Goal: Entertainment & Leisure: Browse casually

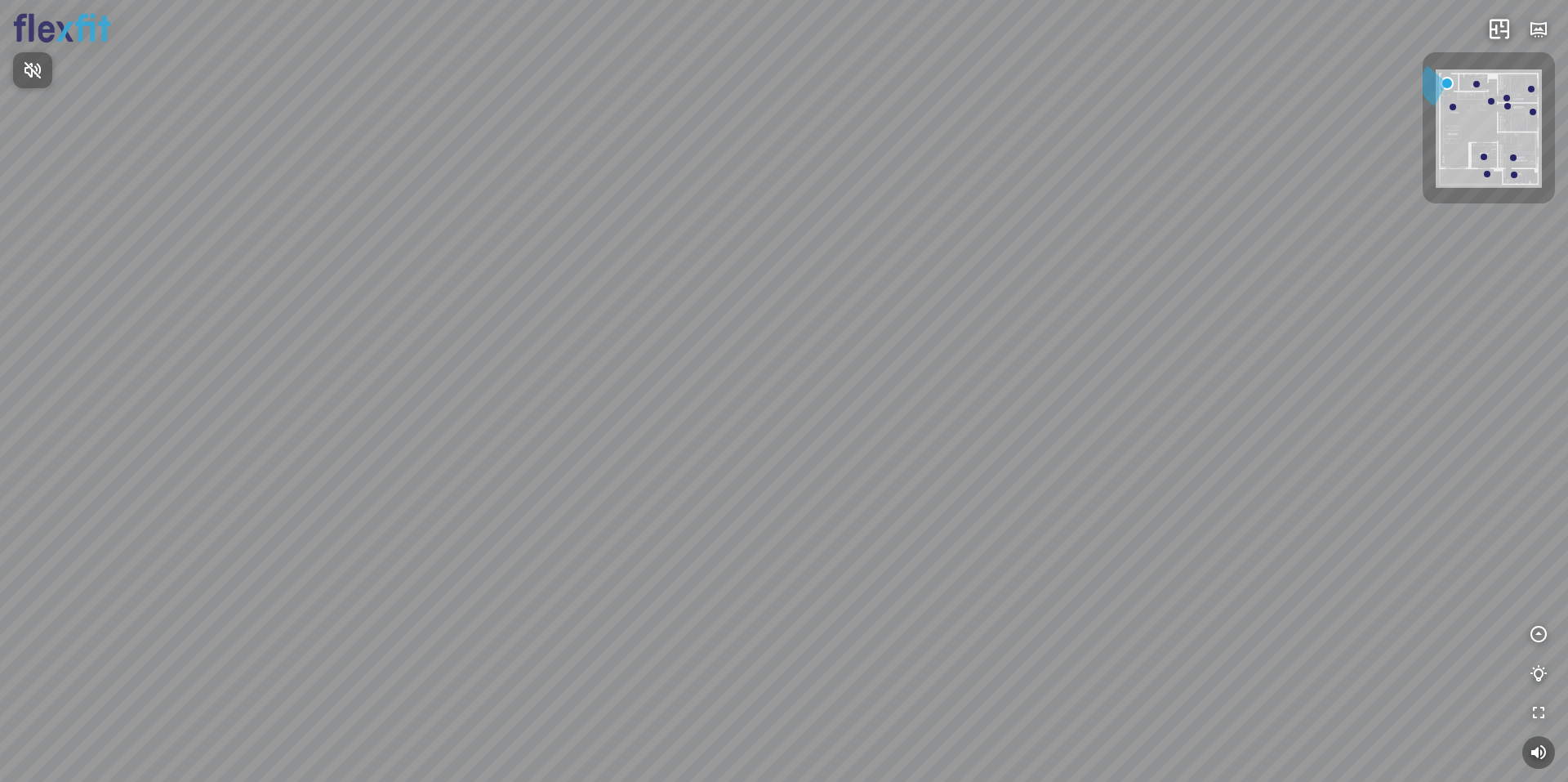
drag, startPoint x: 629, startPoint y: 476, endPoint x: 937, endPoint y: 410, distance: 315.0
click at [948, 411] on div at bounding box center [784, 391] width 1568 height 782
drag, startPoint x: 616, startPoint y: 402, endPoint x: 905, endPoint y: 426, distance: 290.0
click at [889, 405] on div at bounding box center [784, 391] width 1568 height 782
drag, startPoint x: 658, startPoint y: 440, endPoint x: 996, endPoint y: 335, distance: 353.9
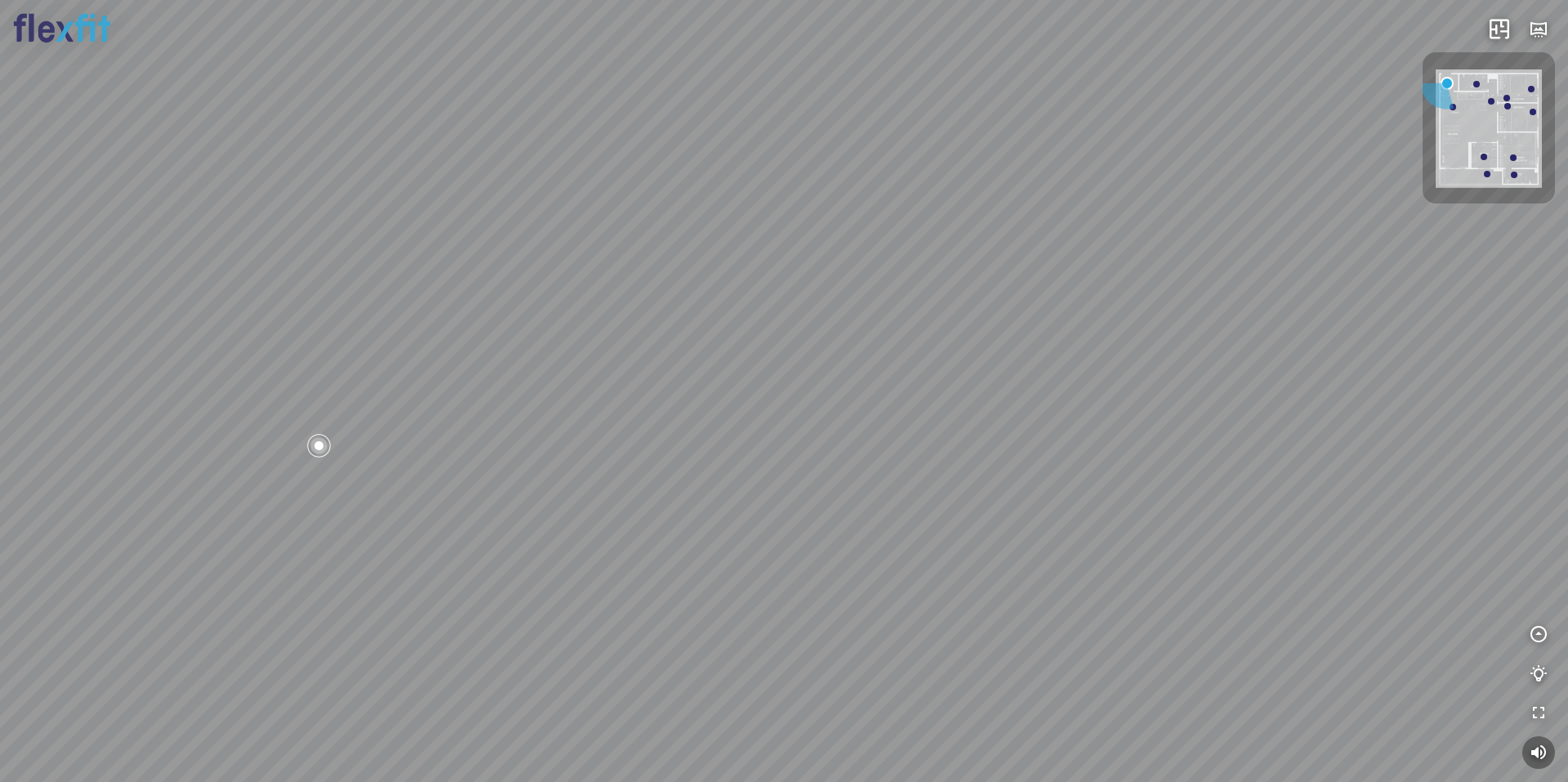
click at [806, 413] on div at bounding box center [784, 391] width 1568 height 782
click at [821, 344] on div at bounding box center [784, 391] width 1568 height 782
drag, startPoint x: 891, startPoint y: 443, endPoint x: 1130, endPoint y: 435, distance: 239.1
click at [1137, 433] on div at bounding box center [784, 391] width 1568 height 782
drag, startPoint x: 1130, startPoint y: 435, endPoint x: 559, endPoint y: 453, distance: 571.3
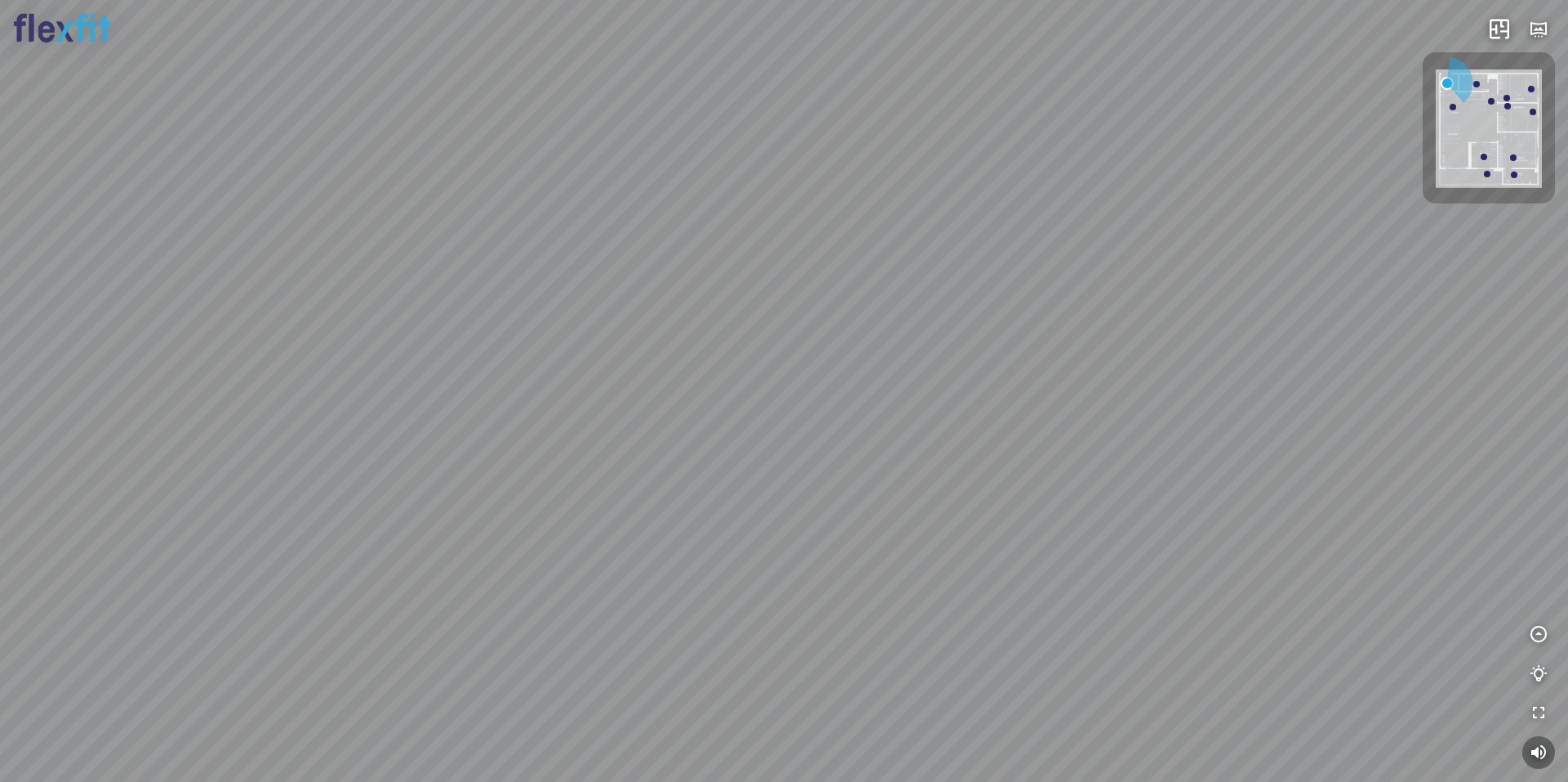
click at [591, 453] on div at bounding box center [784, 391] width 1568 height 782
drag, startPoint x: 726, startPoint y: 404, endPoint x: 404, endPoint y: 441, distance: 324.1
click at [452, 437] on div at bounding box center [784, 391] width 1568 height 782
click at [683, 426] on div at bounding box center [784, 391] width 1568 height 782
drag, startPoint x: 933, startPoint y: 432, endPoint x: 943, endPoint y: 435, distance: 10.4
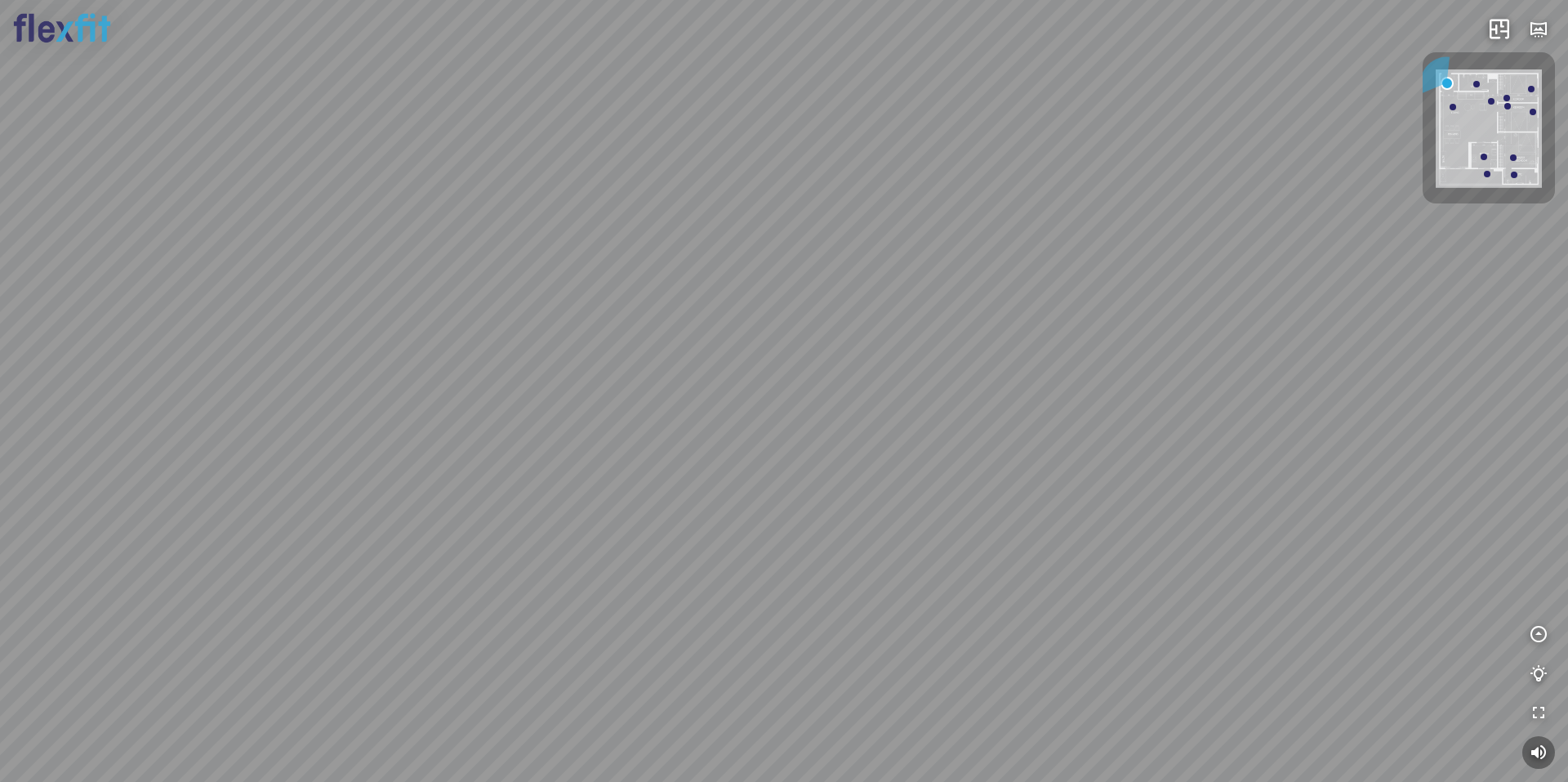
click at [943, 435] on div at bounding box center [784, 391] width 1568 height 782
click at [736, 475] on div at bounding box center [784, 391] width 1568 height 782
click at [770, 482] on div at bounding box center [784, 391] width 1568 height 782
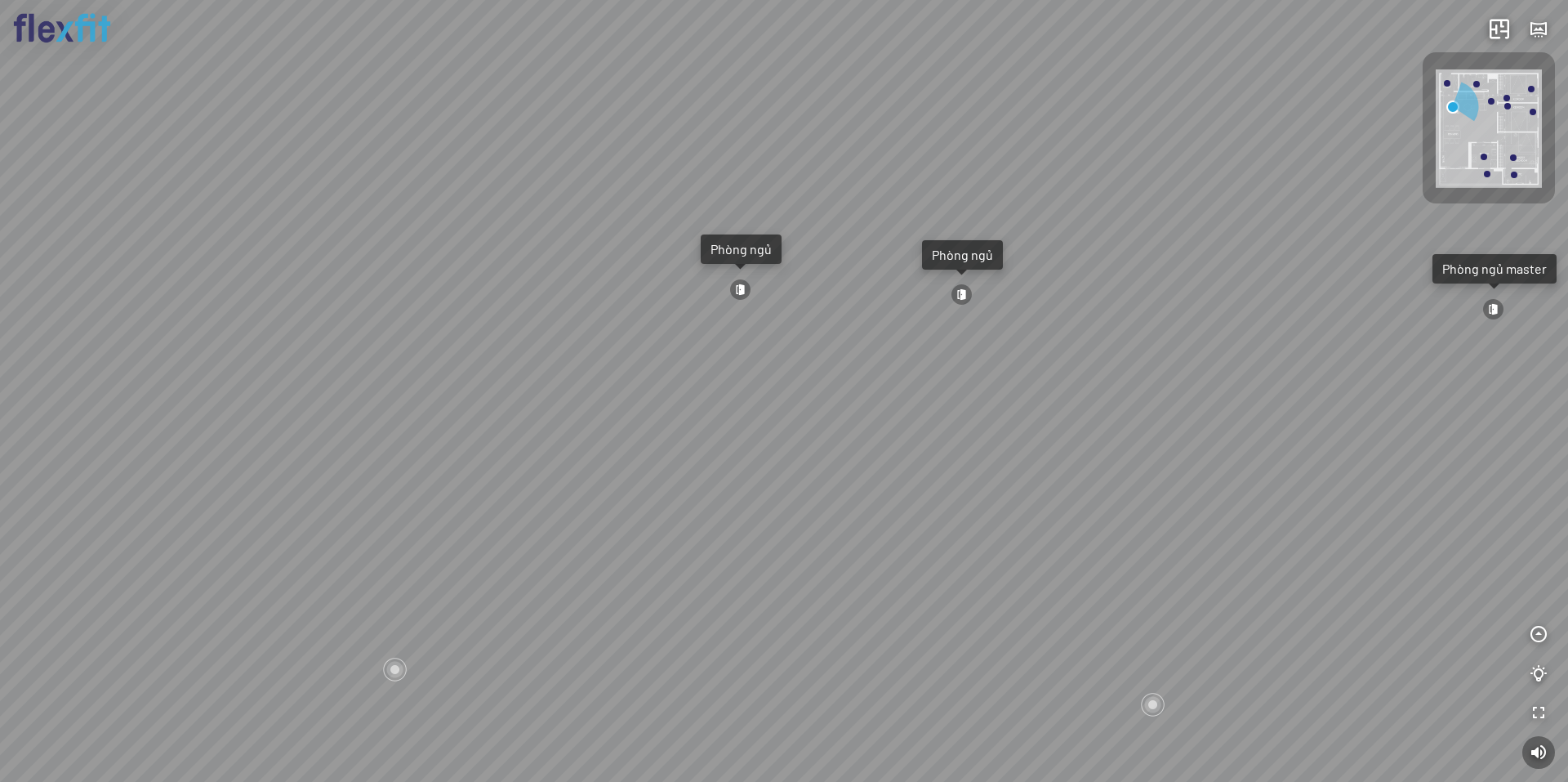
drag, startPoint x: 686, startPoint y: 475, endPoint x: 931, endPoint y: 463, distance: 245.3
click at [963, 460] on div "Ban công Bếp Phòng ngủ master Phòng ngủ Phòng ngủ" at bounding box center [784, 391] width 1568 height 782
drag, startPoint x: 830, startPoint y: 461, endPoint x: 929, endPoint y: 492, distance: 103.7
click at [1011, 489] on div "Ban công Bếp Phòng ngủ master Phòng ngủ Phòng ngủ" at bounding box center [784, 391] width 1568 height 782
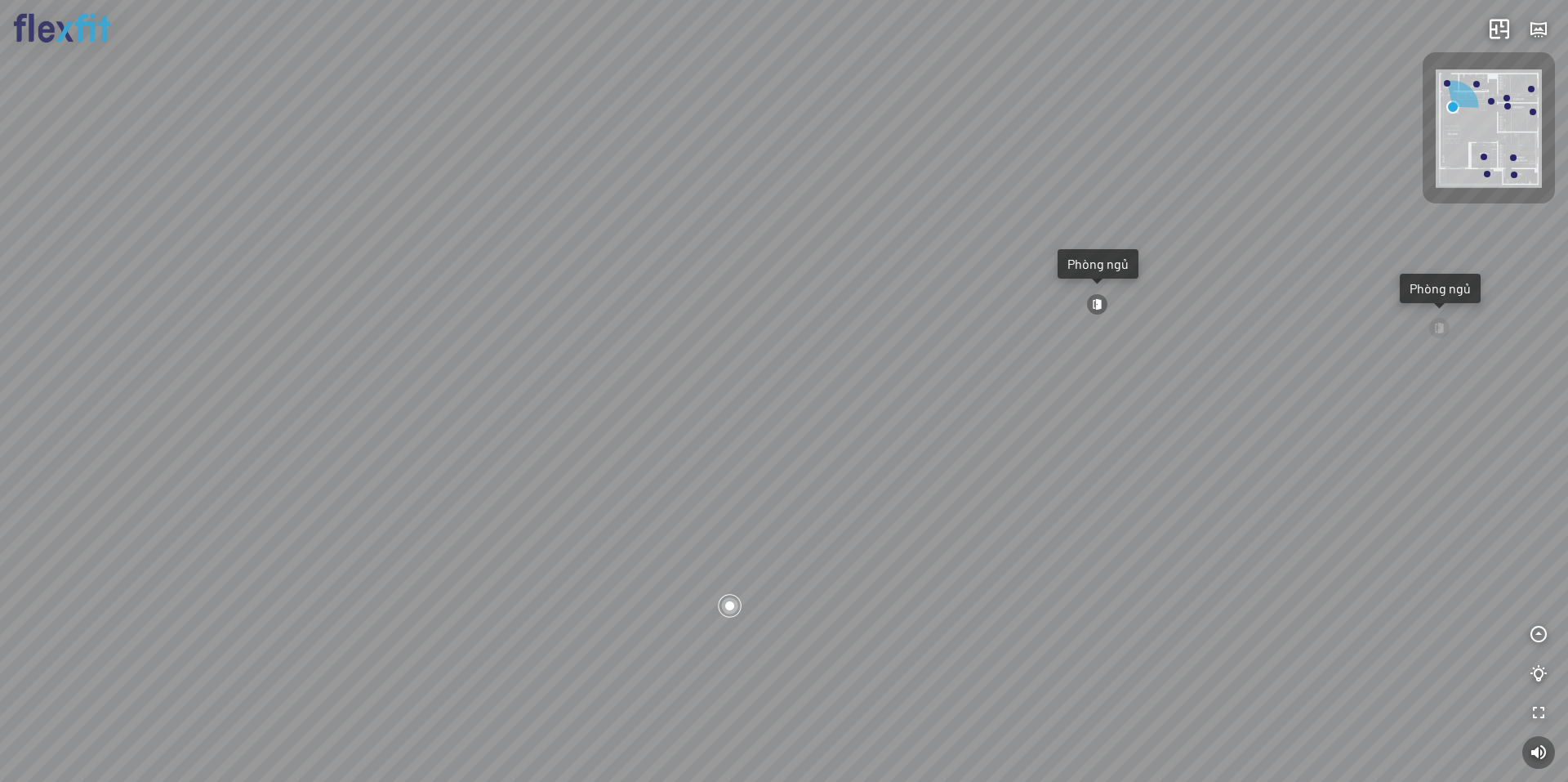
drag, startPoint x: 851, startPoint y: 552, endPoint x: 894, endPoint y: 474, distance: 89.1
click at [813, 450] on div "Ban công Bếp Phòng ngủ master Phòng ngủ Phòng ngủ" at bounding box center [784, 391] width 1568 height 782
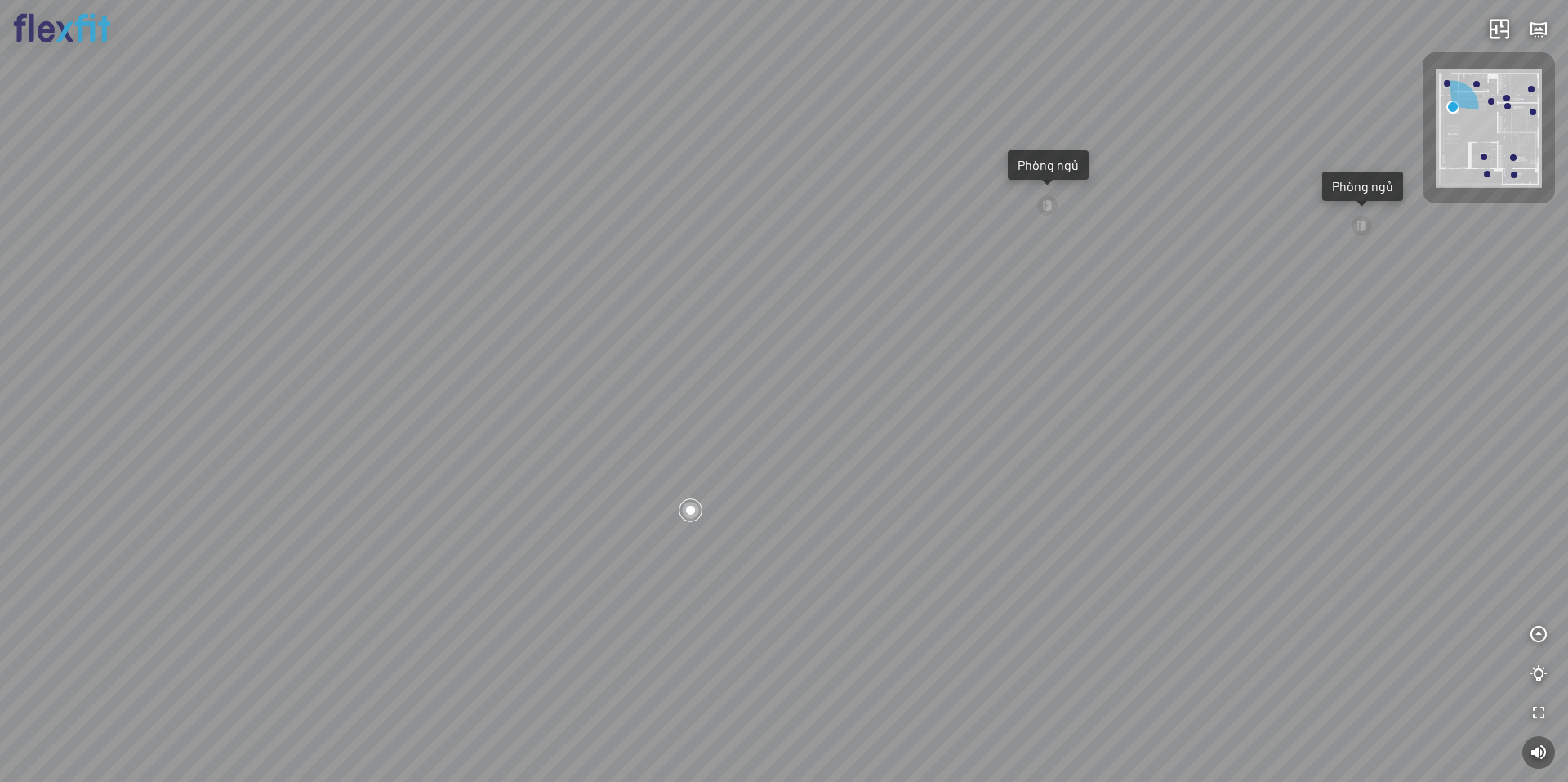
drag, startPoint x: 951, startPoint y: 522, endPoint x: 735, endPoint y: 521, distance: 216.0
click at [764, 521] on div "Ban công Bếp Phòng ngủ master Phòng ngủ Phòng ngủ" at bounding box center [784, 391] width 1568 height 782
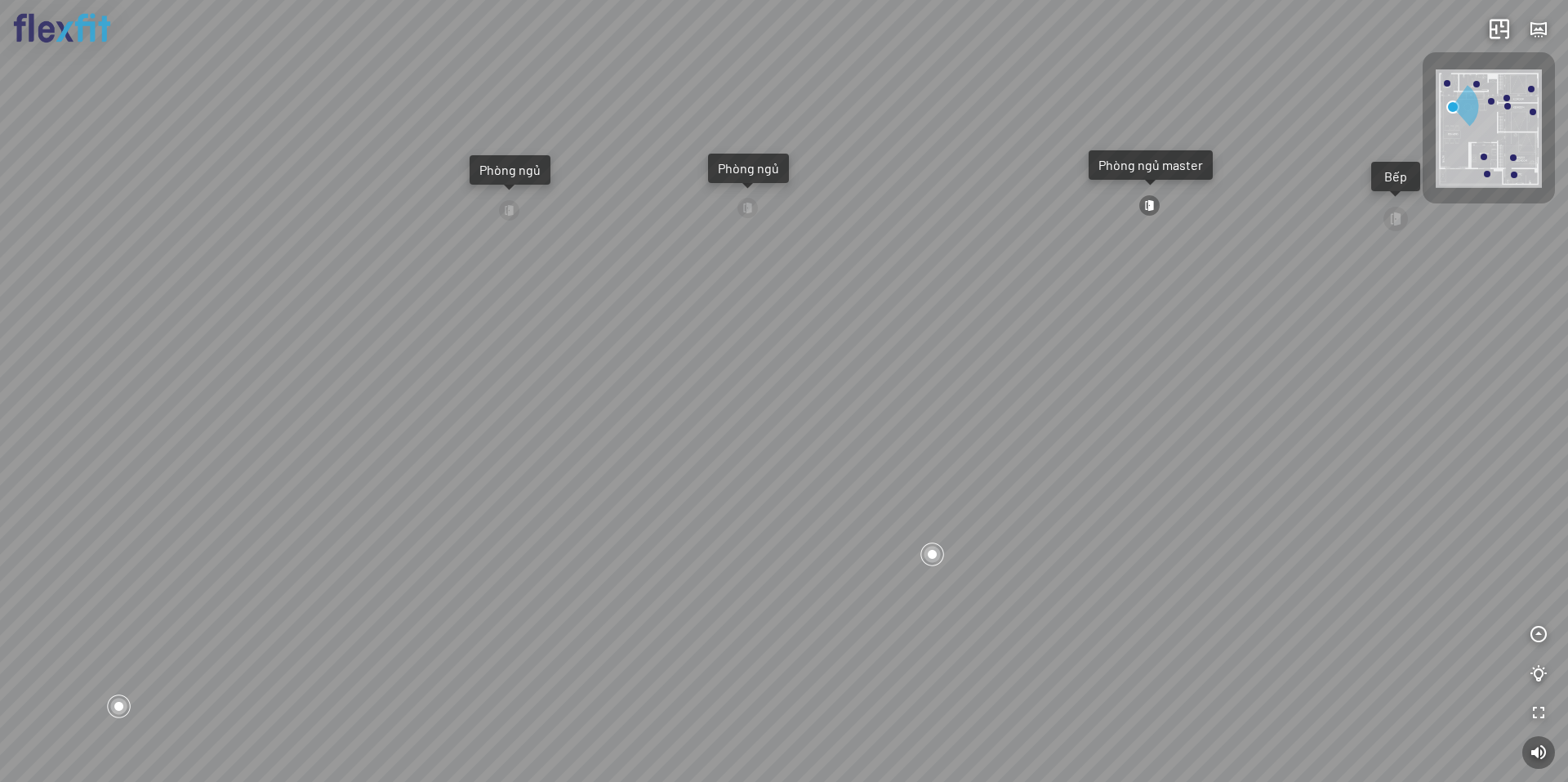
drag, startPoint x: 911, startPoint y: 535, endPoint x: 522, endPoint y: 525, distance: 389.1
click at [550, 529] on div "Ban công Bếp Phòng ngủ master Phòng ngủ Phòng ngủ" at bounding box center [784, 391] width 1568 height 782
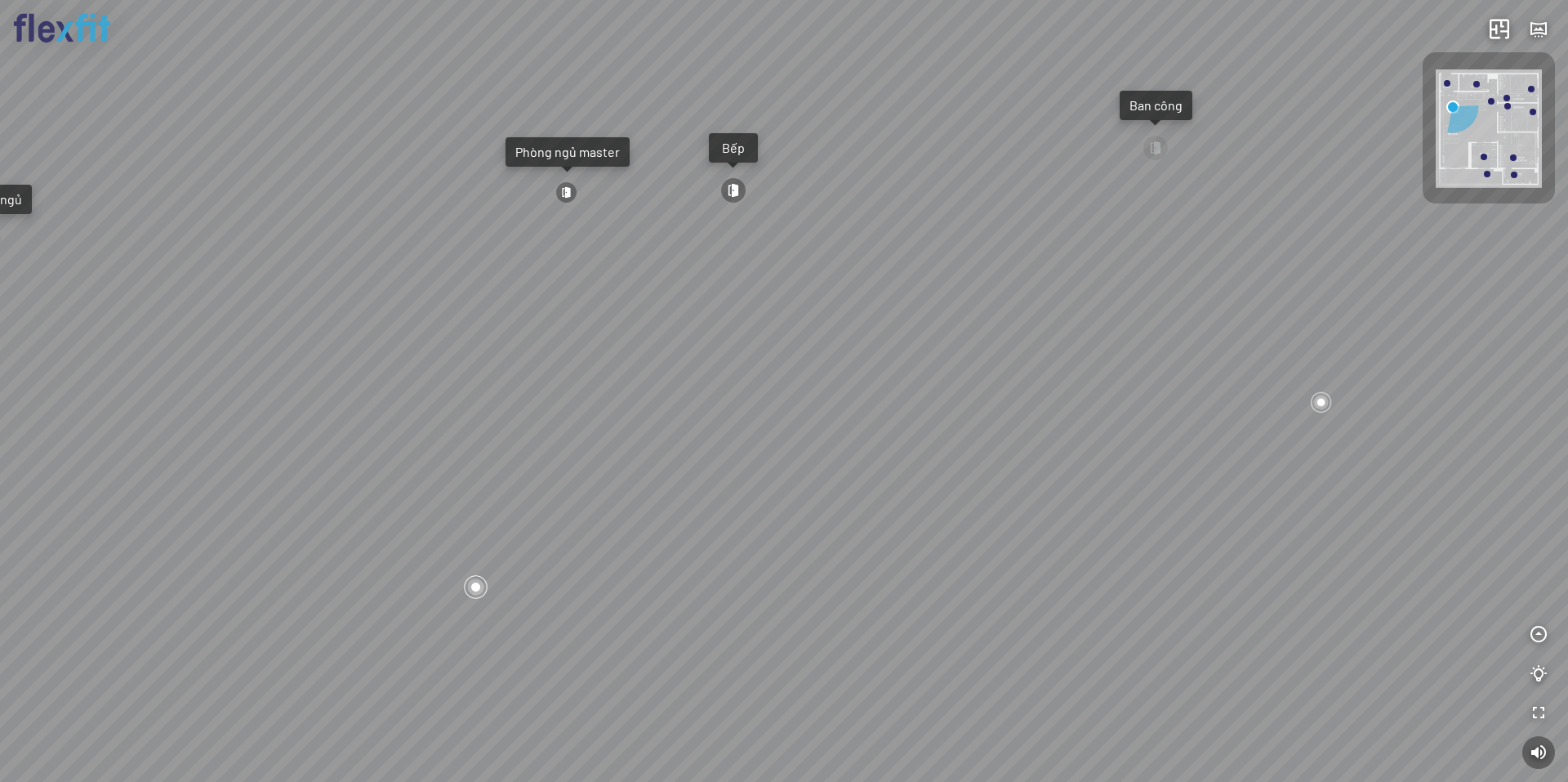
drag, startPoint x: 699, startPoint y: 458, endPoint x: 428, endPoint y: 484, distance: 272.2
click at [434, 484] on div "Ban công Bếp Phòng ngủ master Phòng ngủ Phòng ngủ" at bounding box center [784, 391] width 1568 height 782
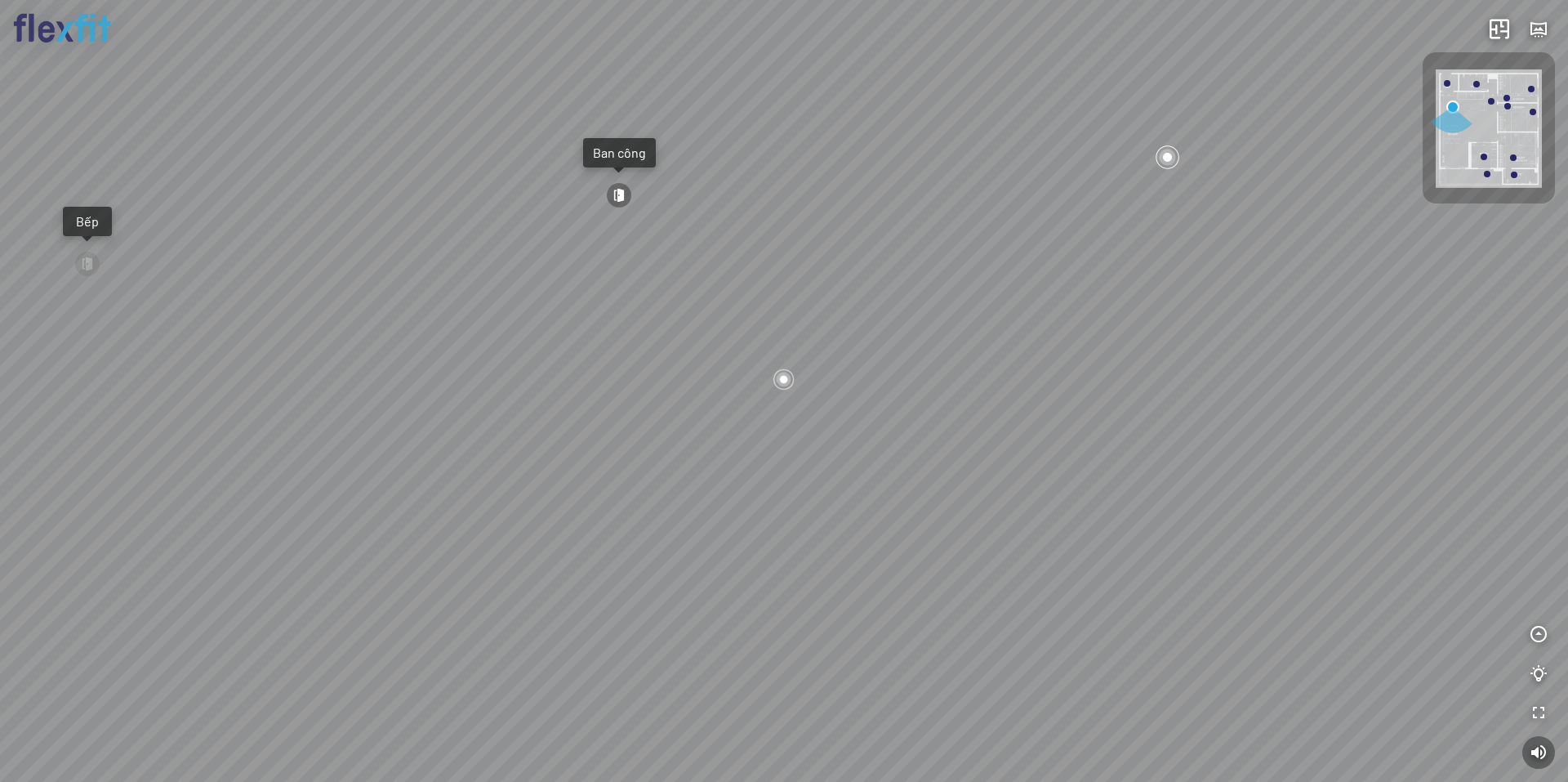
click at [331, 469] on div "Ban công Bếp Phòng ngủ master Phòng ngủ Phòng ngủ" at bounding box center [784, 391] width 1568 height 782
drag, startPoint x: 717, startPoint y: 492, endPoint x: 418, endPoint y: 419, distance: 307.8
click at [435, 422] on div "Ban công Bếp Phòng ngủ master Phòng ngủ Phòng ngủ" at bounding box center [784, 391] width 1568 height 782
drag, startPoint x: 675, startPoint y: 314, endPoint x: 789, endPoint y: 448, distance: 175.9
click at [835, 460] on div "Ban công Bếp Phòng ngủ master Phòng ngủ Phòng ngủ" at bounding box center [784, 391] width 1568 height 782
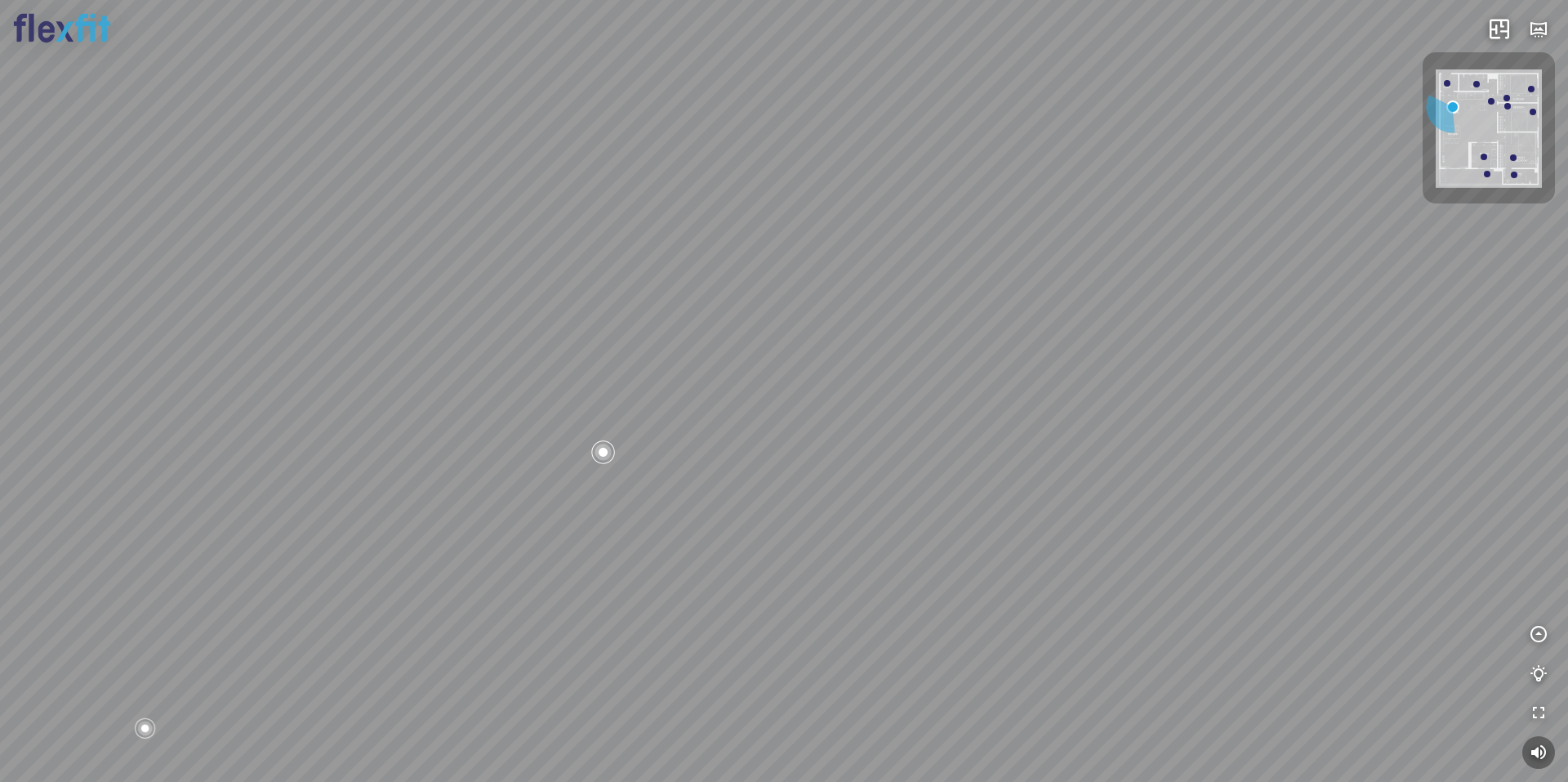
click at [596, 445] on div at bounding box center [603, 452] width 28 height 28
click at [598, 456] on div "Ban công Bếp Phòng ngủ master Phòng ngủ Phòng ngủ" at bounding box center [784, 391] width 1568 height 782
click at [530, 563] on div at bounding box center [524, 569] width 24 height 24
click at [687, 358] on div "Ban công Bếp Phòng ngủ master Phòng ngủ Phòng ngủ" at bounding box center [784, 391] width 1568 height 782
click at [675, 268] on div at bounding box center [667, 260] width 26 height 26
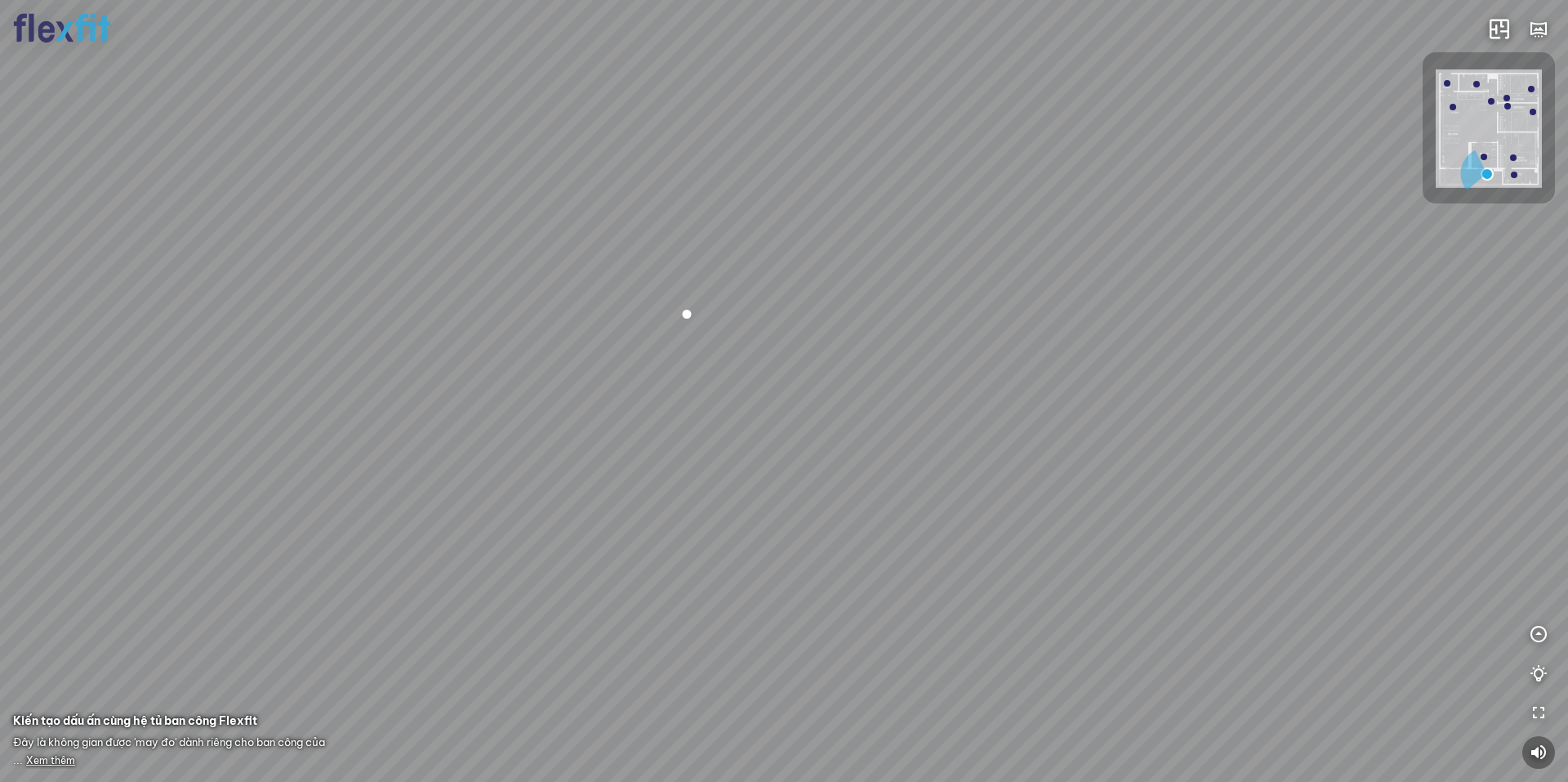
click at [681, 313] on div at bounding box center [688, 314] width 22 height 22
drag, startPoint x: 903, startPoint y: 364, endPoint x: 1097, endPoint y: 301, distance: 204.0
click at [1092, 302] on div at bounding box center [784, 391] width 1568 height 782
drag, startPoint x: 820, startPoint y: 332, endPoint x: 1000, endPoint y: 285, distance: 186.0
click at [948, 293] on div at bounding box center [784, 391] width 1568 height 782
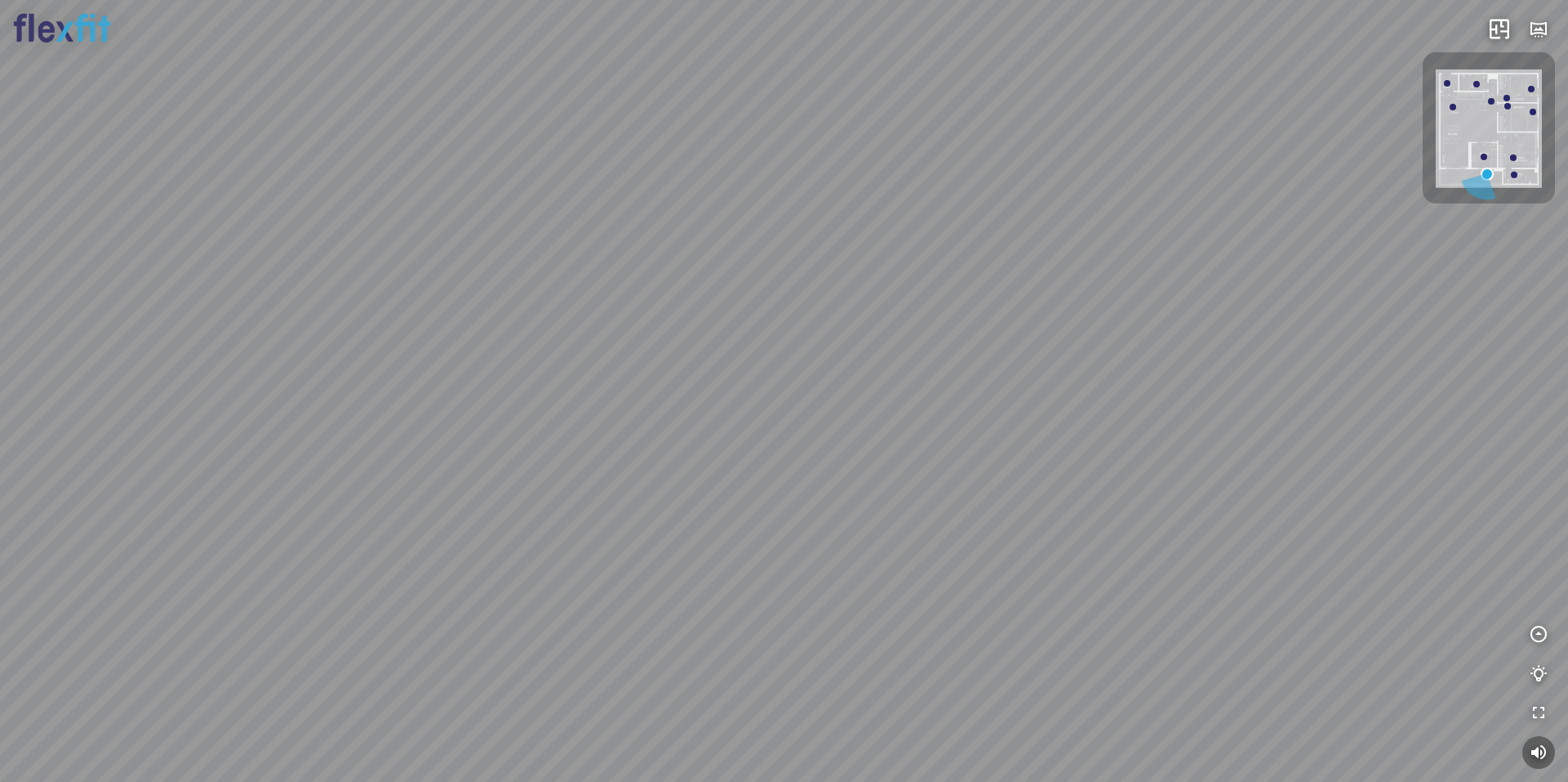
drag, startPoint x: 995, startPoint y: 309, endPoint x: 763, endPoint y: 388, distance: 245.1
click at [722, 401] on div at bounding box center [784, 391] width 1568 height 782
click at [1452, 105] on div at bounding box center [1453, 107] width 7 height 7
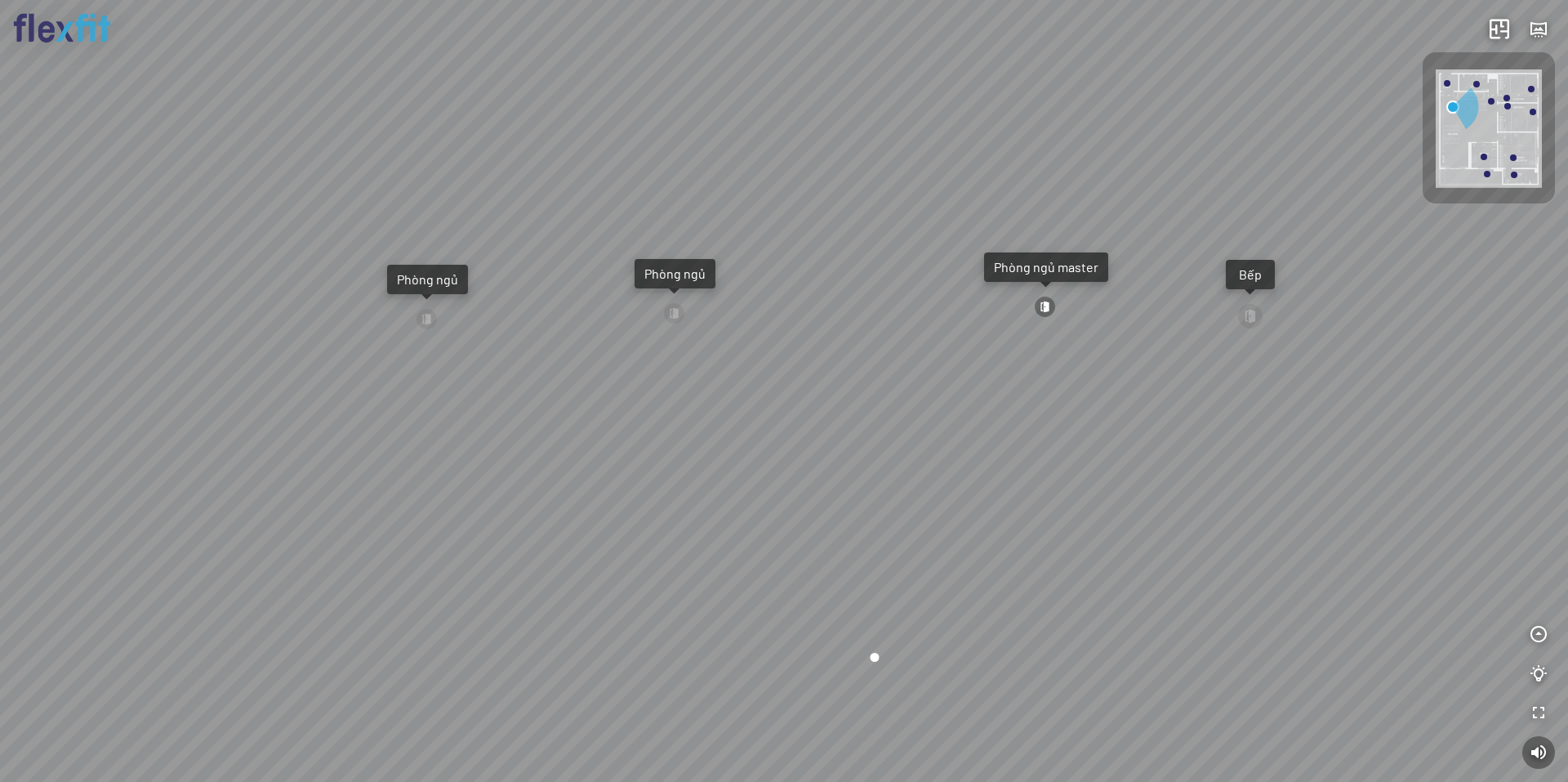
drag, startPoint x: 1189, startPoint y: 326, endPoint x: 558, endPoint y: 368, distance: 632.4
click at [648, 351] on div "Ban công Bếp Phòng ngủ master Phòng ngủ Phòng ngủ" at bounding box center [784, 391] width 1568 height 782
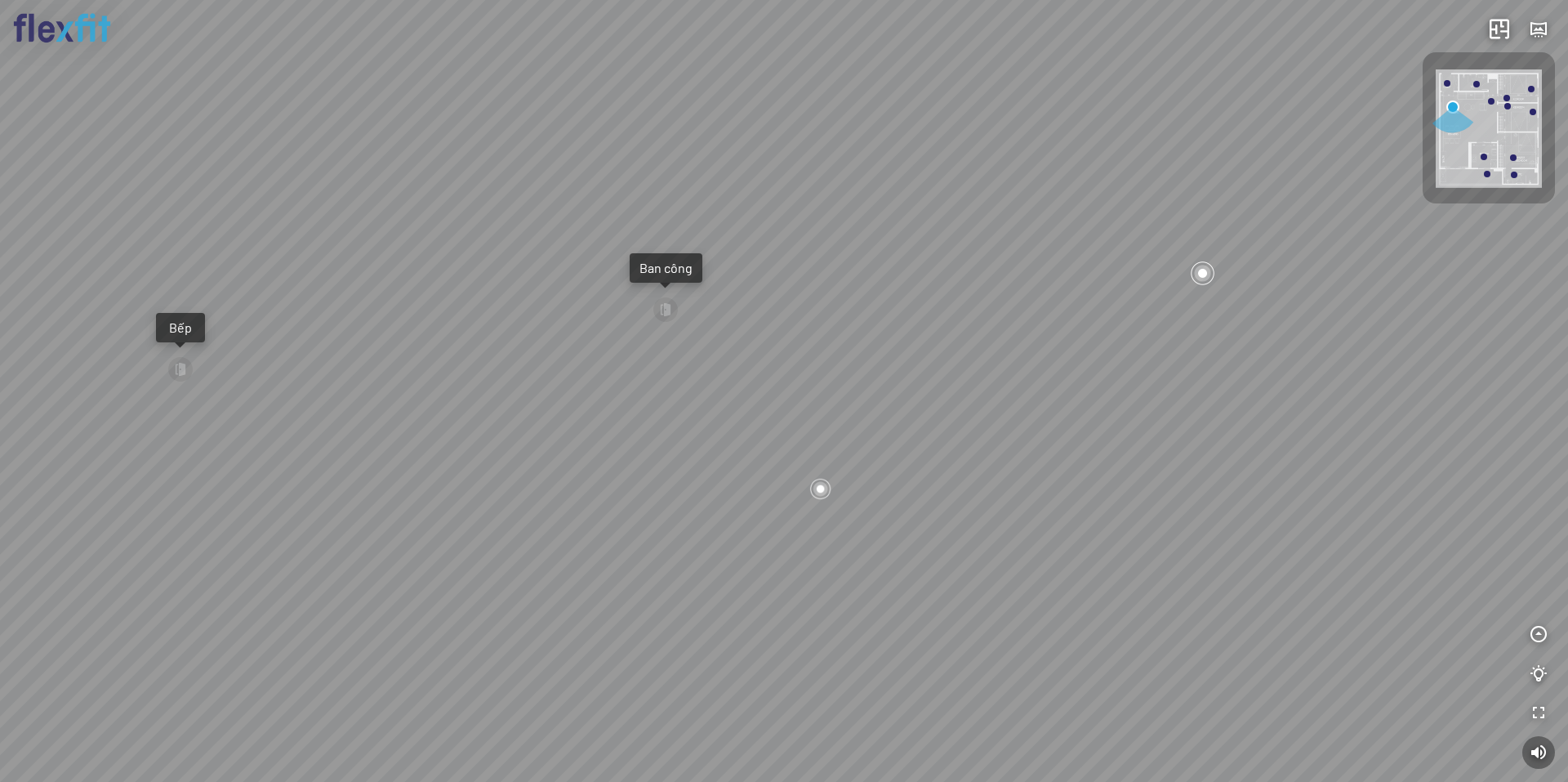
drag, startPoint x: 609, startPoint y: 402, endPoint x: 639, endPoint y: 398, distance: 30.3
click at [634, 399] on div "Ban công Bếp Phòng ngủ master Phòng ngủ Phòng ngủ" at bounding box center [784, 391] width 1568 height 782
drag, startPoint x: 692, startPoint y: 438, endPoint x: 808, endPoint y: 450, distance: 116.6
click at [808, 450] on div "Ban công Bếp Phòng ngủ master Phòng ngủ Phòng ngủ" at bounding box center [784, 391] width 1568 height 782
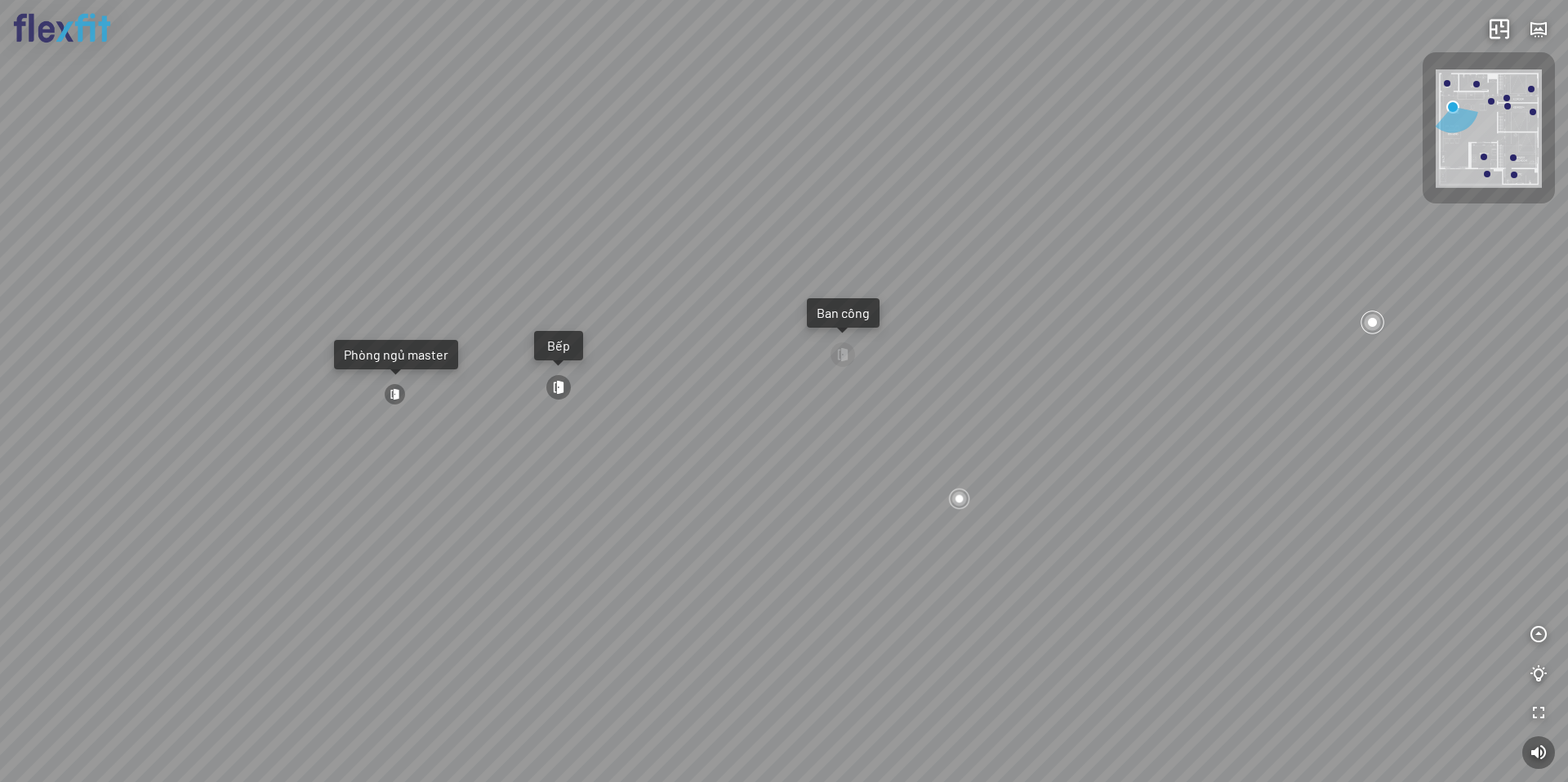
drag, startPoint x: 719, startPoint y: 544, endPoint x: 1085, endPoint y: 590, distance: 368.9
click at [1084, 590] on div "Ban công Bếp Phòng ngủ master Phòng ngủ Phòng ngủ" at bounding box center [784, 391] width 1568 height 782
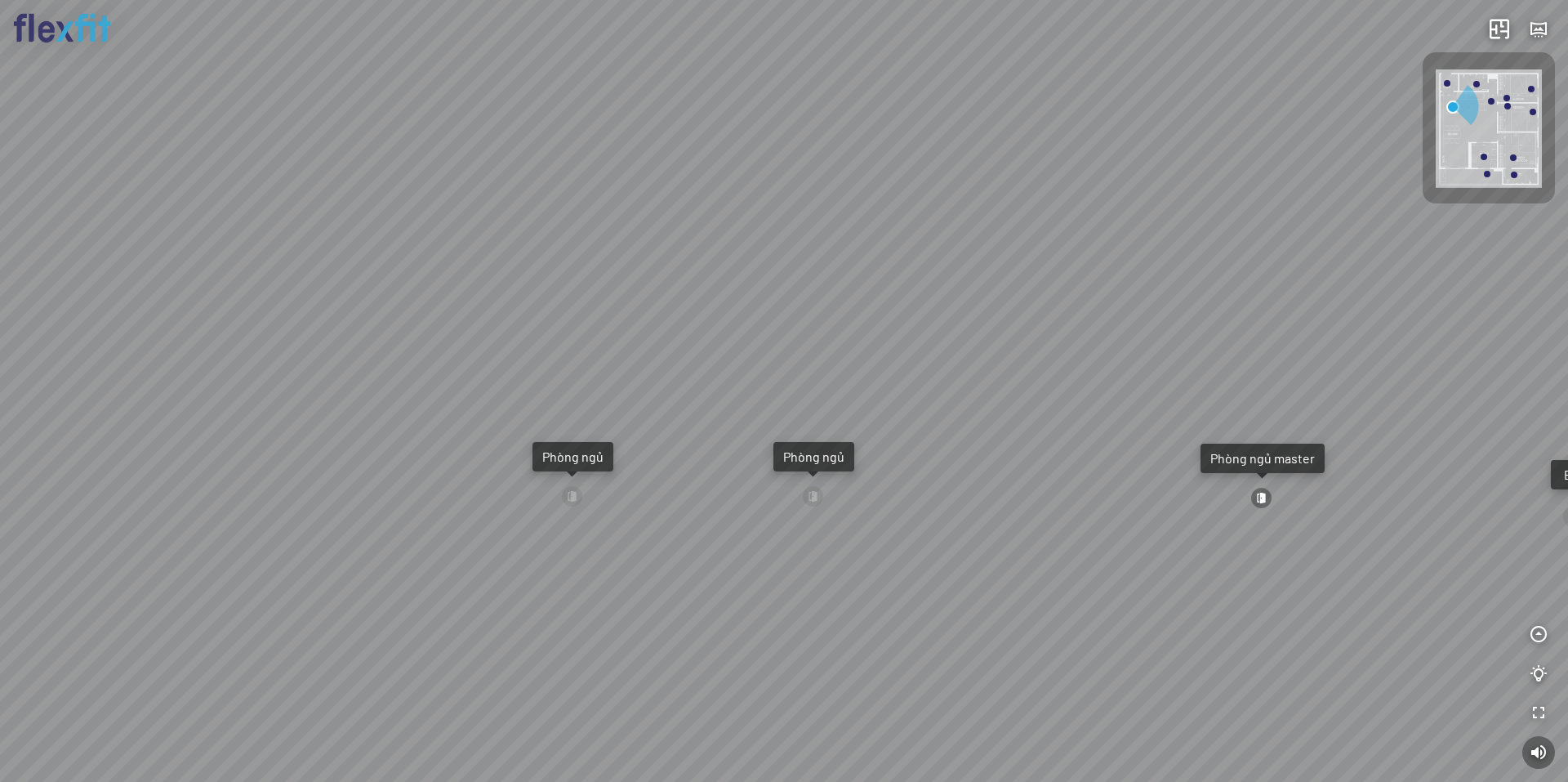
click at [762, 629] on div "Ban công Bếp Phòng ngủ master Phòng ngủ Phòng ngủ" at bounding box center [784, 391] width 1568 height 782
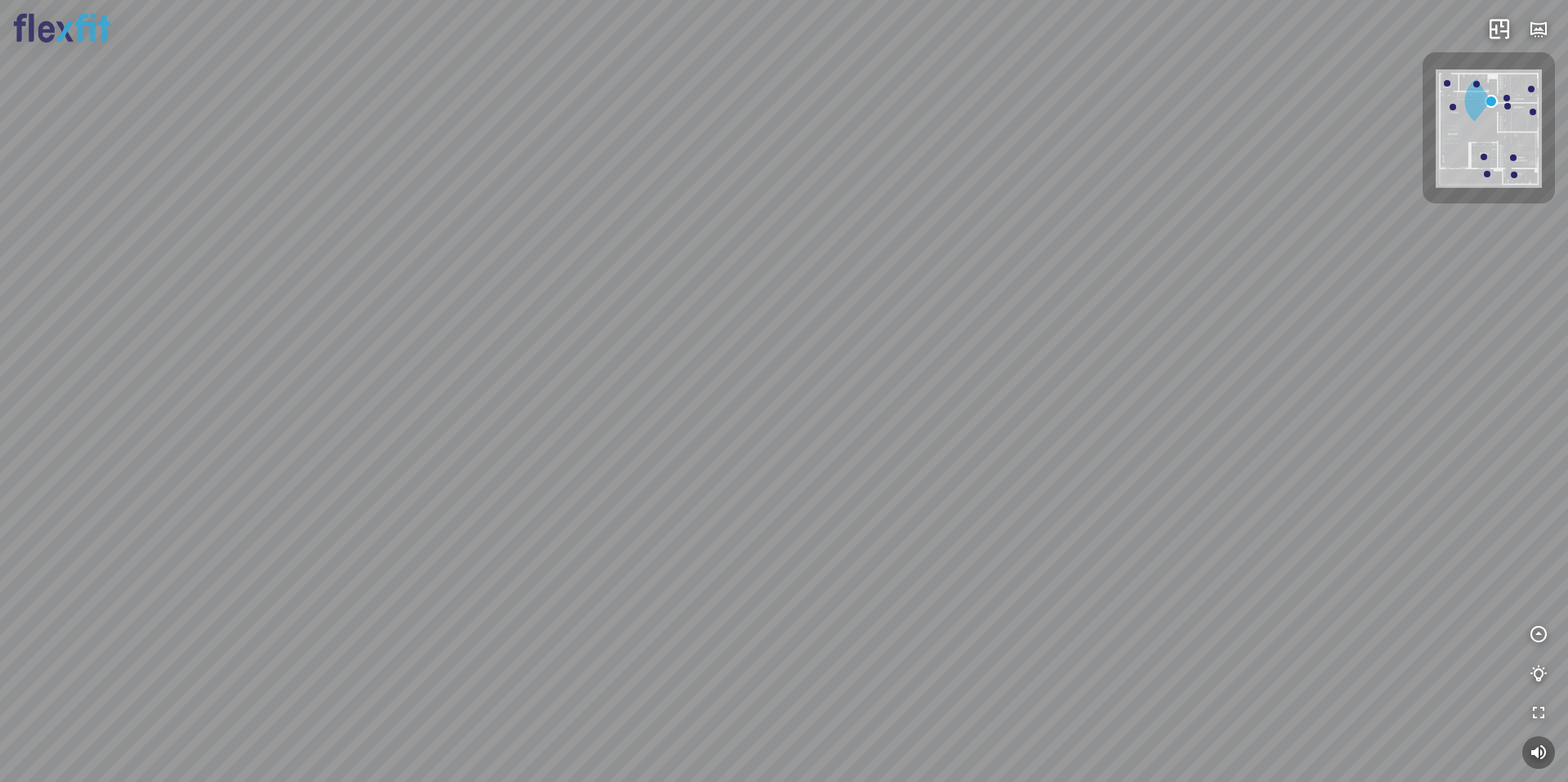
click at [950, 481] on div at bounding box center [784, 391] width 1568 height 782
drag, startPoint x: 665, startPoint y: 467, endPoint x: 770, endPoint y: 607, distance: 175.0
click at [770, 609] on div "Bếp WC Phòng ngủ master Phòng ngủ Phòng ngủ" at bounding box center [784, 391] width 1568 height 782
click at [618, 502] on div "Bếp WC Phòng ngủ master Phòng ngủ Phòng ngủ" at bounding box center [784, 391] width 1568 height 782
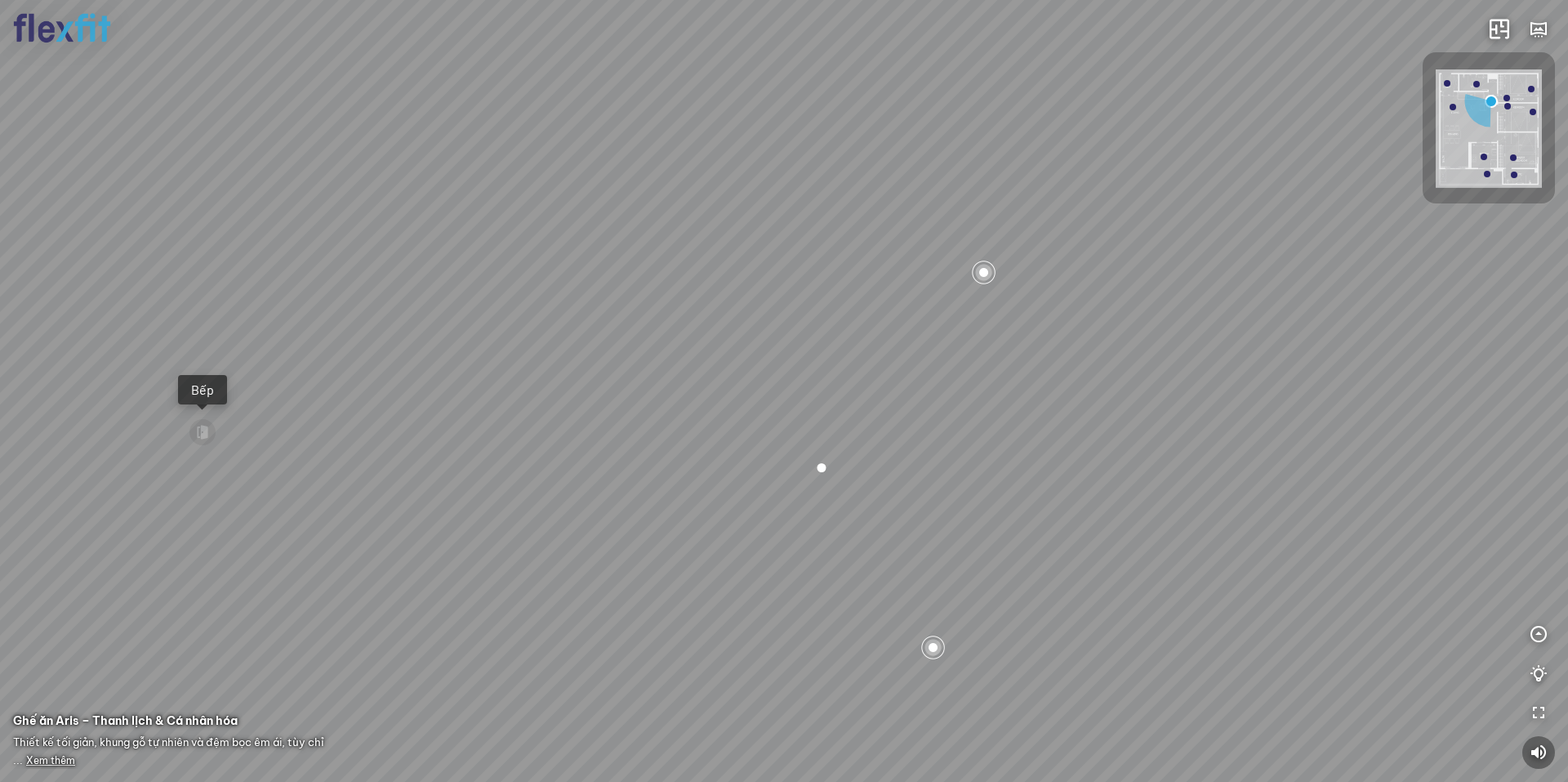
click at [643, 518] on div "Bếp WC Phòng ngủ master Phòng ngủ Phòng ngủ" at bounding box center [784, 391] width 1568 height 782
click at [642, 518] on div "Bếp WC Phòng ngủ master Phòng ngủ Phòng ngủ" at bounding box center [784, 391] width 1568 height 782
drag, startPoint x: 990, startPoint y: 511, endPoint x: 923, endPoint y: 491, distance: 69.9
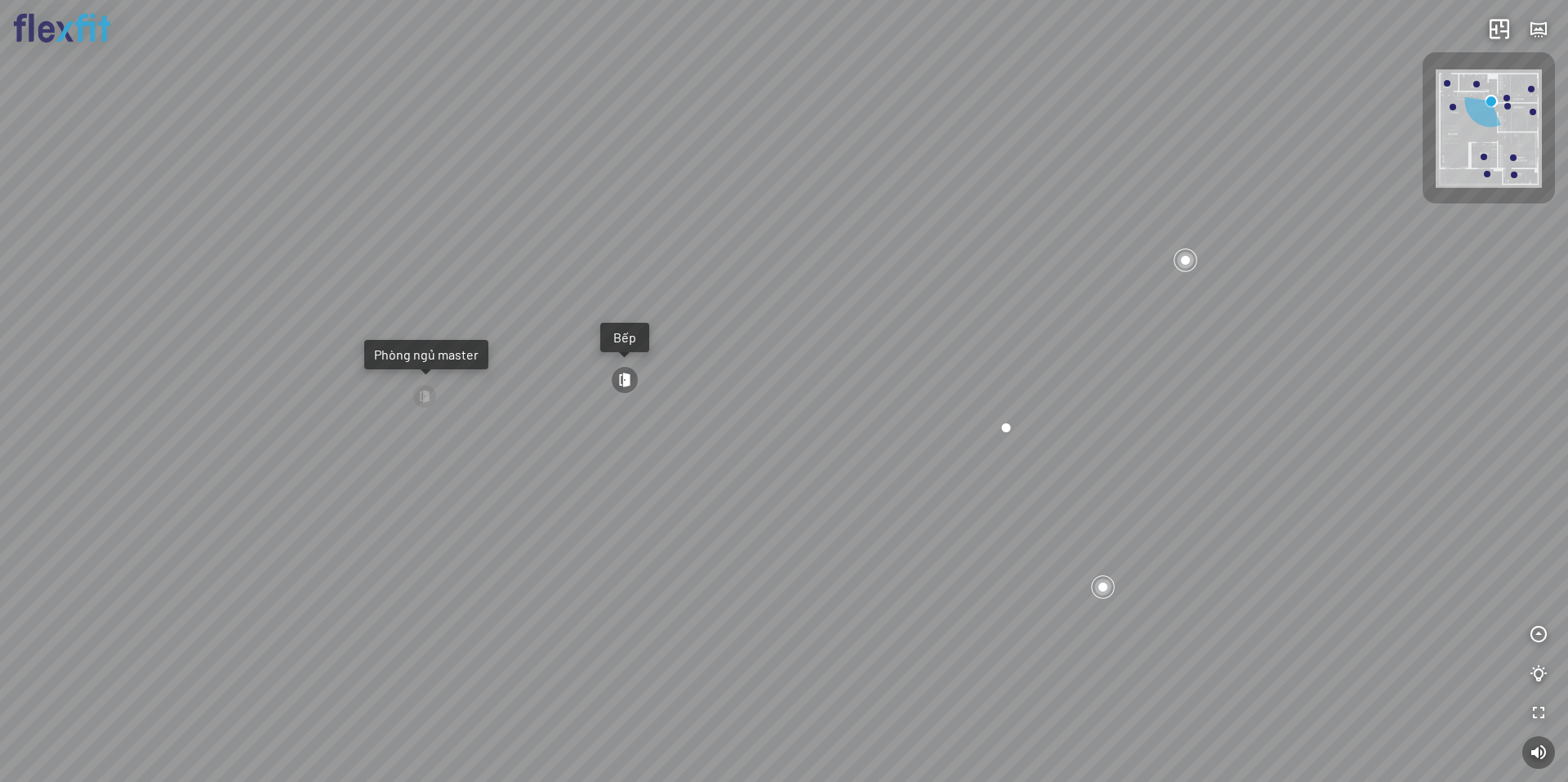
drag, startPoint x: 675, startPoint y: 544, endPoint x: 949, endPoint y: 522, distance: 274.9
click at [936, 518] on div "Bếp WC Phòng ngủ master Phòng ngủ Phòng ngủ" at bounding box center [784, 391] width 1568 height 782
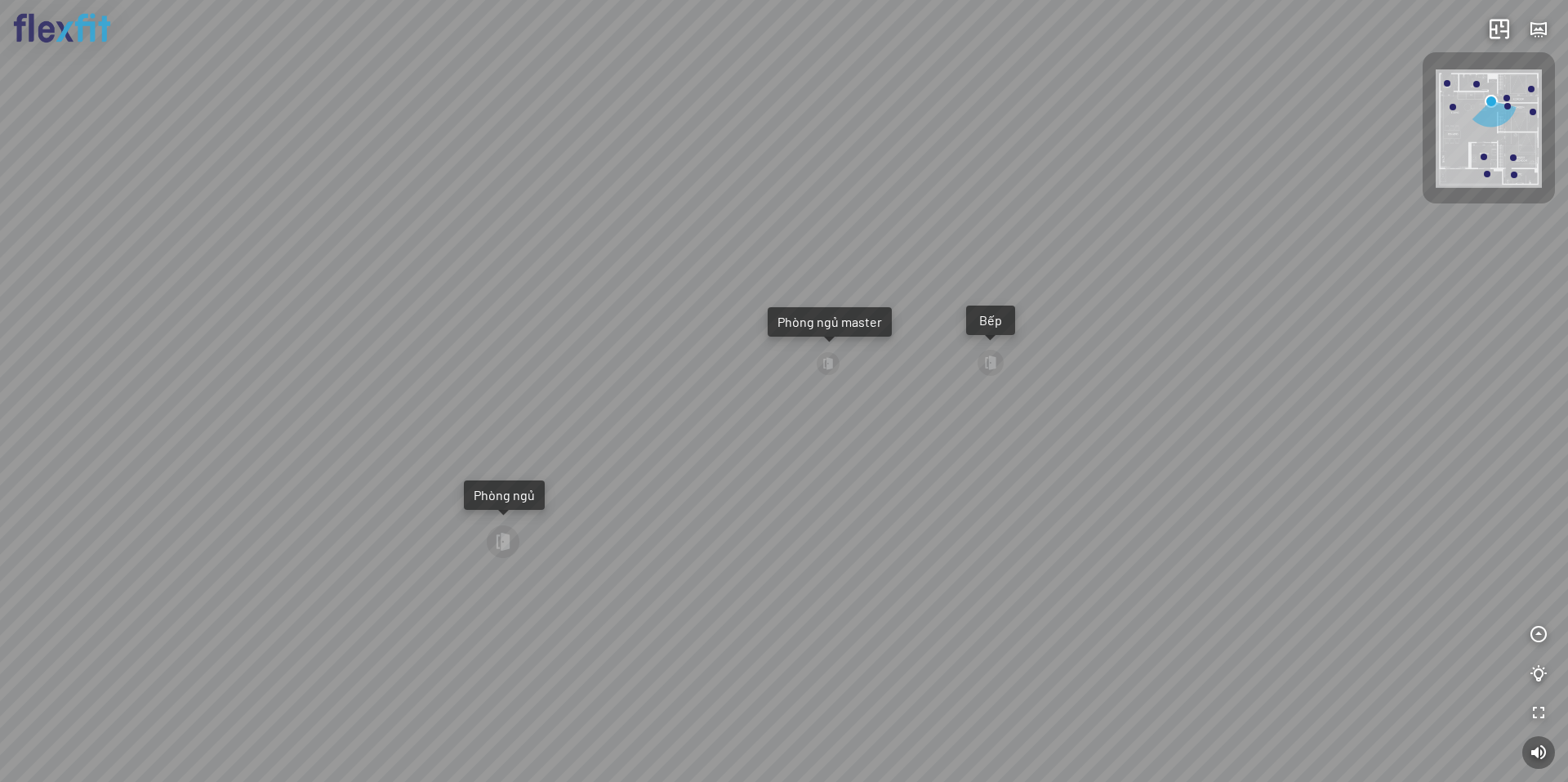
click at [915, 407] on div "Bếp WC Phòng ngủ master Phòng ngủ Phòng ngủ" at bounding box center [784, 391] width 1568 height 782
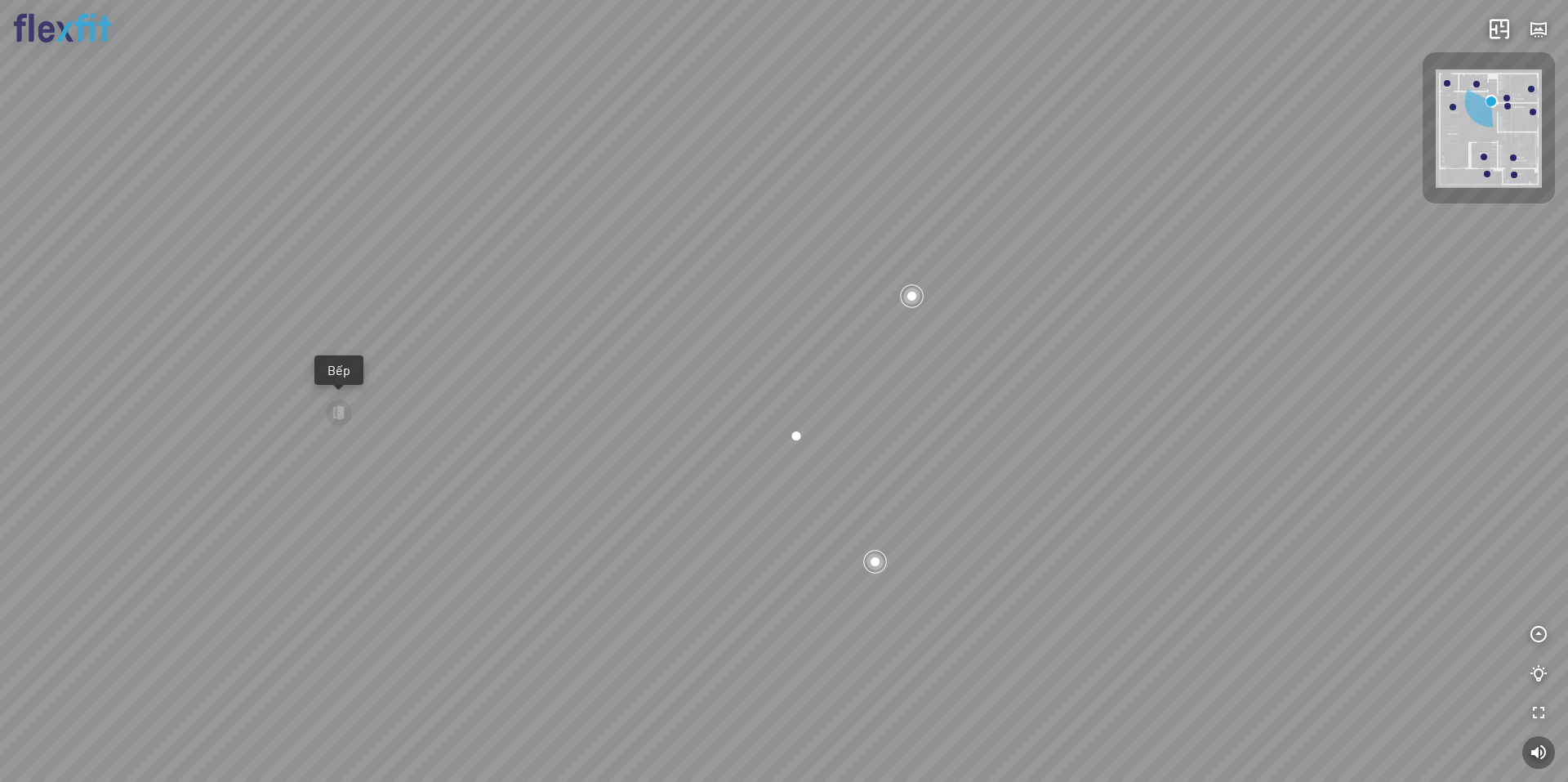
drag, startPoint x: 1011, startPoint y: 417, endPoint x: 995, endPoint y: 419, distance: 16.1
click at [1005, 418] on div "Bếp WC Phòng ngủ master Phòng ngủ Phòng ngủ" at bounding box center [784, 391] width 1568 height 782
click at [849, 306] on div at bounding box center [845, 307] width 28 height 28
click at [654, 540] on div "Bếp WC Phòng ngủ master Phòng ngủ Phòng ngủ" at bounding box center [784, 391] width 1568 height 782
click at [178, 322] on div "Bếp" at bounding box center [179, 320] width 29 height 16
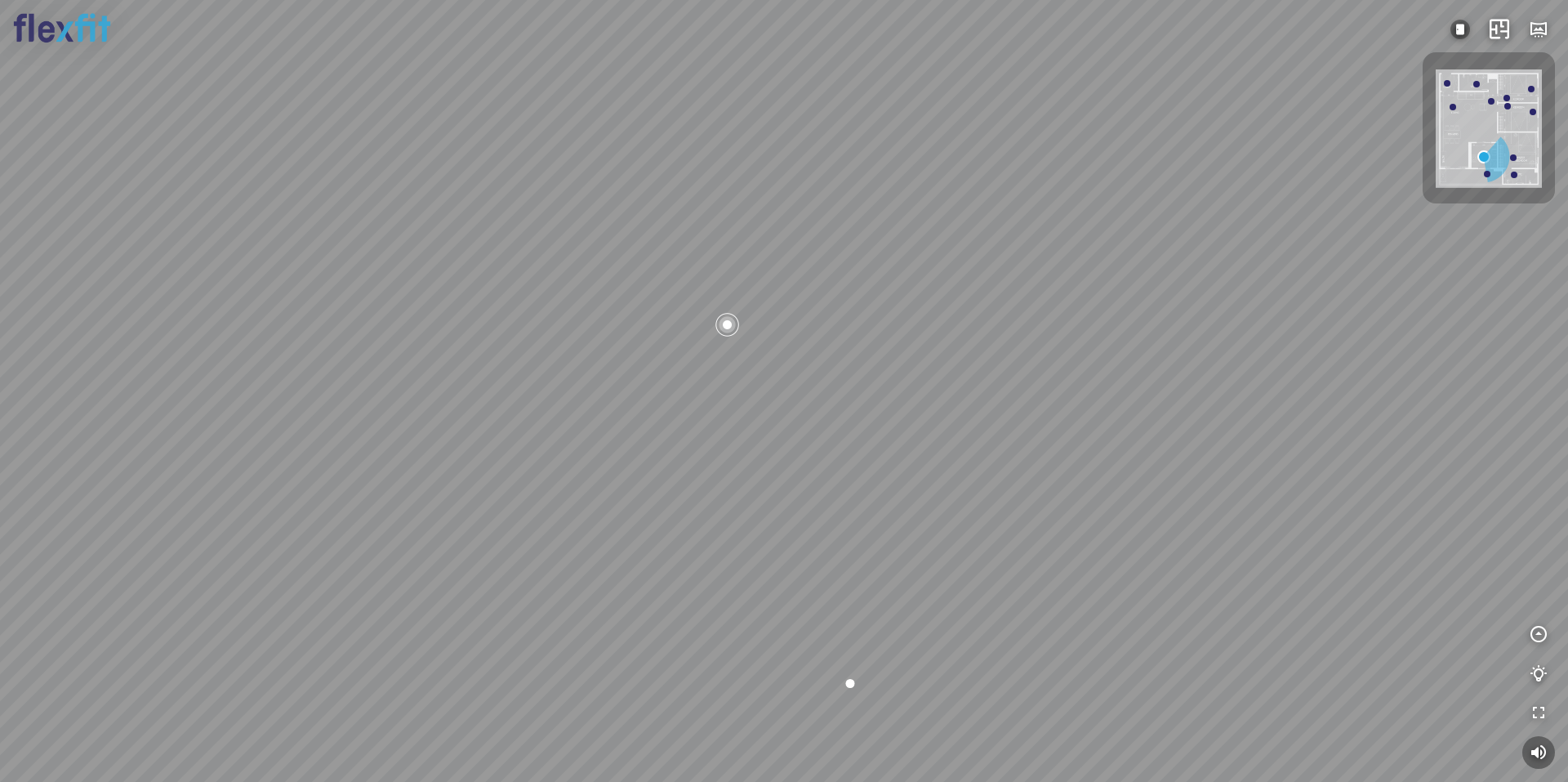
drag, startPoint x: 636, startPoint y: 387, endPoint x: 702, endPoint y: 411, distance: 70.2
click at [700, 410] on div at bounding box center [784, 391] width 1568 height 782
drag, startPoint x: 958, startPoint y: 515, endPoint x: 798, endPoint y: 377, distance: 211.3
click at [848, 415] on div at bounding box center [784, 391] width 1568 height 782
click at [517, 539] on div at bounding box center [784, 391] width 1568 height 782
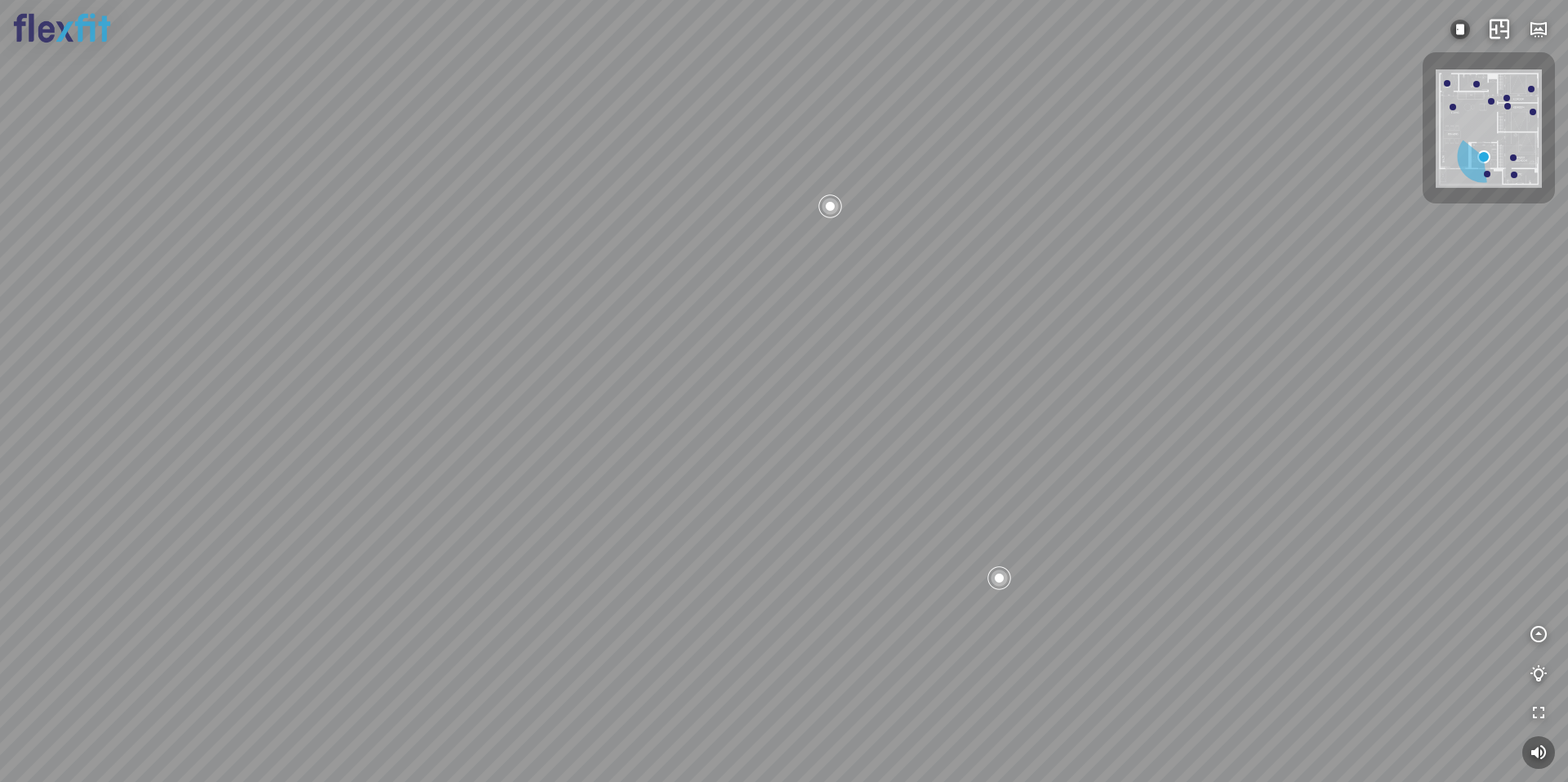
click at [536, 480] on div at bounding box center [784, 391] width 1568 height 782
drag, startPoint x: 525, startPoint y: 466, endPoint x: 579, endPoint y: 480, distance: 55.8
click at [572, 478] on div at bounding box center [784, 391] width 1568 height 782
click at [777, 545] on div at bounding box center [789, 549] width 28 height 28
drag, startPoint x: 698, startPoint y: 363, endPoint x: 757, endPoint y: 435, distance: 93.1
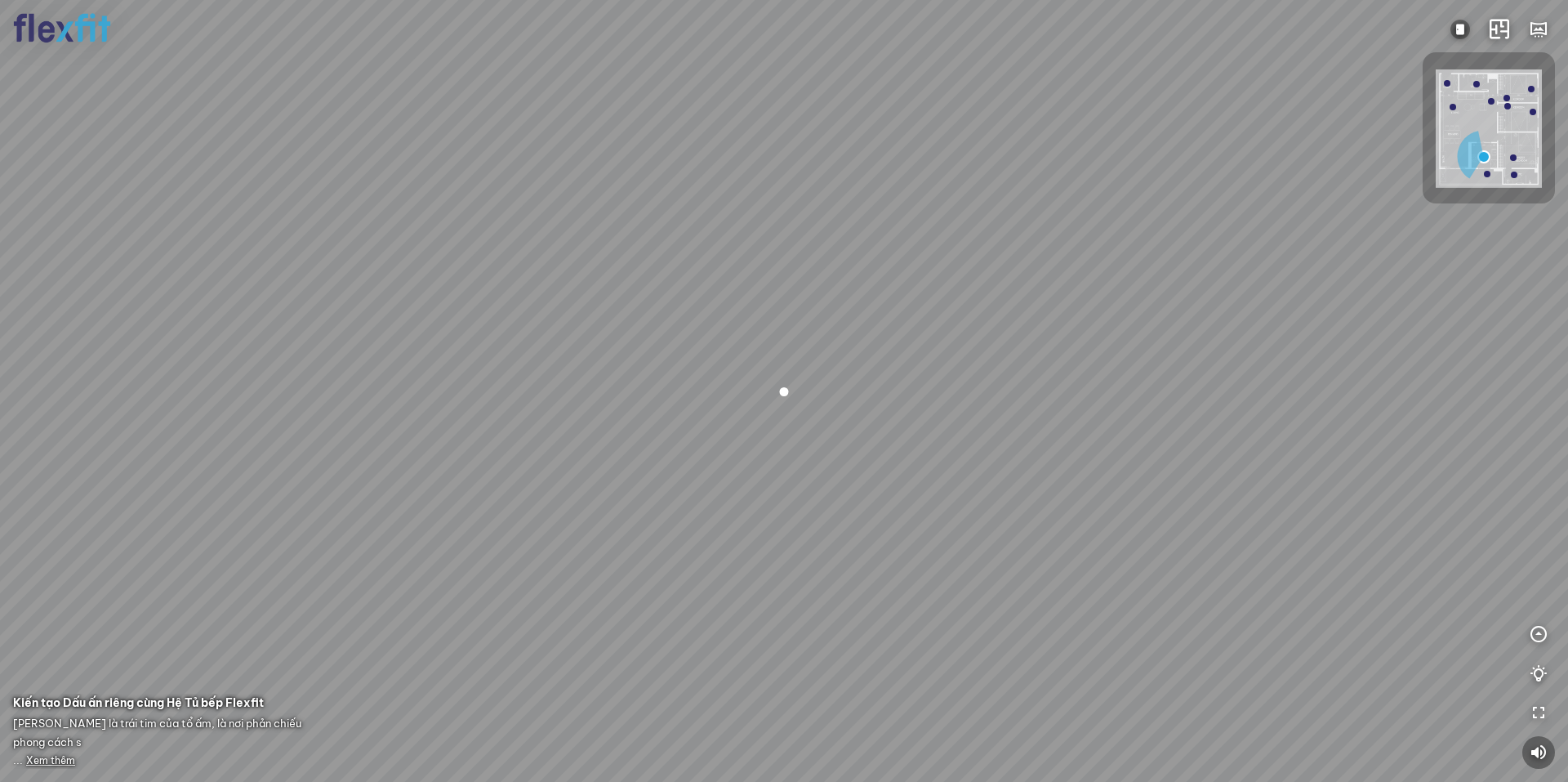
click at [743, 417] on div at bounding box center [784, 391] width 1568 height 782
click at [690, 177] on div at bounding box center [680, 176] width 28 height 28
drag, startPoint x: 947, startPoint y: 428, endPoint x: 806, endPoint y: 369, distance: 152.8
click at [806, 369] on div at bounding box center [784, 391] width 1568 height 782
click at [800, 364] on div at bounding box center [784, 391] width 1568 height 782
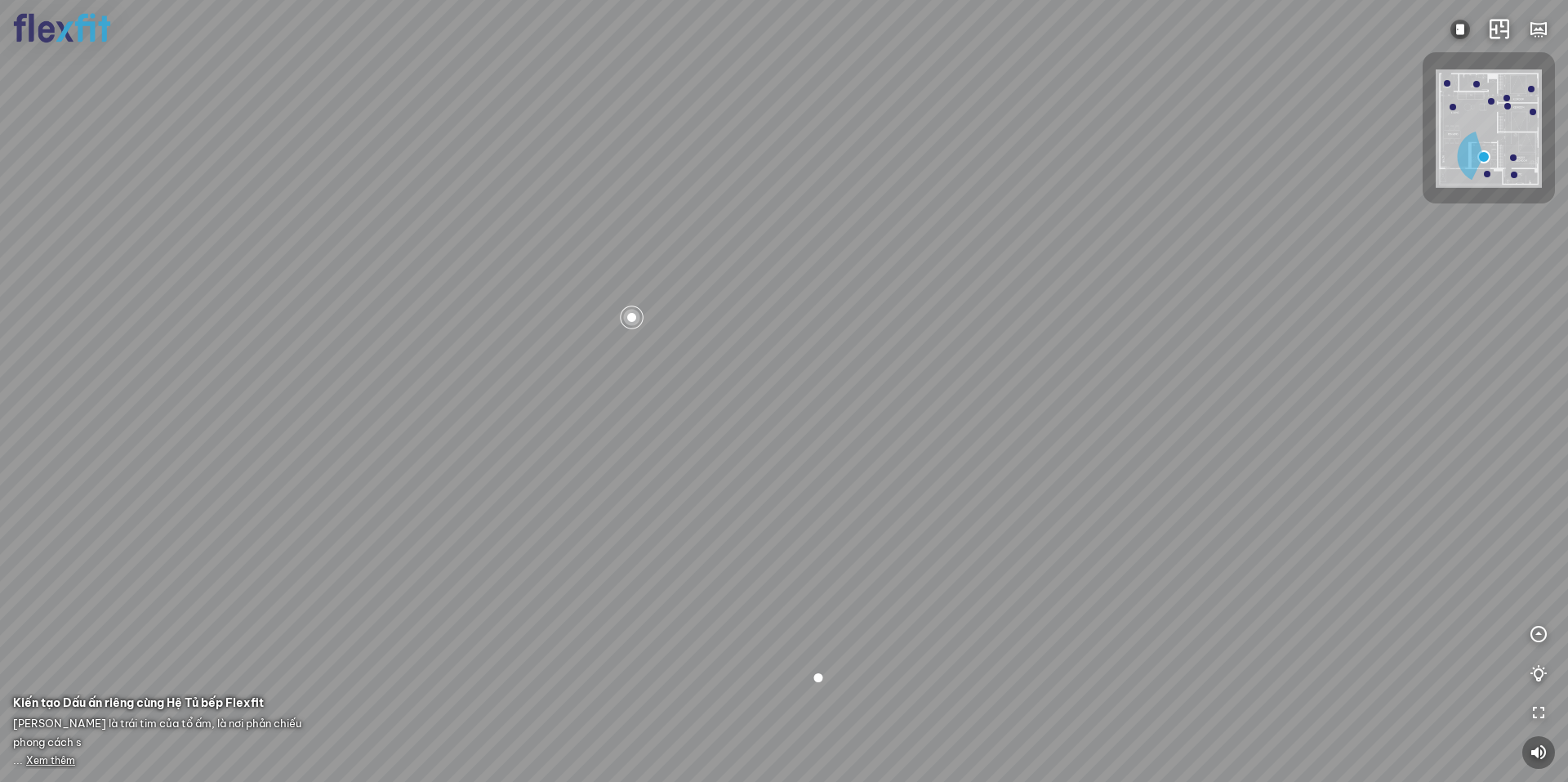
click at [800, 364] on div at bounding box center [784, 391] width 1568 height 782
drag, startPoint x: 786, startPoint y: 428, endPoint x: 922, endPoint y: 351, distance: 156.3
click at [886, 351] on div at bounding box center [784, 391] width 1568 height 782
click at [930, 359] on div at bounding box center [784, 391] width 1568 height 782
drag, startPoint x: 696, startPoint y: 392, endPoint x: 791, endPoint y: 417, distance: 98.2
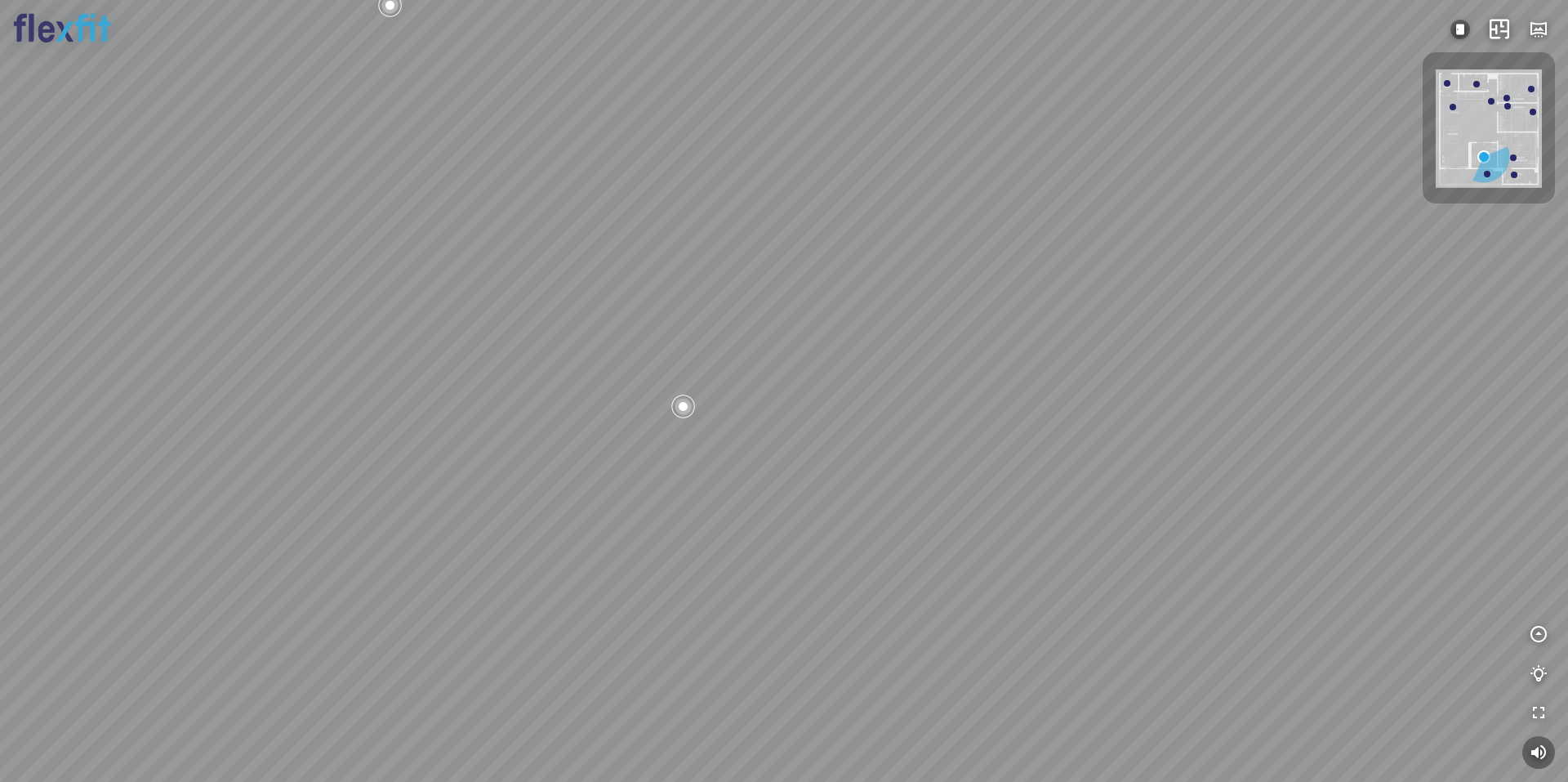
click at [791, 406] on div at bounding box center [784, 391] width 1568 height 782
drag, startPoint x: 798, startPoint y: 389, endPoint x: 783, endPoint y: 440, distance: 53.2
click at [788, 429] on div at bounding box center [784, 391] width 1568 height 782
drag, startPoint x: 759, startPoint y: 496, endPoint x: 737, endPoint y: 521, distance: 33.3
click at [738, 519] on div at bounding box center [784, 391] width 1568 height 782
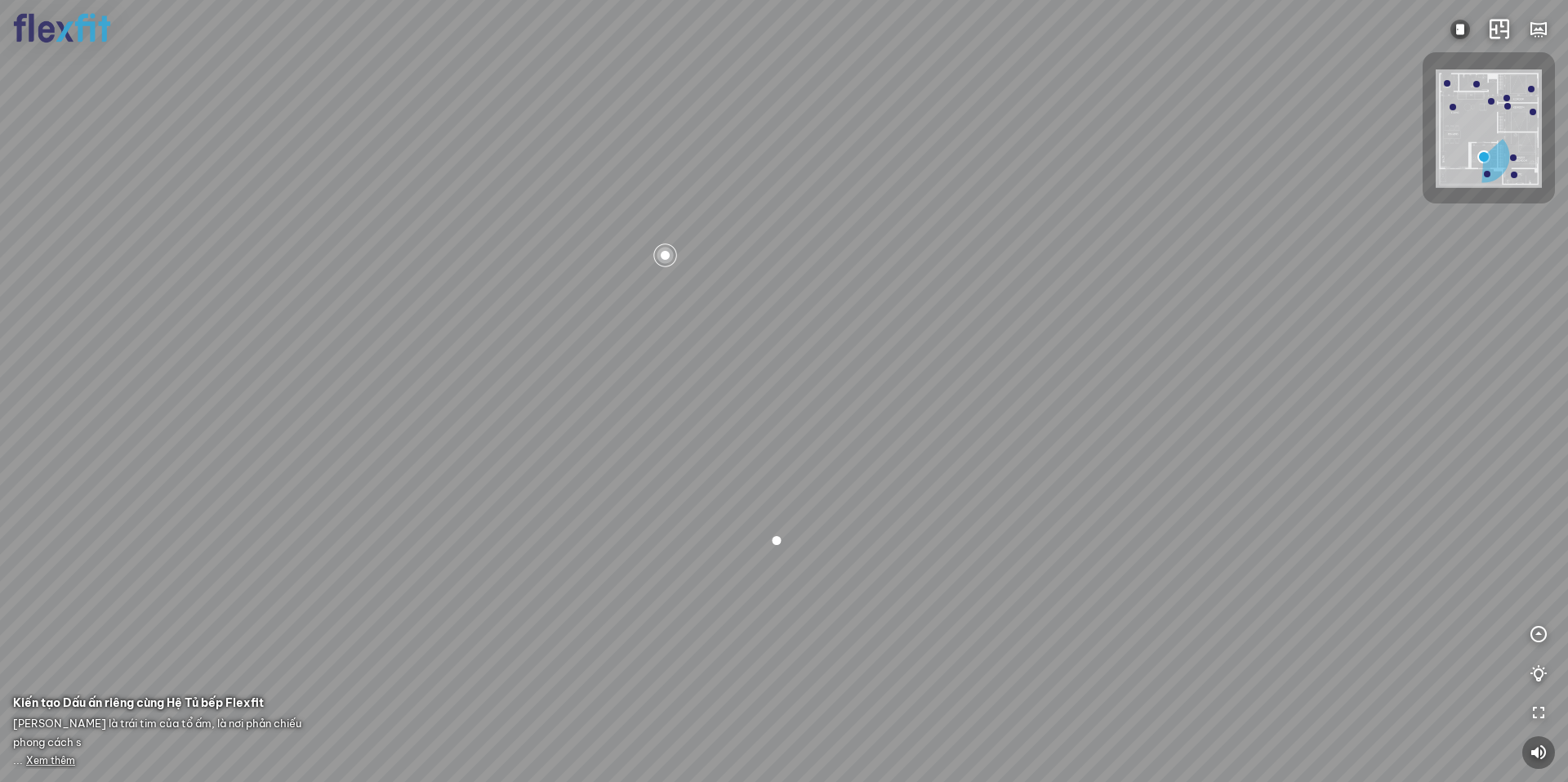
click at [791, 409] on div at bounding box center [784, 391] width 1568 height 782
click at [768, 466] on div at bounding box center [784, 391] width 1568 height 782
click at [914, 389] on div at bounding box center [784, 391] width 1568 height 782
click at [933, 358] on div at bounding box center [784, 391] width 1568 height 782
drag, startPoint x: 918, startPoint y: 384, endPoint x: 788, endPoint y: 460, distance: 150.6
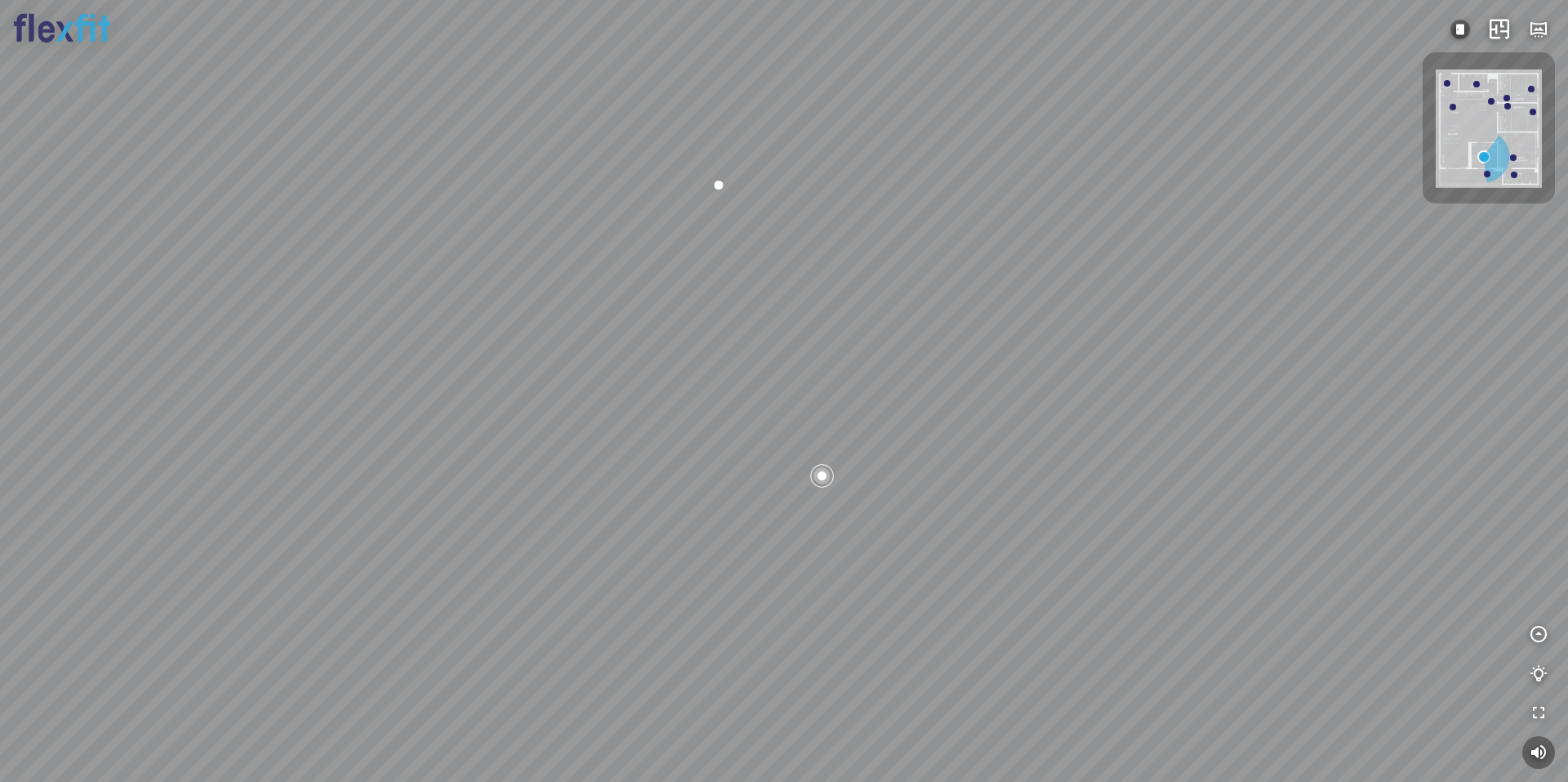
click at [788, 460] on div at bounding box center [784, 391] width 1568 height 782
click at [803, 416] on div at bounding box center [784, 391] width 1568 height 782
drag, startPoint x: 583, startPoint y: 468, endPoint x: 802, endPoint y: 458, distance: 219.2
click at [763, 457] on div at bounding box center [784, 391] width 1568 height 782
drag, startPoint x: 802, startPoint y: 469, endPoint x: 687, endPoint y: 549, distance: 140.1
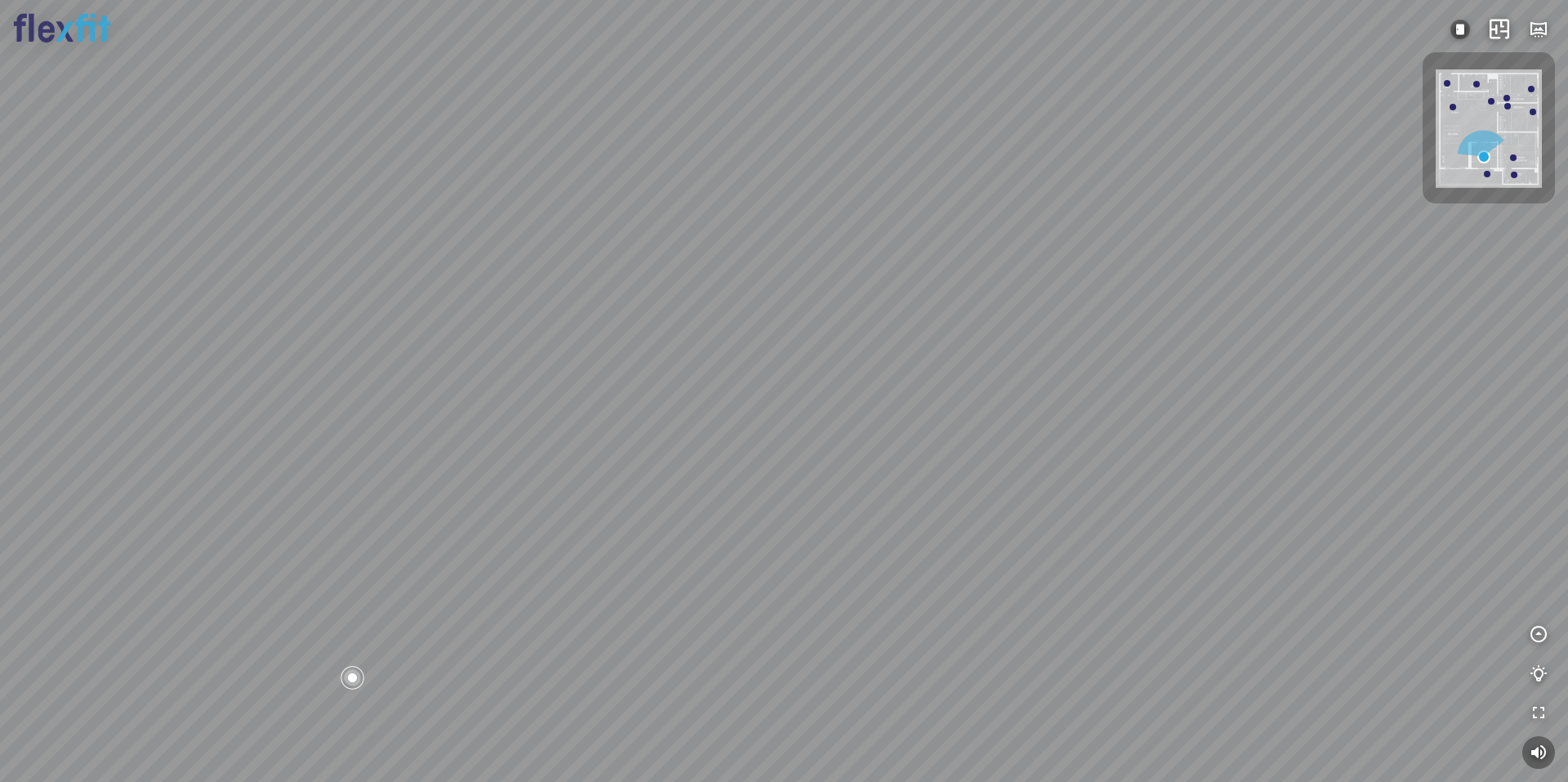
click at [687, 549] on div at bounding box center [784, 391] width 1568 height 782
click at [684, 546] on div at bounding box center [784, 391] width 1568 height 782
drag, startPoint x: 703, startPoint y: 513, endPoint x: 853, endPoint y: 531, distance: 151.1
click at [853, 531] on div "Bếp WC Phòng ngủ master Phòng ngủ Phòng ngủ" at bounding box center [784, 391] width 1568 height 782
click at [1027, 301] on div "Bếp WC Phòng ngủ master Phòng ngủ Phòng ngủ" at bounding box center [784, 391] width 1568 height 782
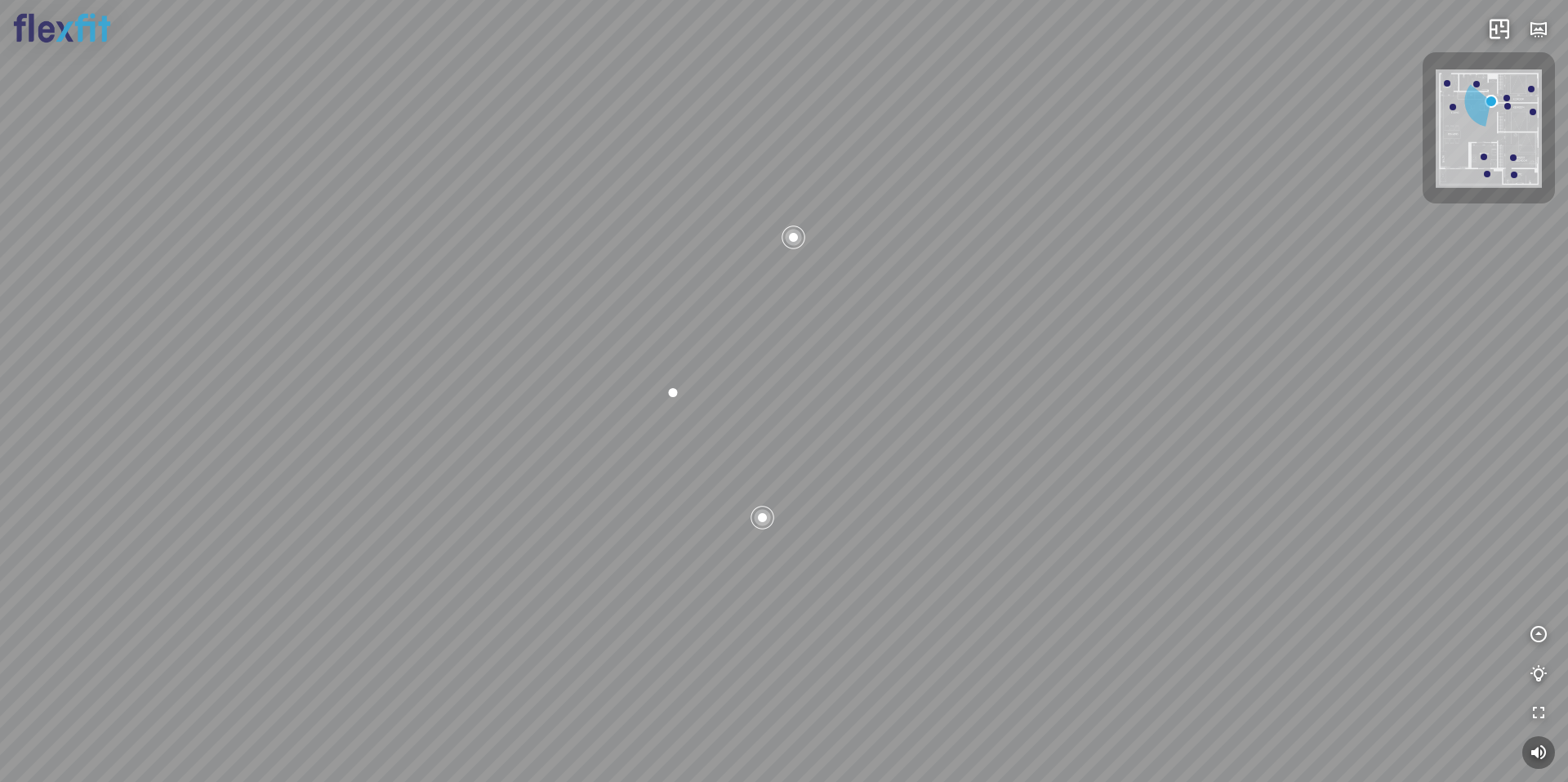
drag, startPoint x: 1009, startPoint y: 302, endPoint x: 801, endPoint y: 316, distance: 208.5
click at [814, 312] on div "Bếp WC Phòng ngủ master Phòng ngủ Phòng ngủ" at bounding box center [784, 391] width 1568 height 782
drag, startPoint x: 841, startPoint y: 360, endPoint x: 757, endPoint y: 349, distance: 84.7
click at [770, 349] on div "Bếp WC Phòng ngủ master Phòng ngủ Phòng ngủ" at bounding box center [784, 391] width 1568 height 782
drag, startPoint x: 742, startPoint y: 277, endPoint x: 750, endPoint y: 290, distance: 15.3
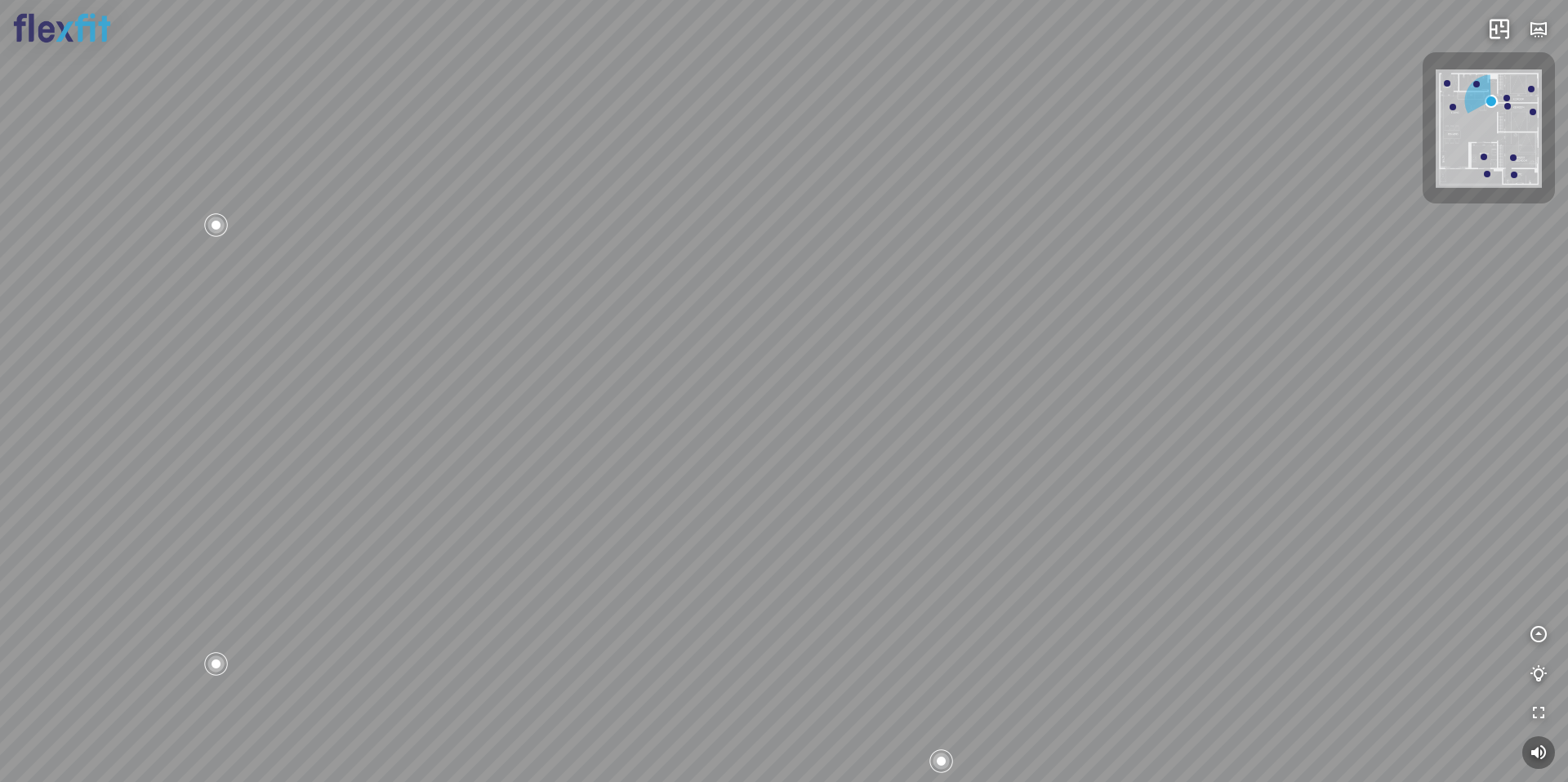
click at [745, 285] on div "Bếp WC Phòng ngủ master Phòng ngủ Phòng ngủ" at bounding box center [784, 391] width 1568 height 782
click at [480, 601] on div "Bếp WC Phòng ngủ master Phòng ngủ Phòng ngủ" at bounding box center [784, 391] width 1568 height 782
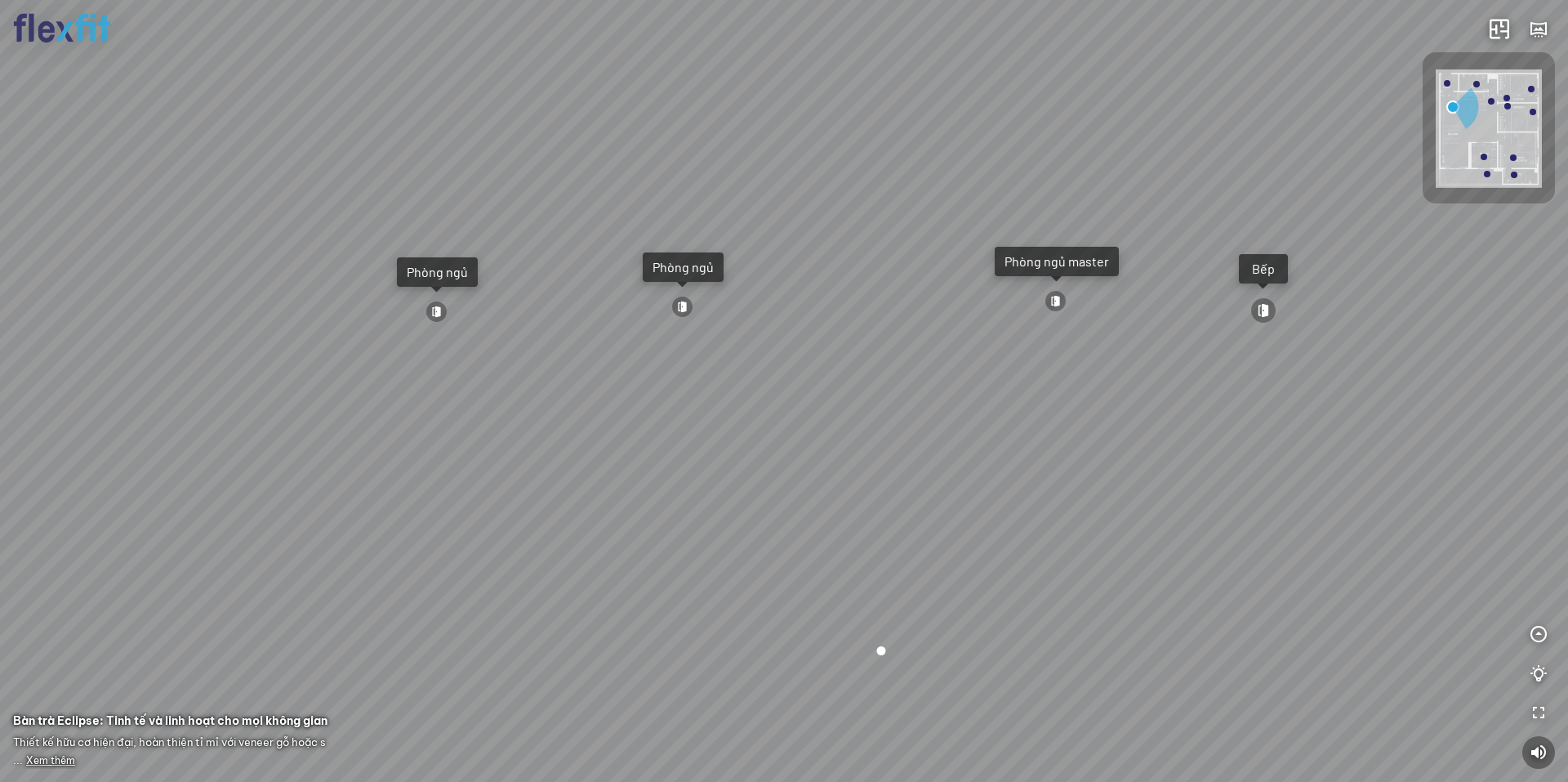
drag, startPoint x: 487, startPoint y: 480, endPoint x: 795, endPoint y: 549, distance: 315.6
click at [770, 535] on div "Ban công Bếp Phòng ngủ master Phòng ngủ Phòng ngủ" at bounding box center [784, 391] width 1568 height 782
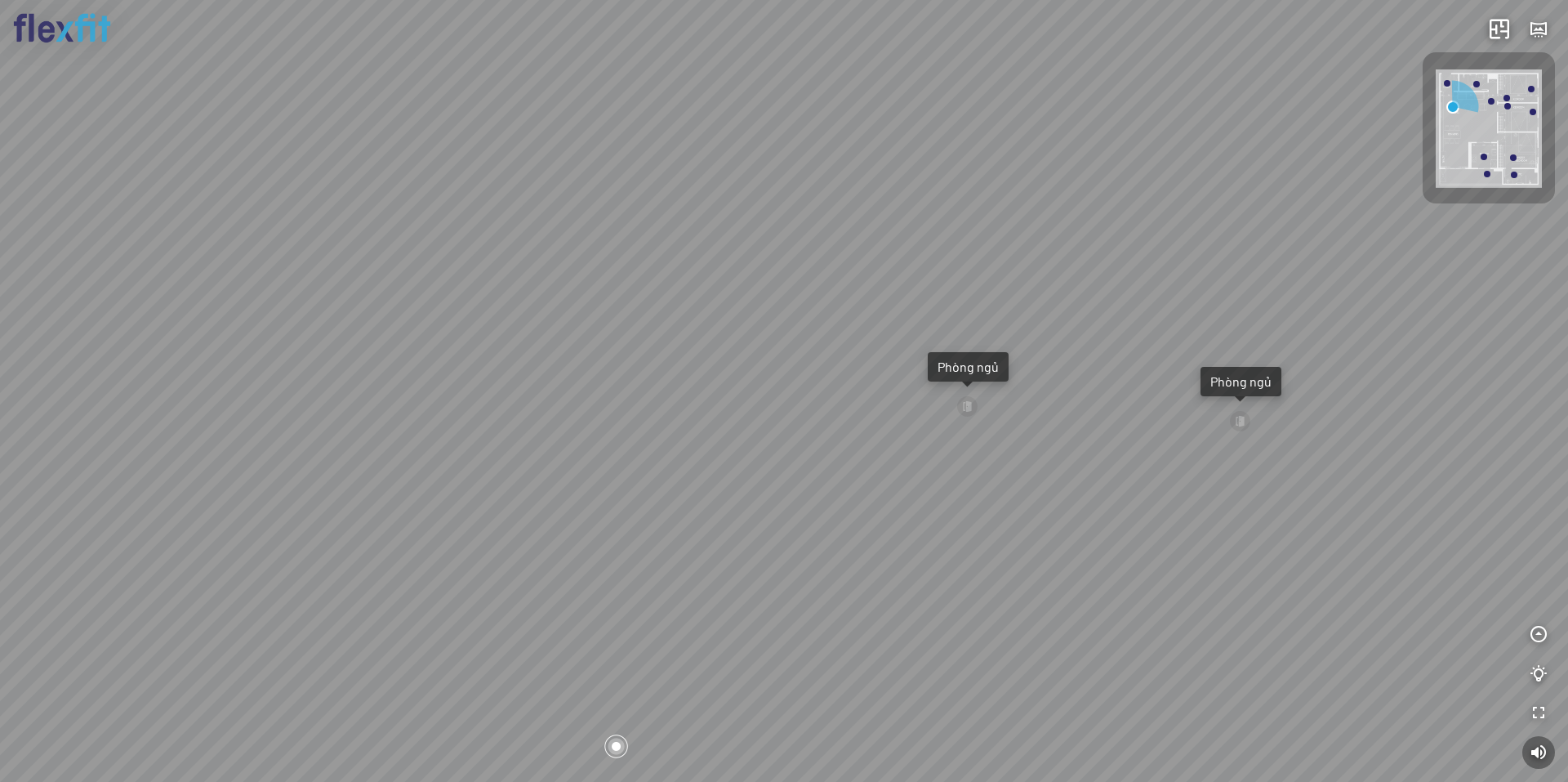
drag, startPoint x: 621, startPoint y: 436, endPoint x: 661, endPoint y: 492, distance: 68.8
click at [660, 490] on div "Ban công Bếp Phòng ngủ master Phòng ngủ Phòng ngủ" at bounding box center [784, 391] width 1568 height 782
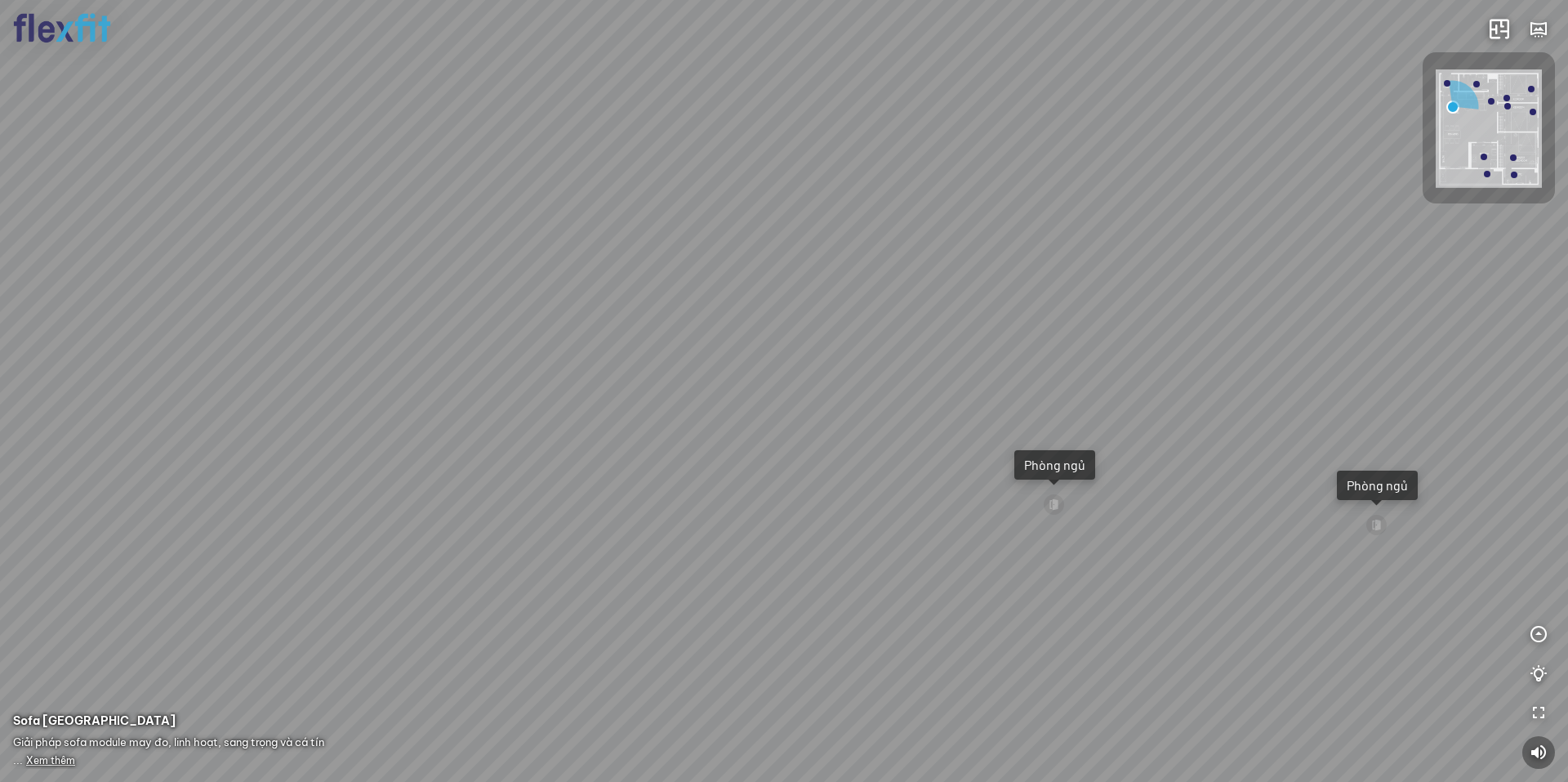
click at [538, 458] on div "Ban công Bếp Phòng ngủ master Phòng ngủ Phòng ngủ" at bounding box center [784, 391] width 1568 height 782
click at [503, 464] on div "Ban công Bếp Phòng ngủ master Phòng ngủ Phòng ngủ" at bounding box center [784, 391] width 1568 height 782
drag, startPoint x: 503, startPoint y: 464, endPoint x: 555, endPoint y: 461, distance: 52.1
click at [555, 461] on div "Ban công Bếp Phòng ngủ master Phòng ngủ Phòng ngủ" at bounding box center [784, 391] width 1568 height 782
drag, startPoint x: 1079, startPoint y: 549, endPoint x: 762, endPoint y: 485, distance: 323.4
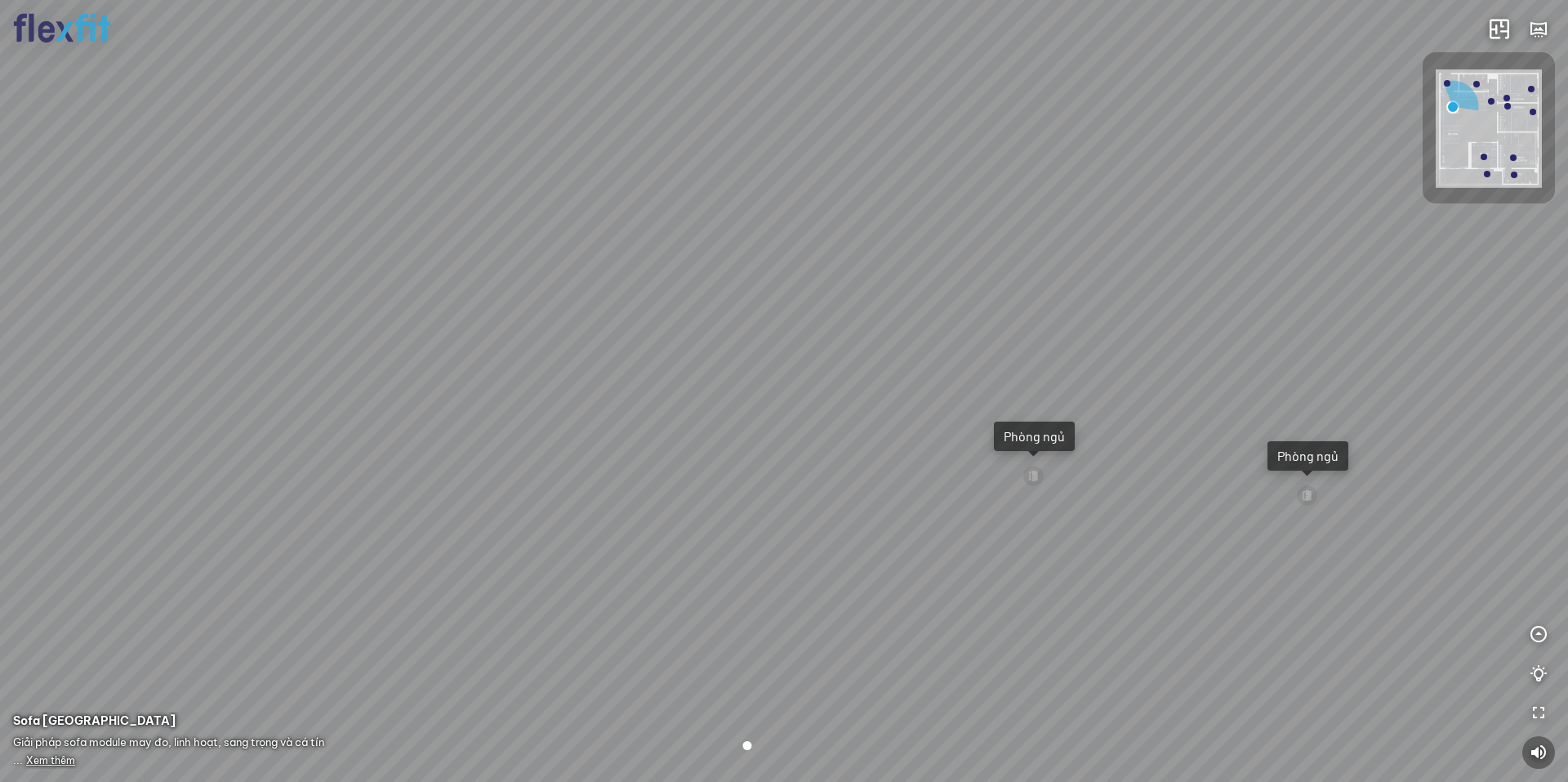
click at [807, 495] on div "Ban công Bếp Phòng ngủ master Phòng ngủ Phòng ngủ" at bounding box center [784, 391] width 1568 height 782
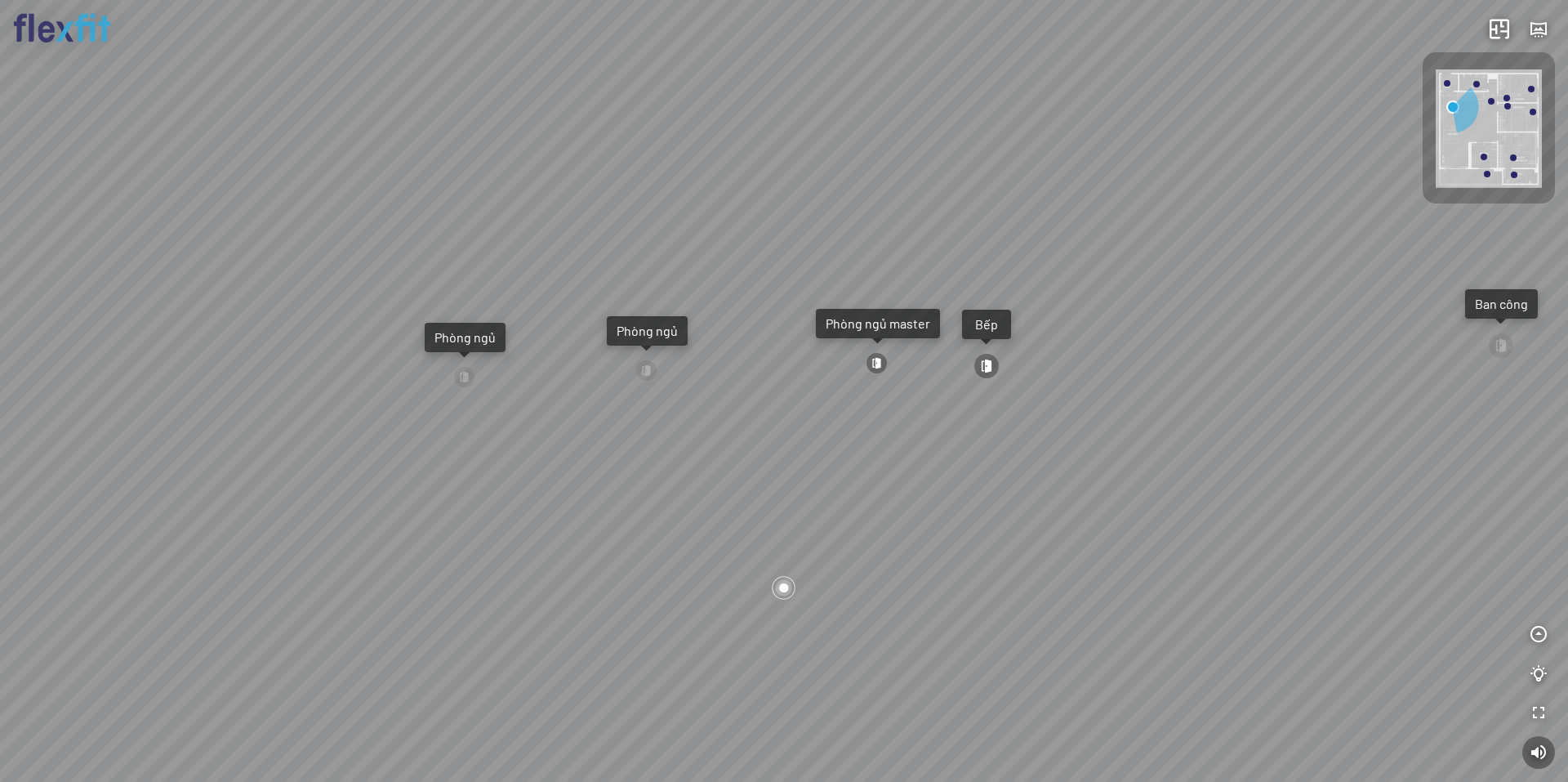
drag, startPoint x: 993, startPoint y: 450, endPoint x: 763, endPoint y: 437, distance: 230.4
click at [810, 442] on div "Ban công Bếp Phòng ngủ master Phòng ngủ Phòng ngủ" at bounding box center [784, 391] width 1568 height 782
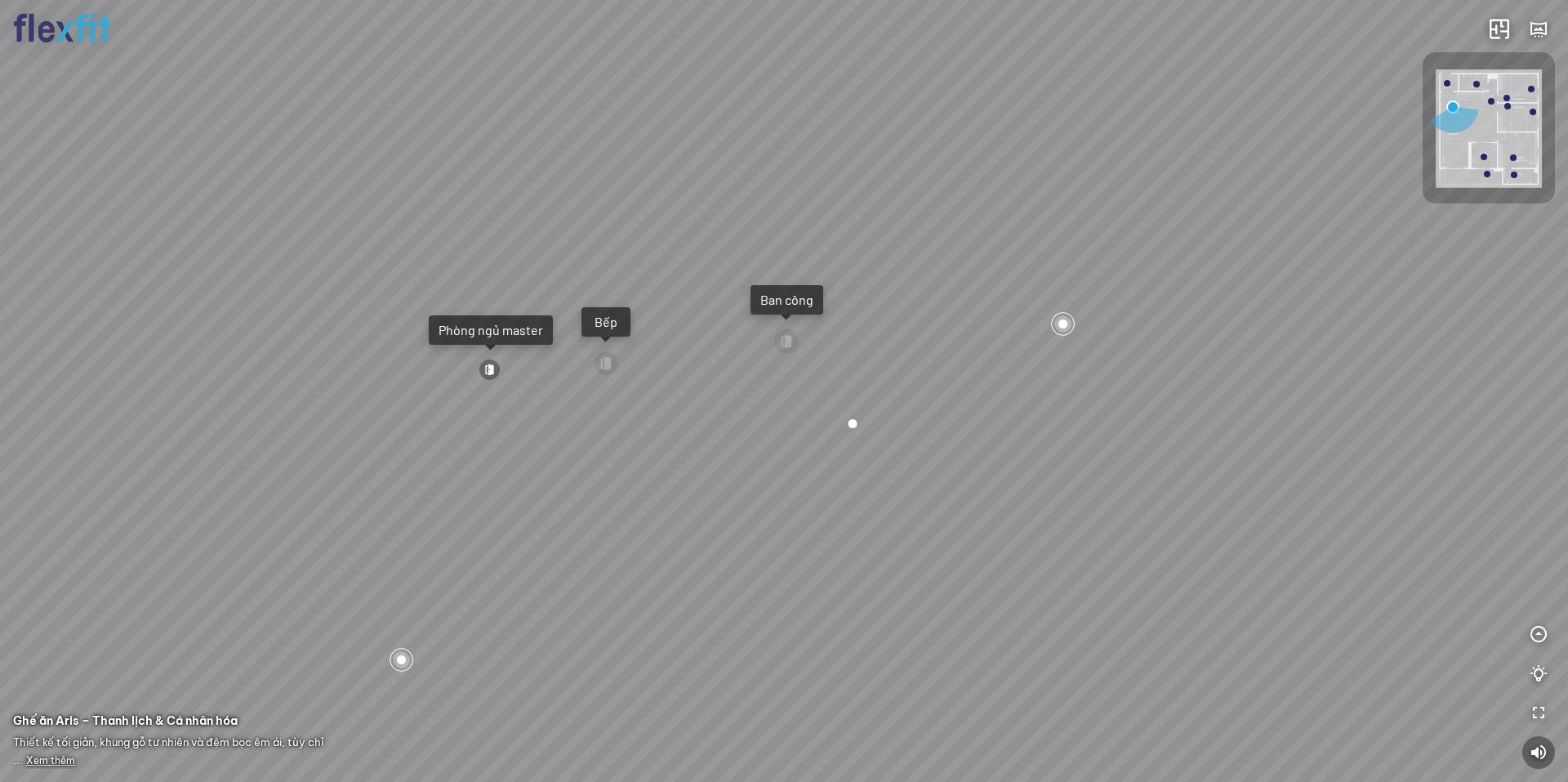
drag, startPoint x: 529, startPoint y: 427, endPoint x: 624, endPoint y: 445, distance: 96.7
drag, startPoint x: 487, startPoint y: 493, endPoint x: 283, endPoint y: 474, distance: 204.9
drag, startPoint x: 652, startPoint y: 442, endPoint x: 728, endPoint y: 439, distance: 76.1
click at [713, 439] on div "Ban công Bếp Phòng ngủ master Phòng ngủ Phòng ngủ" at bounding box center [784, 391] width 1568 height 782
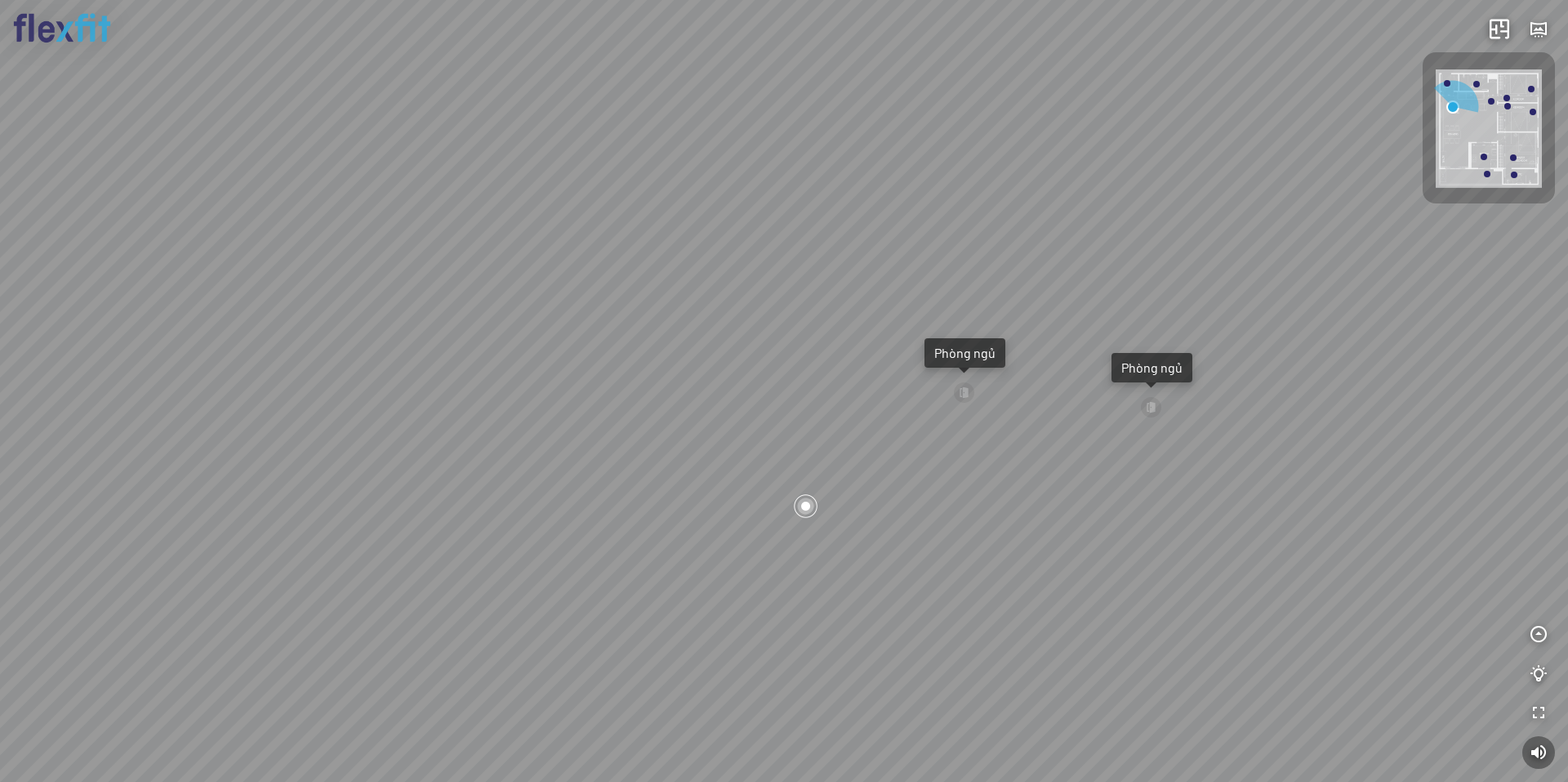
drag, startPoint x: 478, startPoint y: 460, endPoint x: 515, endPoint y: 436, distance: 44.1
click at [478, 469] on div "Ban công Bếp Phòng ngủ master Phòng ngủ Phòng ngủ" at bounding box center [784, 391] width 1568 height 782
drag, startPoint x: 715, startPoint y: 365, endPoint x: 717, endPoint y: 338, distance: 27.1
click at [717, 338] on div "Ban công Bếp Phòng ngủ master Phòng ngủ Phòng ngủ" at bounding box center [784, 391] width 1568 height 782
click at [697, 349] on div "Ban công Bếp Phòng ngủ master Phòng ngủ Phòng ngủ" at bounding box center [784, 391] width 1568 height 782
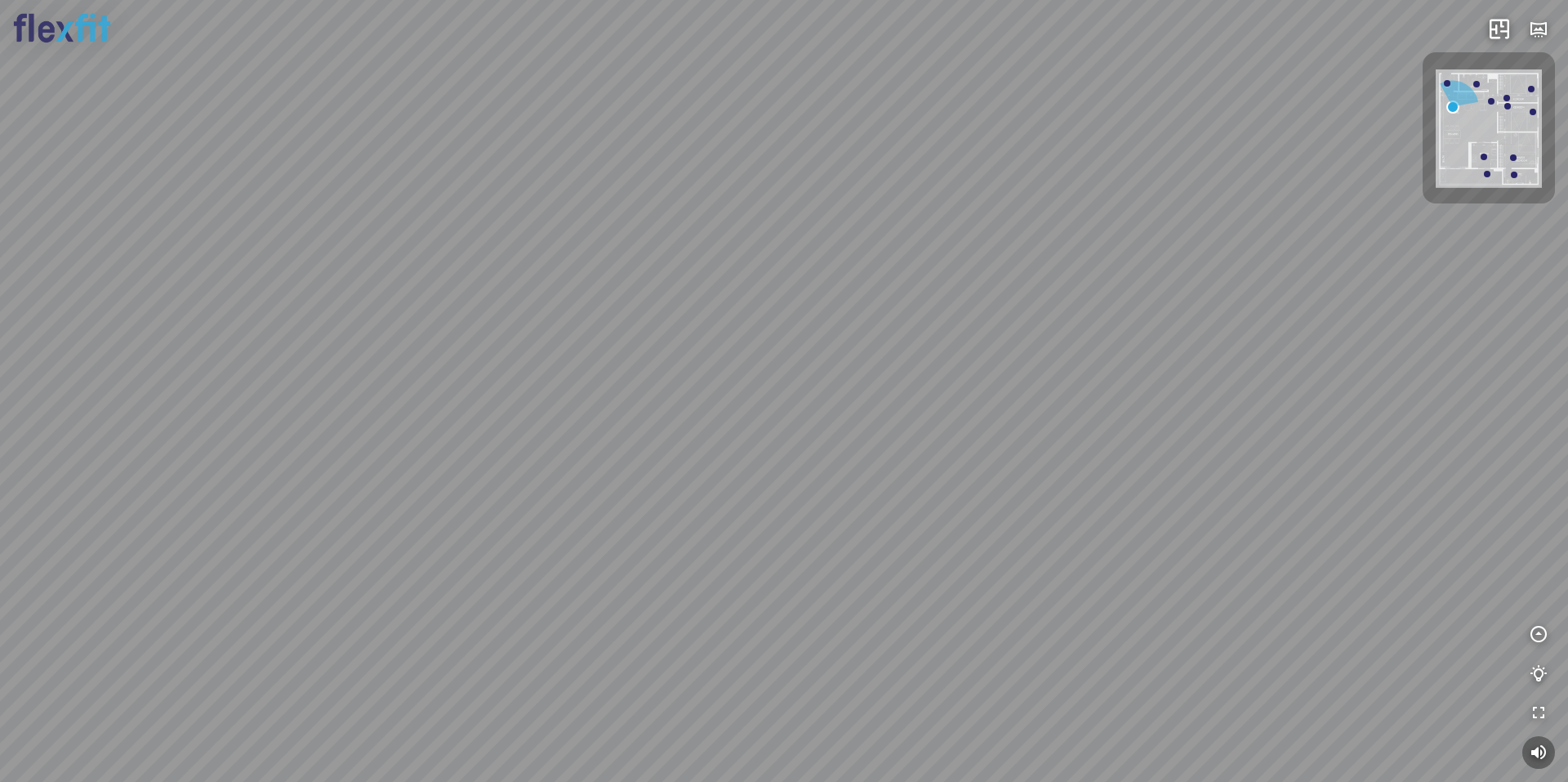
drag, startPoint x: 710, startPoint y: 358, endPoint x: 731, endPoint y: 548, distance: 191.2
click at [734, 548] on div "Ban công Bếp Phòng ngủ master Phòng ngủ Phòng ngủ" at bounding box center [784, 391] width 1568 height 782
drag, startPoint x: 804, startPoint y: 381, endPoint x: 647, endPoint y: 425, distance: 163.0
click at [647, 425] on div "Ban công Bếp Phòng ngủ master Phòng ngủ Phòng ngủ" at bounding box center [784, 391] width 1568 height 782
drag, startPoint x: 853, startPoint y: 357, endPoint x: 210, endPoint y: 362, distance: 643.0
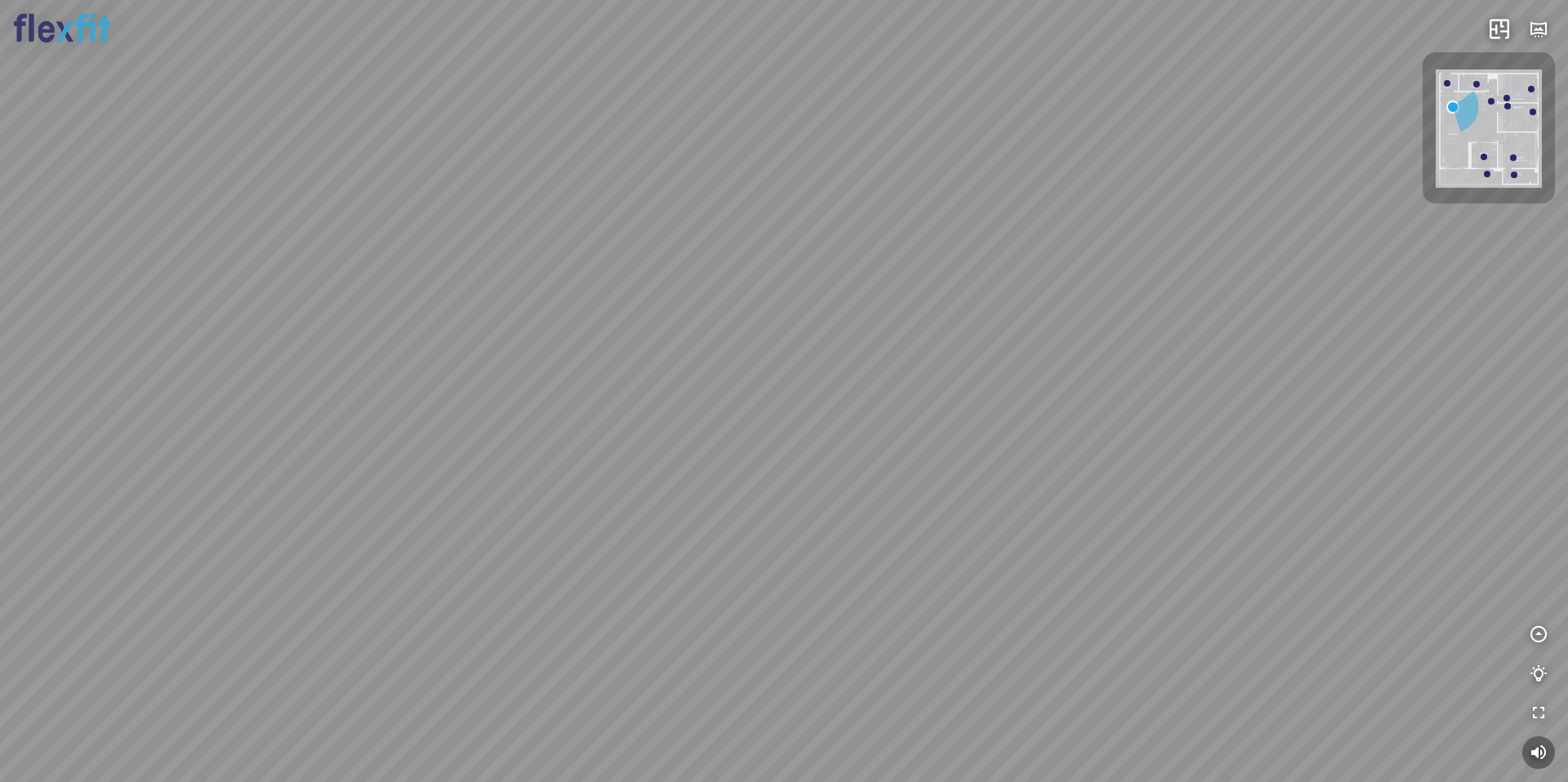
click at [124, 362] on div "Ban công Bếp Phòng ngủ master Phòng ngủ Phòng ngủ" at bounding box center [784, 391] width 1568 height 782
drag, startPoint x: 675, startPoint y: 394, endPoint x: 549, endPoint y: 394, distance: 126.0
click at [489, 406] on div "Ban công Bếp Phòng ngủ master Phòng ngủ Phòng ngủ" at bounding box center [784, 391] width 1568 height 782
drag, startPoint x: 651, startPoint y: 398, endPoint x: 460, endPoint y: 332, distance: 202.1
click at [460, 332] on div "Ban công Bếp Phòng ngủ master Phòng ngủ Phòng ngủ" at bounding box center [784, 391] width 1568 height 782
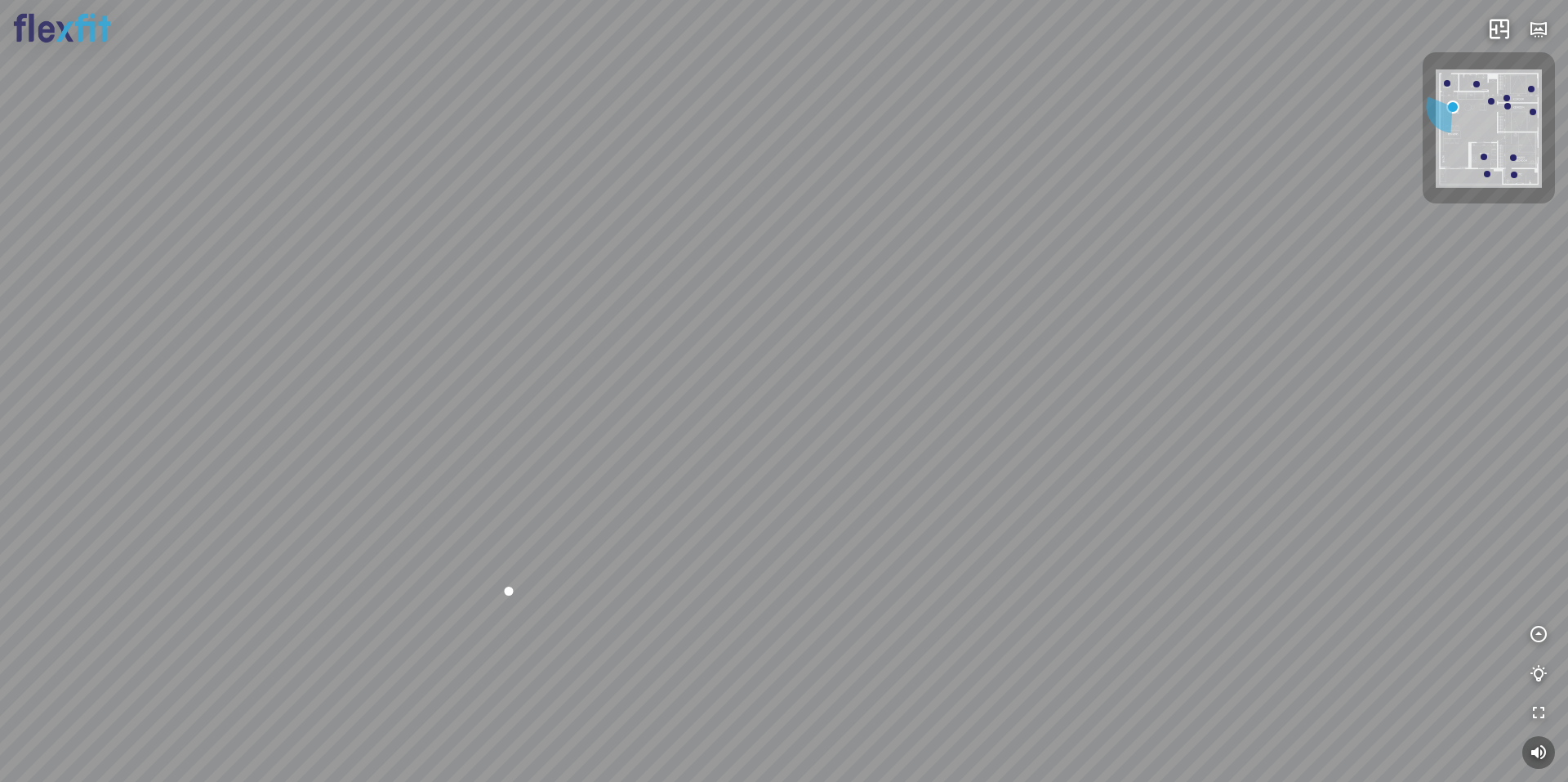
drag, startPoint x: 667, startPoint y: 346, endPoint x: 413, endPoint y: 282, distance: 261.9
click at [443, 289] on div "Ban công Bếp Phòng ngủ master Phòng ngủ Phòng ngủ" at bounding box center [784, 391] width 1568 height 782
drag, startPoint x: 1012, startPoint y: 247, endPoint x: 962, endPoint y: 454, distance: 213.0
click at [933, 457] on div "Ban công Bếp Phòng ngủ master Phòng ngủ Phòng ngủ" at bounding box center [784, 391] width 1568 height 782
drag, startPoint x: 985, startPoint y: 381, endPoint x: 579, endPoint y: 196, distance: 446.2
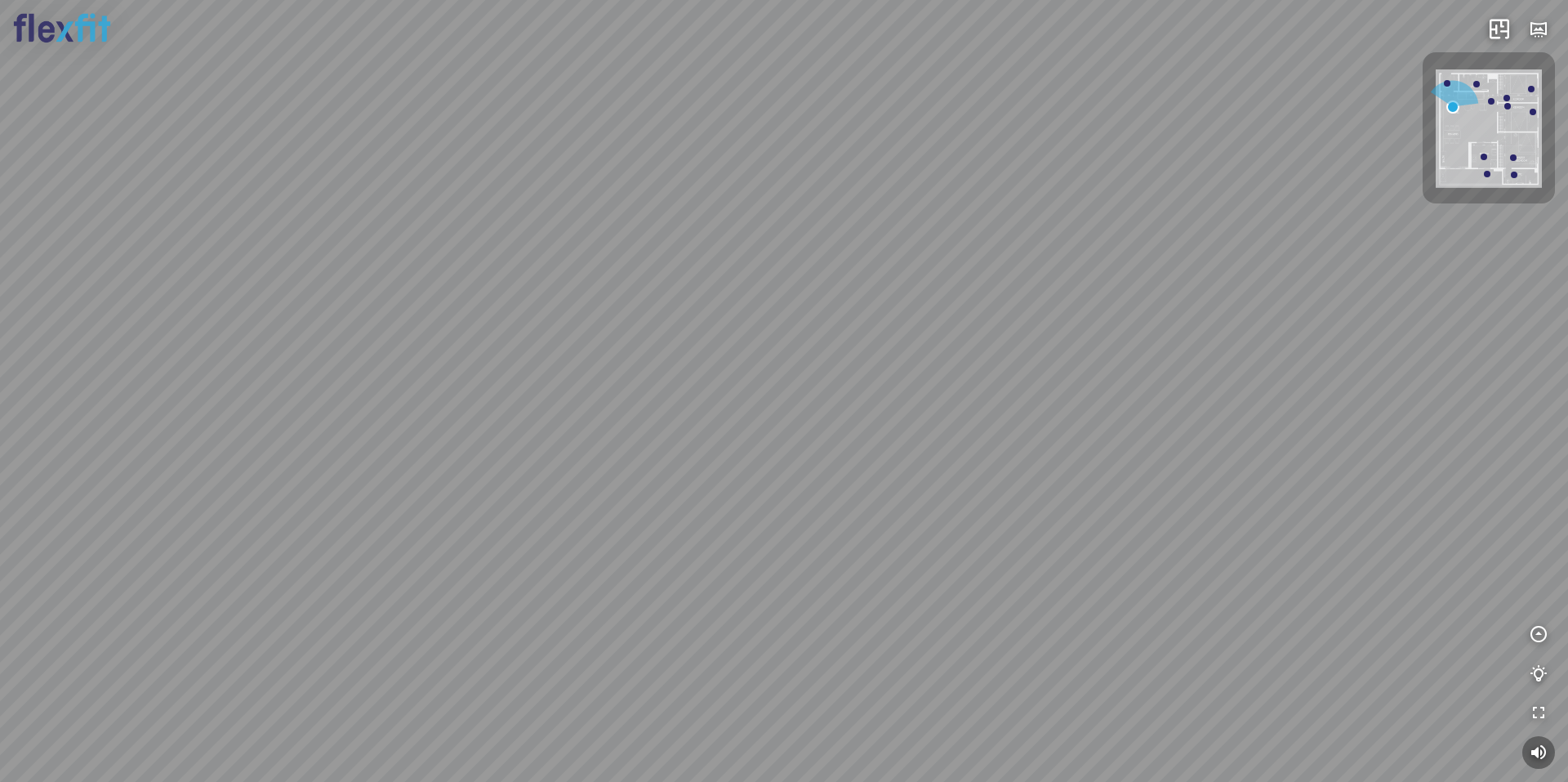
click at [620, 230] on div "Ban công Bếp Phòng ngủ master Phòng ngủ Phòng ngủ" at bounding box center [784, 391] width 1568 height 782
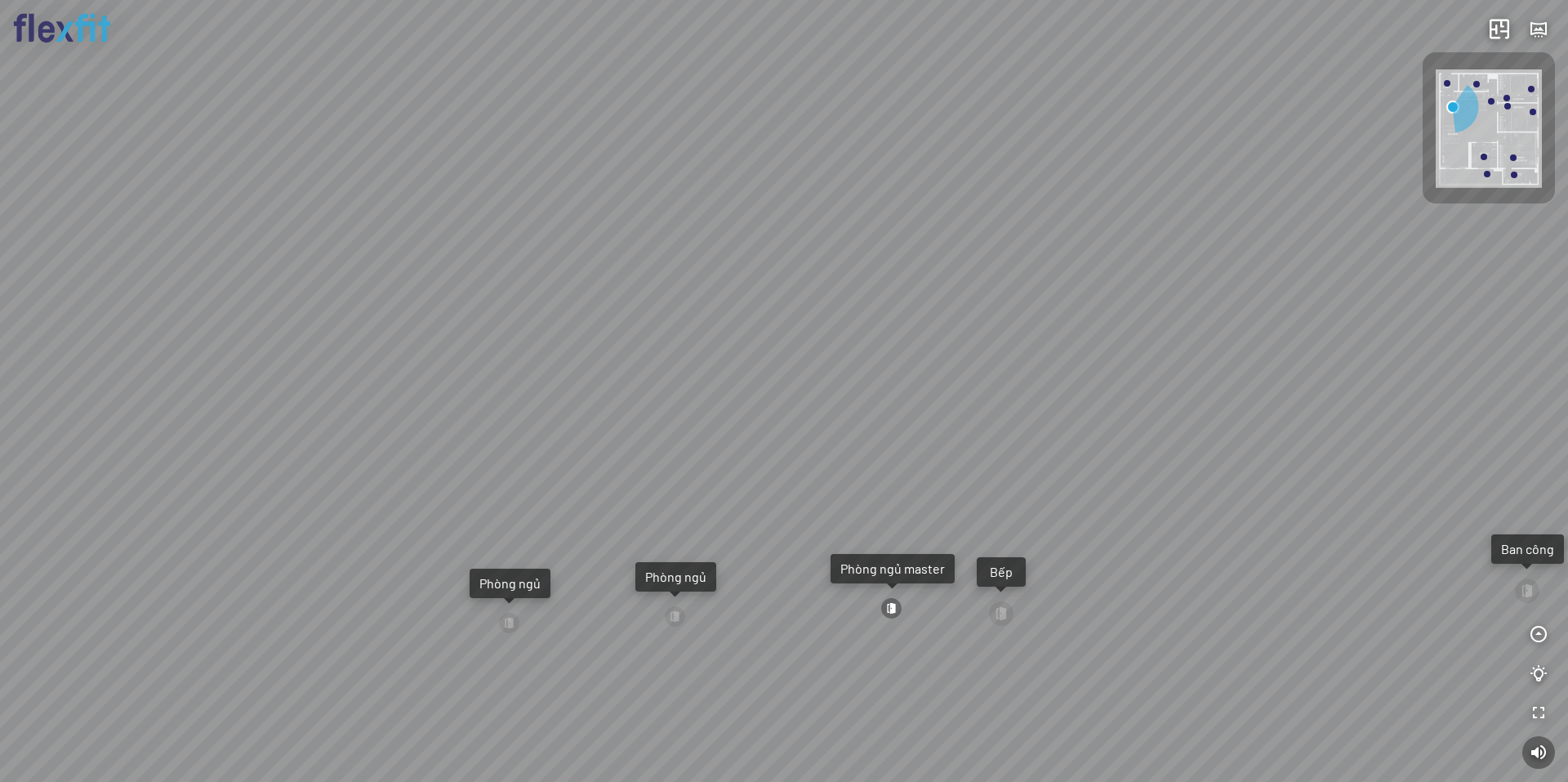
drag, startPoint x: 827, startPoint y: 418, endPoint x: 870, endPoint y: 341, distance: 88.2
click at [869, 341] on div "Ban công Bếp Phòng ngủ master Phòng ngủ Phòng ngủ" at bounding box center [784, 391] width 1568 height 782
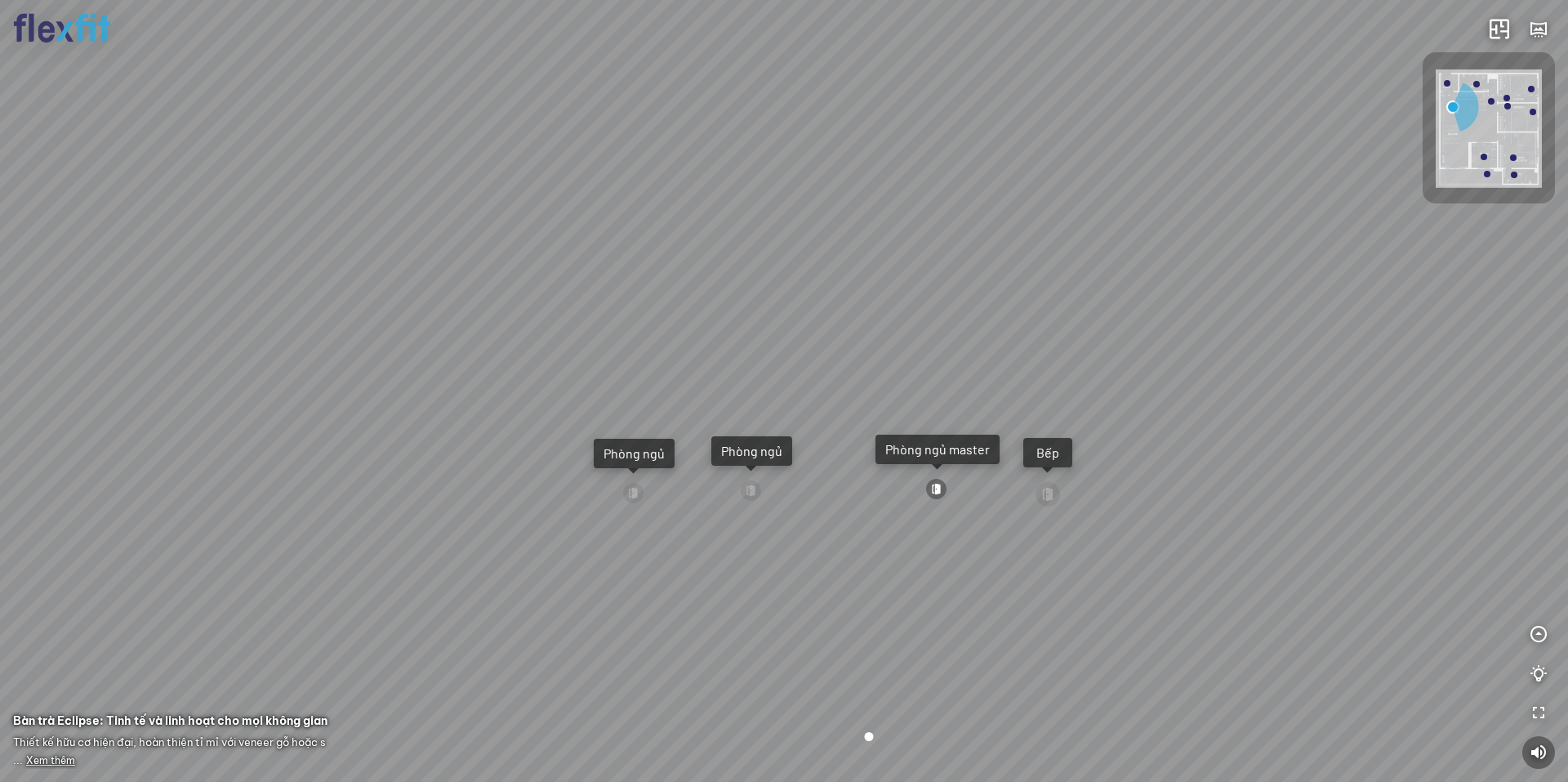
drag, startPoint x: 836, startPoint y: 395, endPoint x: 740, endPoint y: 444, distance: 107.8
click at [750, 442] on div "Ban công Bếp Phòng ngủ master Phòng ngủ Phòng ngủ" at bounding box center [784, 391] width 1568 height 782
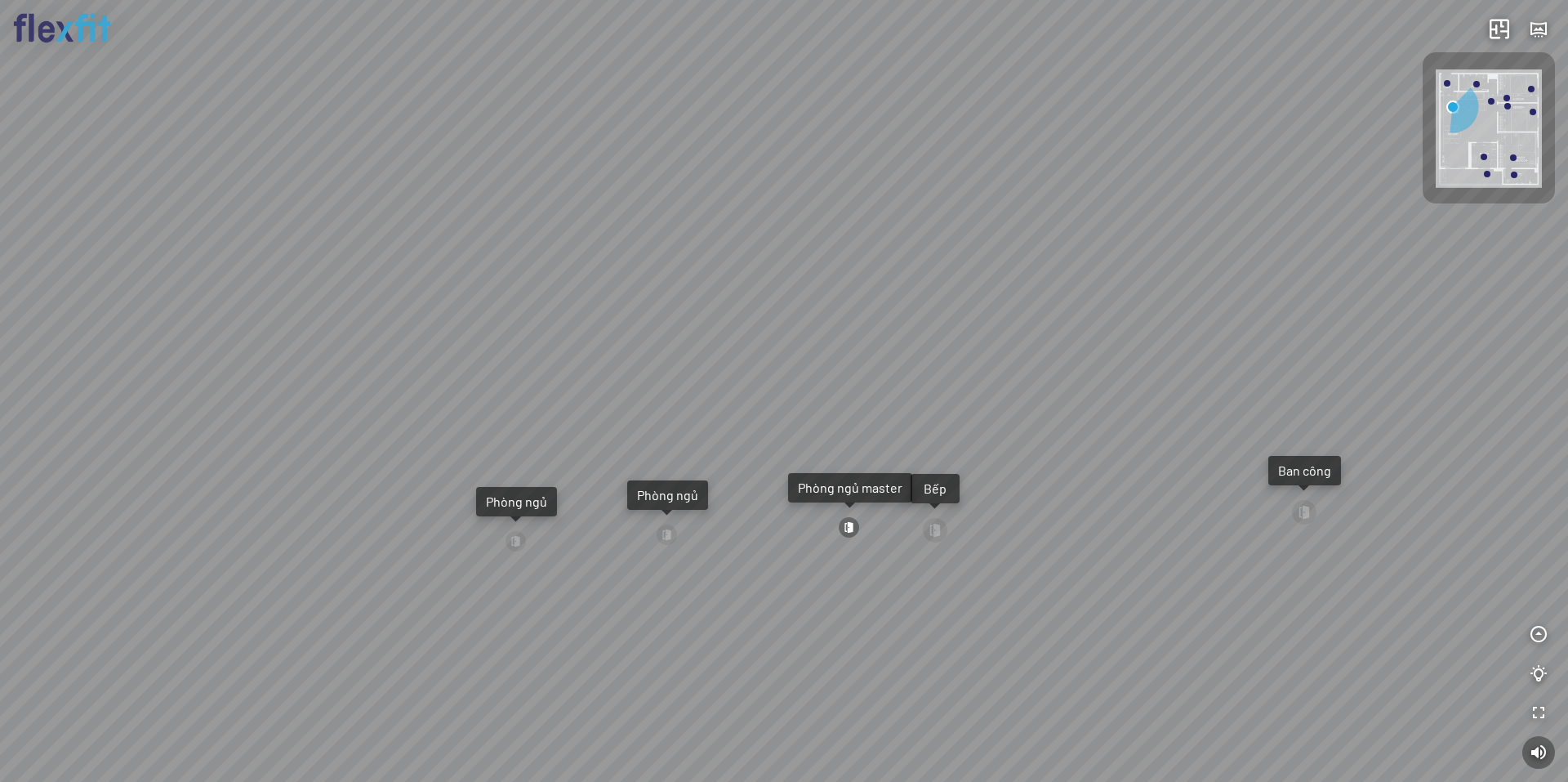
drag, startPoint x: 836, startPoint y: 364, endPoint x: 910, endPoint y: 347, distance: 75.9
click at [899, 349] on div "Ban công Bếp Phòng ngủ master Phòng ngủ Phòng ngủ" at bounding box center [784, 391] width 1568 height 782
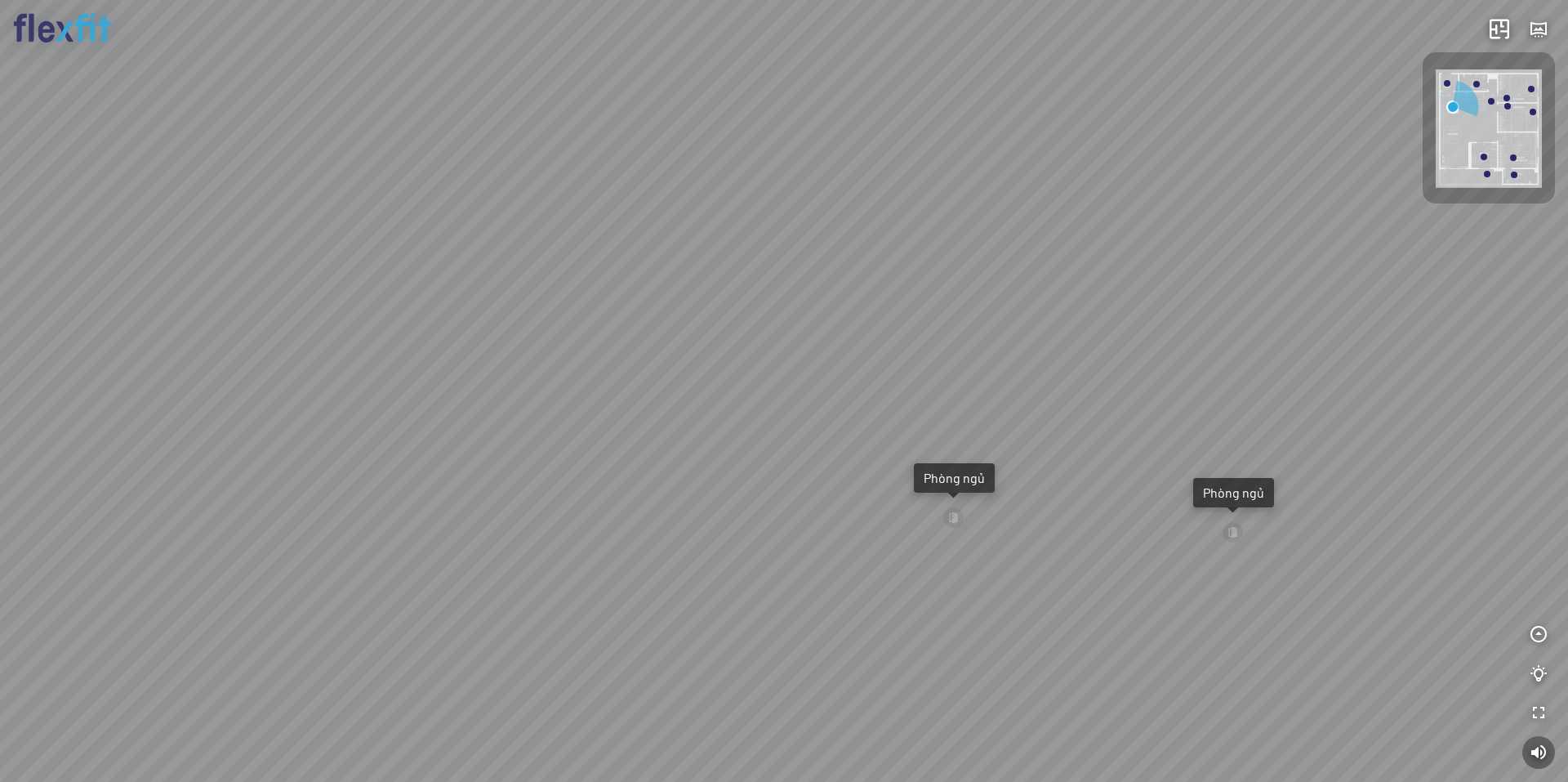
drag, startPoint x: 534, startPoint y: 563, endPoint x: 934, endPoint y: 549, distance: 400.2
click at [894, 543] on div "Ban công Bếp Phòng ngủ master Phòng ngủ Phòng ngủ" at bounding box center [784, 391] width 1568 height 782
click at [680, 531] on div "Ban công Bếp Phòng ngủ master Phòng ngủ Phòng ngủ" at bounding box center [784, 391] width 1568 height 782
click at [785, 607] on div "Ban công Bếp Phòng ngủ master Phòng ngủ Phòng ngủ" at bounding box center [784, 391] width 1568 height 782
drag, startPoint x: 808, startPoint y: 296, endPoint x: 753, endPoint y: 396, distance: 114.1
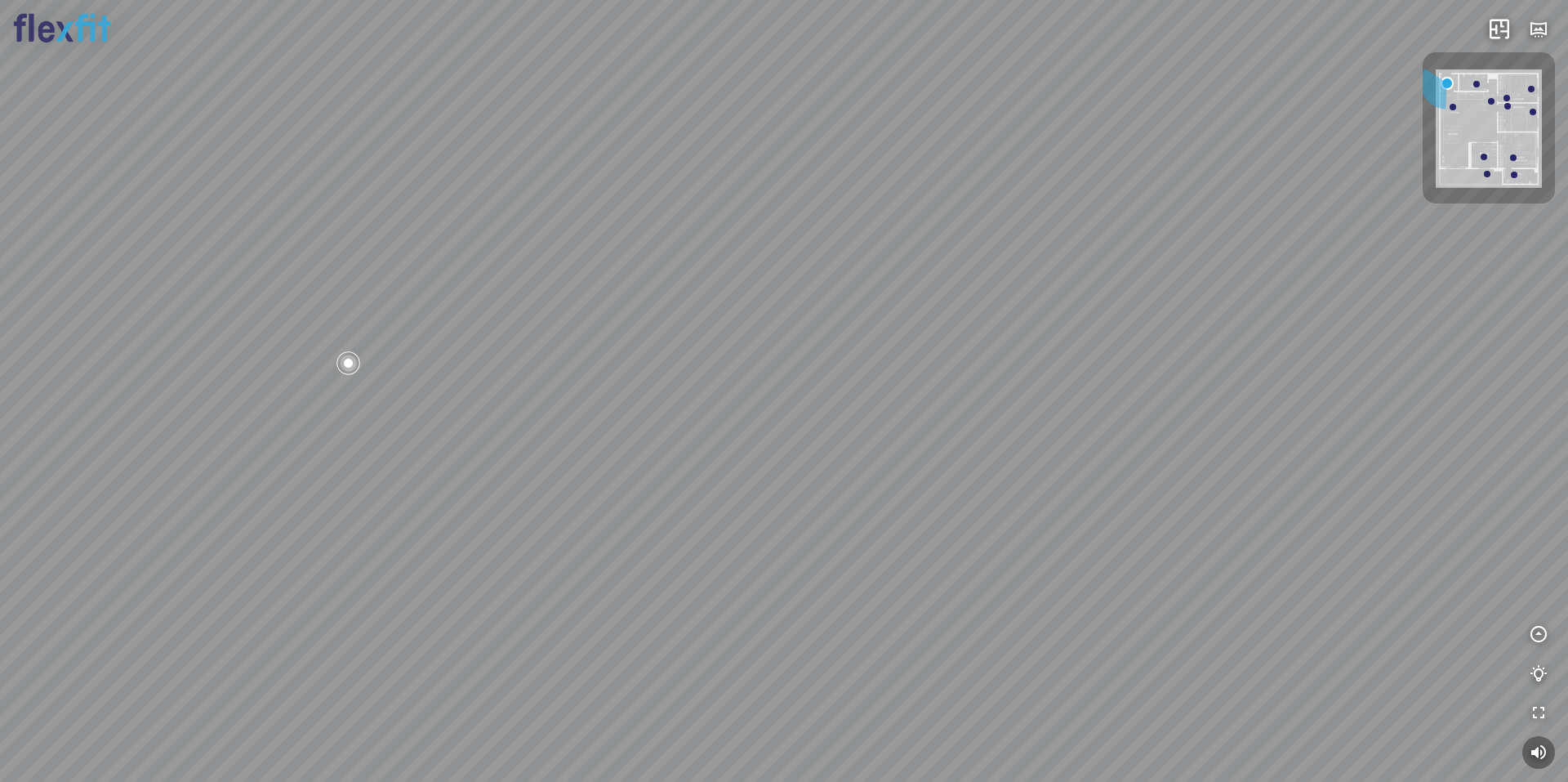
click at [878, 276] on div at bounding box center [784, 391] width 1568 height 782
drag, startPoint x: 748, startPoint y: 403, endPoint x: 705, endPoint y: 454, distance: 66.7
click at [695, 472] on div at bounding box center [784, 391] width 1568 height 782
click at [677, 413] on div at bounding box center [784, 391] width 1568 height 782
click at [688, 391] on div at bounding box center [693, 399] width 28 height 28
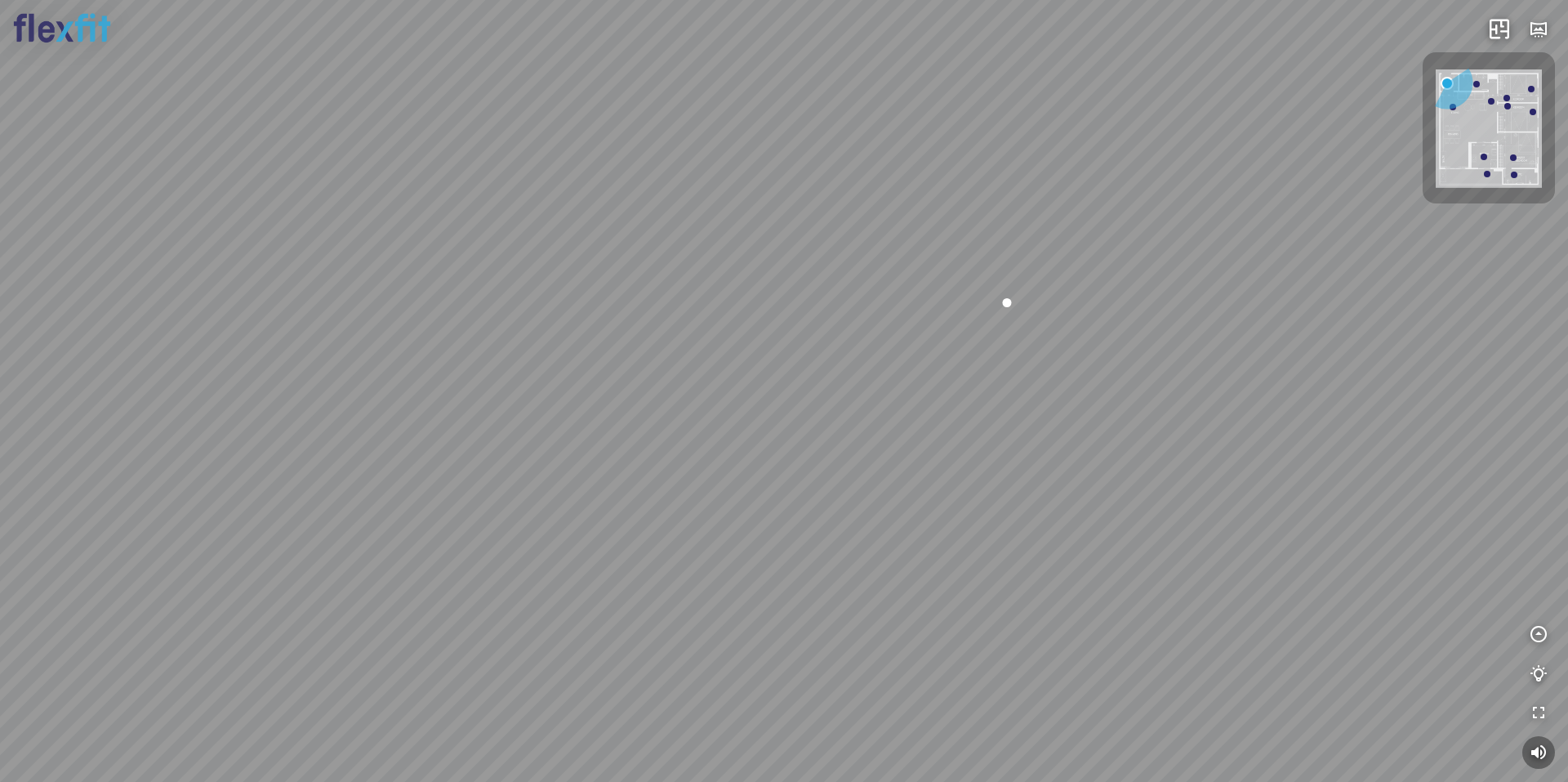
drag, startPoint x: 810, startPoint y: 539, endPoint x: 880, endPoint y: 531, distance: 70.5
click at [894, 521] on div at bounding box center [784, 391] width 1568 height 782
drag, startPoint x: 904, startPoint y: 496, endPoint x: 864, endPoint y: 525, distance: 49.4
click at [864, 525] on div at bounding box center [784, 391] width 1568 height 782
drag, startPoint x: 872, startPoint y: 533, endPoint x: 868, endPoint y: 561, distance: 28.3
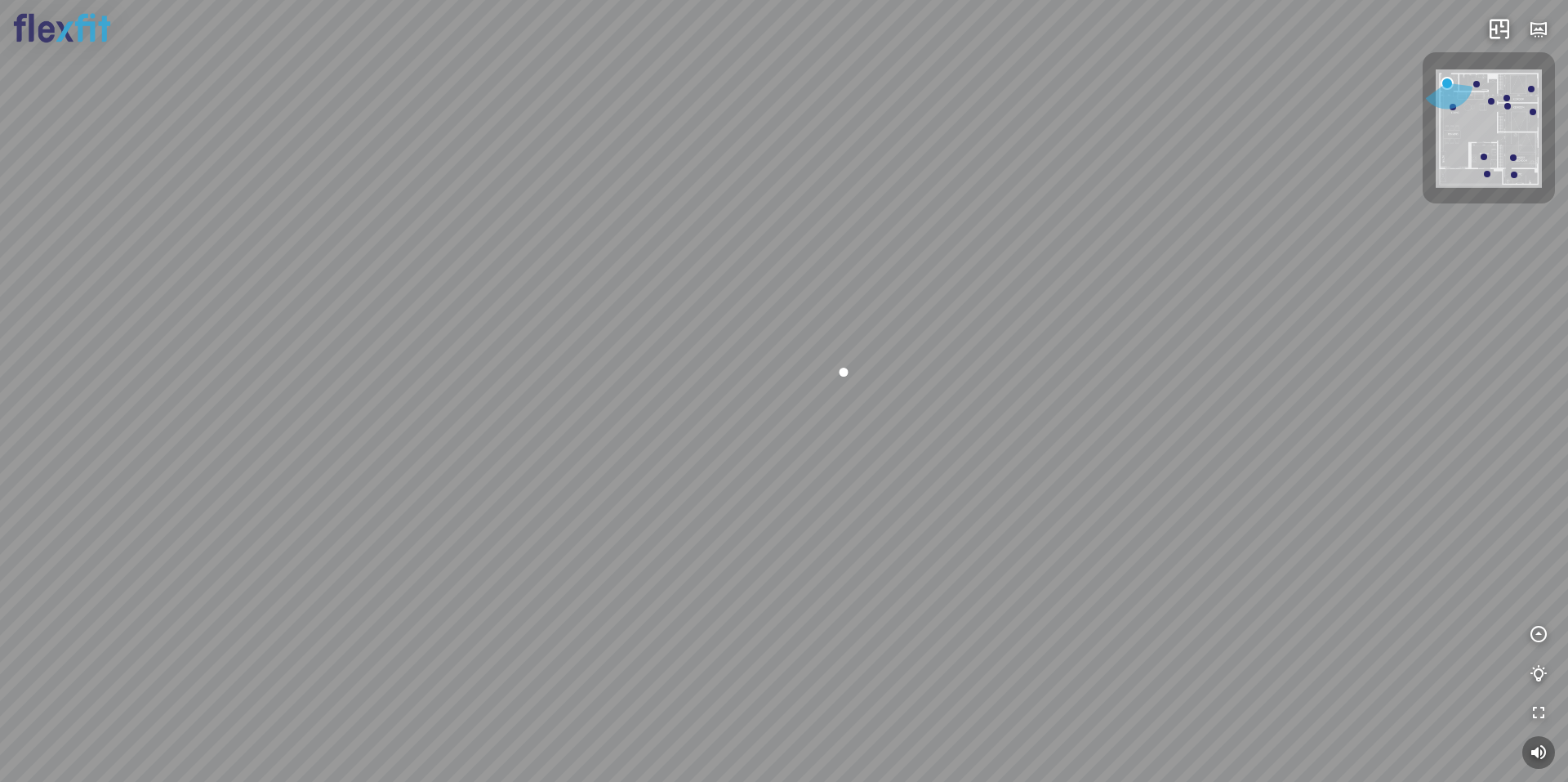
click at [868, 561] on div at bounding box center [784, 391] width 1568 height 782
drag, startPoint x: 1175, startPoint y: 525, endPoint x: 730, endPoint y: 500, distance: 445.7
click at [805, 494] on div at bounding box center [784, 391] width 1568 height 782
drag, startPoint x: 892, startPoint y: 525, endPoint x: 932, endPoint y: 532, distance: 40.6
click at [918, 530] on div at bounding box center [784, 391] width 1568 height 782
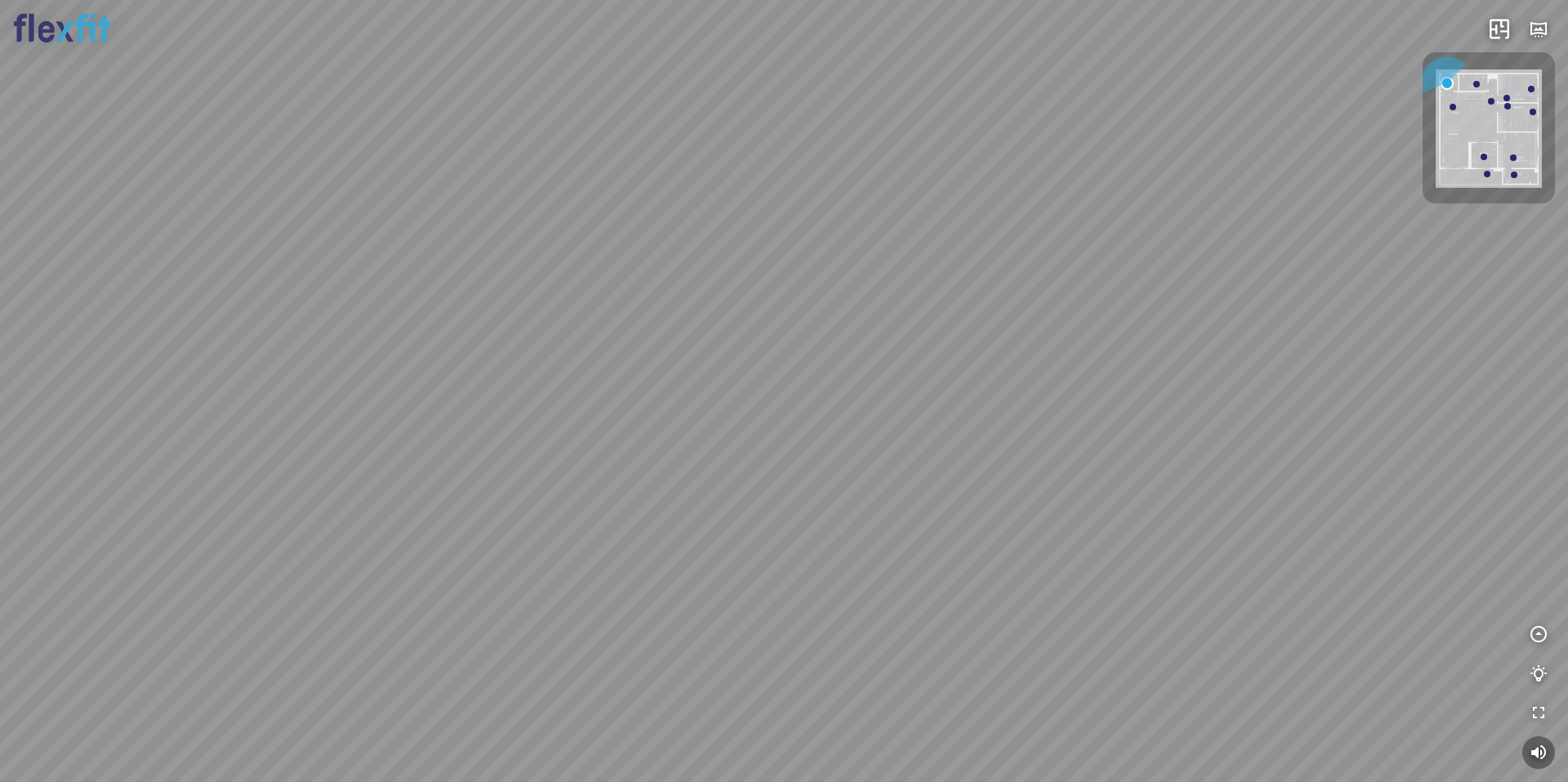
drag, startPoint x: 703, startPoint y: 524, endPoint x: 828, endPoint y: 504, distance: 126.6
click at [825, 504] on div at bounding box center [784, 391] width 1568 height 782
click at [967, 447] on div at bounding box center [784, 391] width 1568 height 782
drag, startPoint x: 965, startPoint y: 460, endPoint x: 825, endPoint y: 435, distance: 142.2
click at [829, 435] on div at bounding box center [784, 391] width 1568 height 782
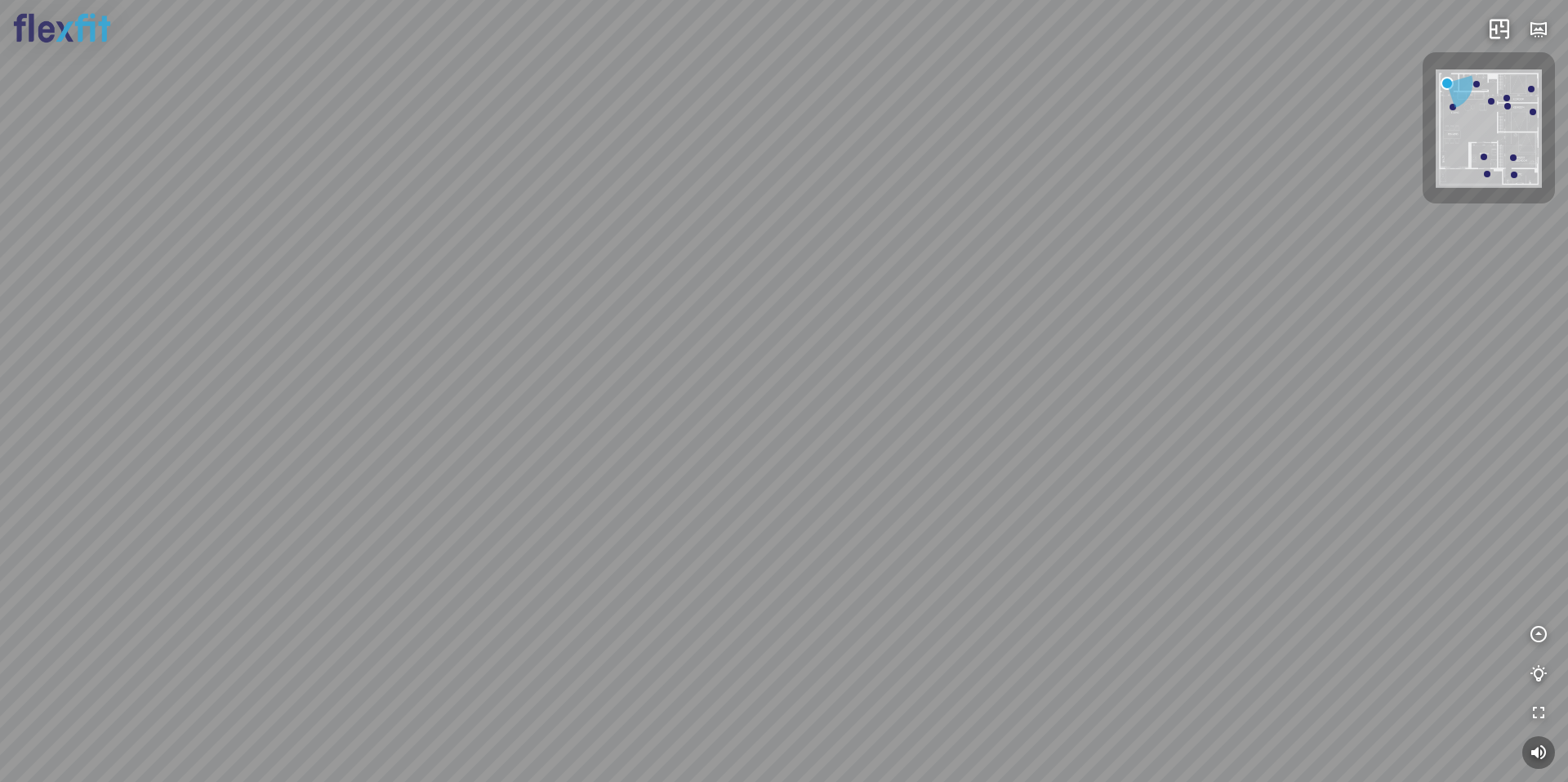
drag, startPoint x: 661, startPoint y: 379, endPoint x: 276, endPoint y: 457, distance: 392.8
click at [207, 505] on div at bounding box center [784, 391] width 1568 height 782
drag, startPoint x: 742, startPoint y: 436, endPoint x: 691, endPoint y: 435, distance: 51.0
click at [701, 436] on div at bounding box center [784, 391] width 1568 height 782
drag, startPoint x: 778, startPoint y: 447, endPoint x: 661, endPoint y: 386, distance: 131.9
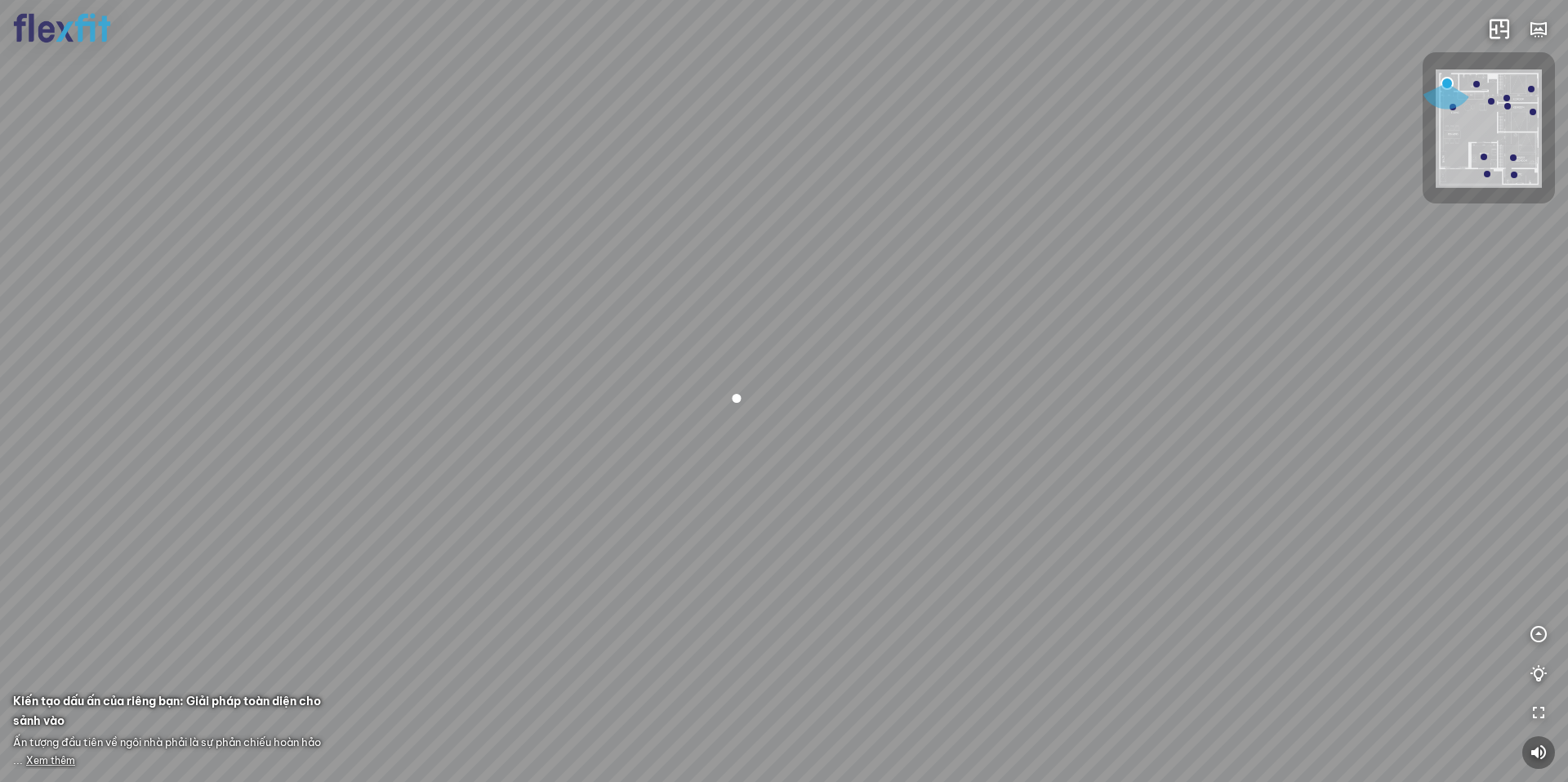
click at [657, 388] on div at bounding box center [784, 391] width 1568 height 782
drag, startPoint x: 772, startPoint y: 416, endPoint x: 855, endPoint y: 467, distance: 97.4
click at [849, 466] on div at bounding box center [784, 391] width 1568 height 782
drag, startPoint x: 835, startPoint y: 434, endPoint x: 758, endPoint y: 275, distance: 176.7
click at [762, 280] on div at bounding box center [784, 391] width 1568 height 782
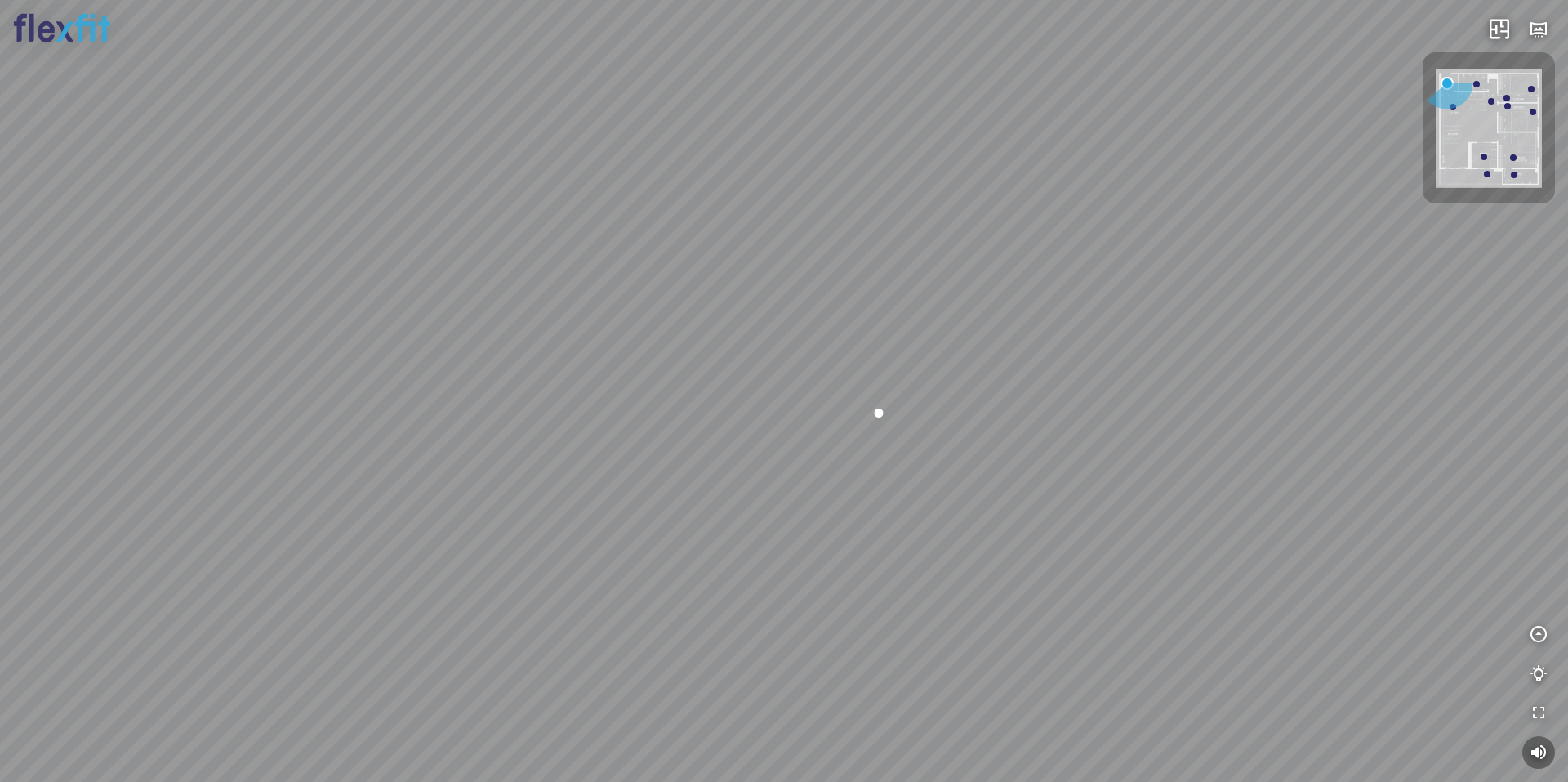
drag, startPoint x: 741, startPoint y: 299, endPoint x: 1009, endPoint y: 546, distance: 364.5
click at [1009, 546] on div at bounding box center [784, 391] width 1568 height 782
